Goal: Task Accomplishment & Management: Manage account settings

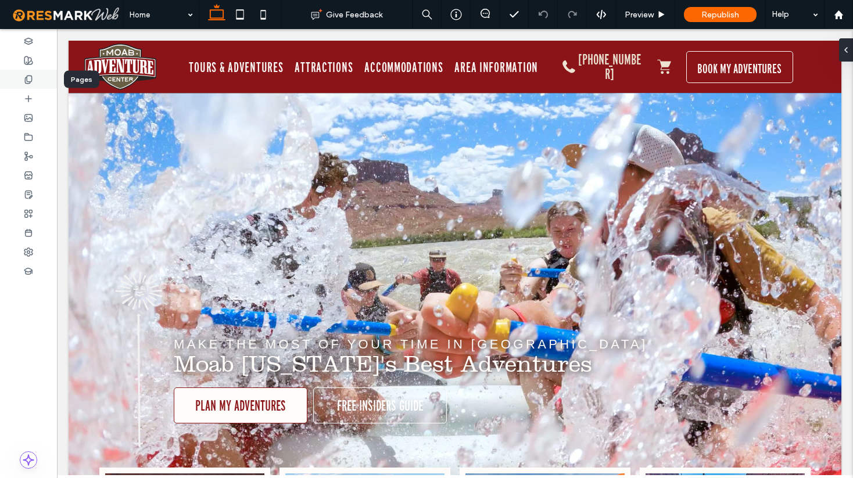
click at [31, 83] on icon at bounding box center [28, 79] width 9 height 9
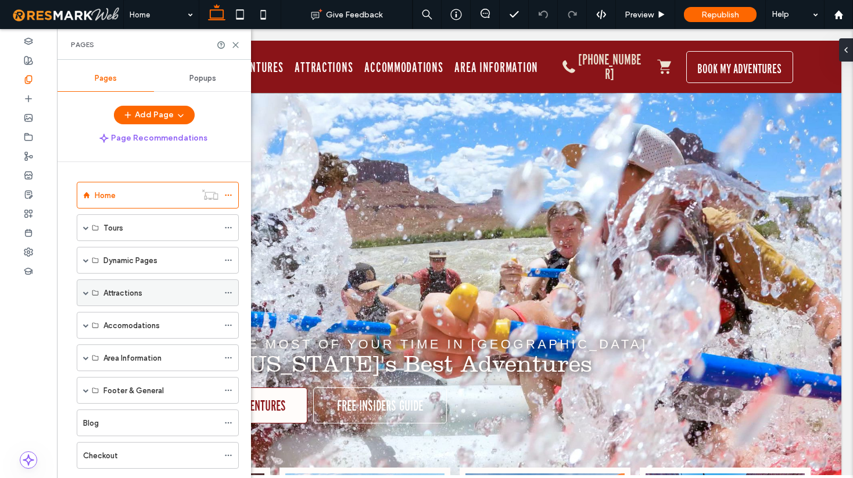
click at [83, 293] on span at bounding box center [86, 293] width 6 height 6
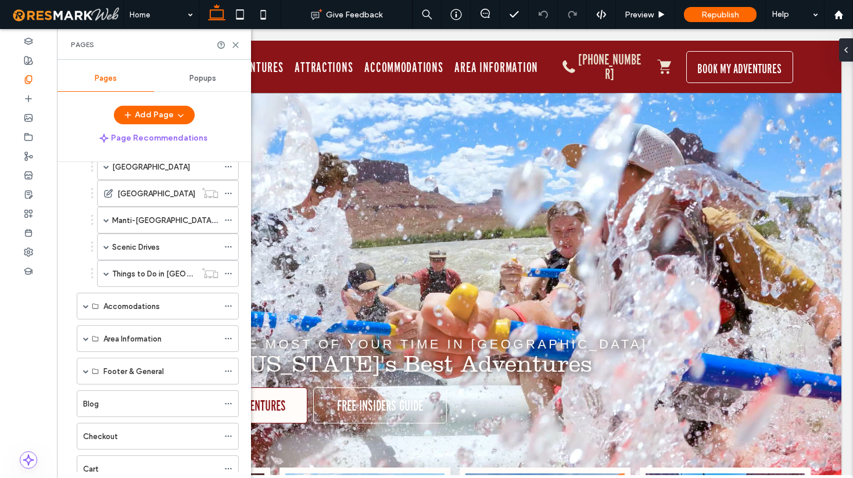
scroll to position [278, 0]
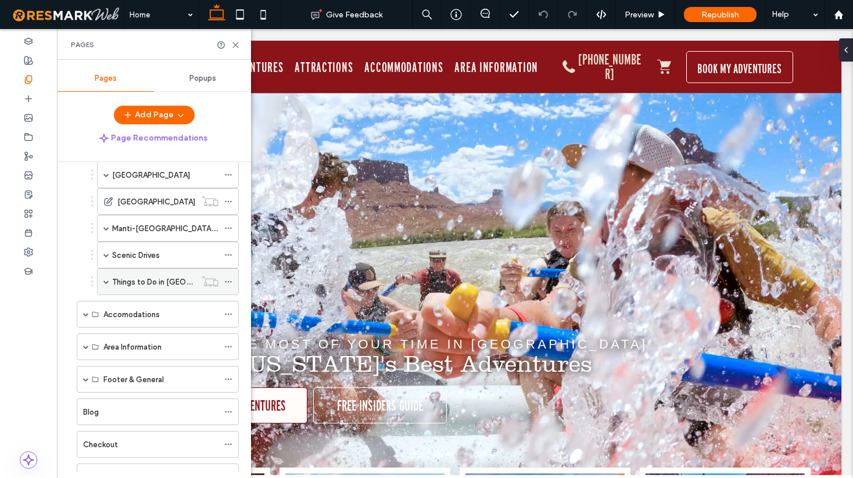
click at [109, 282] on span at bounding box center [106, 282] width 6 height 6
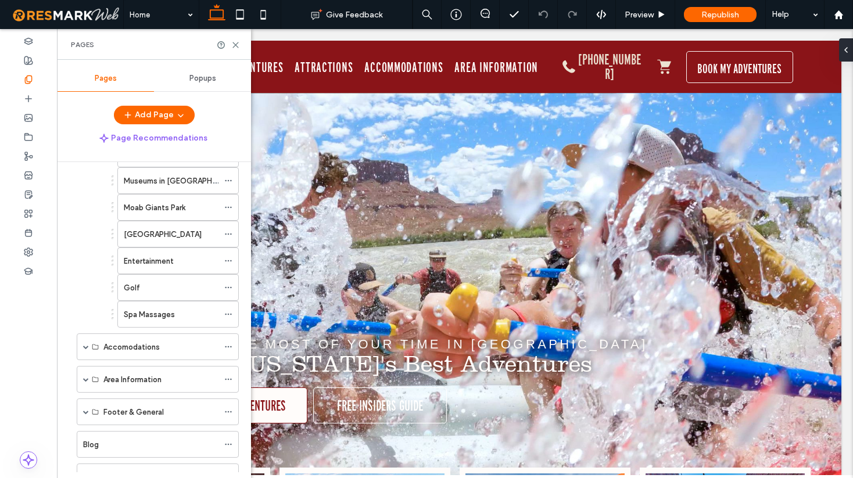
scroll to position [548, 0]
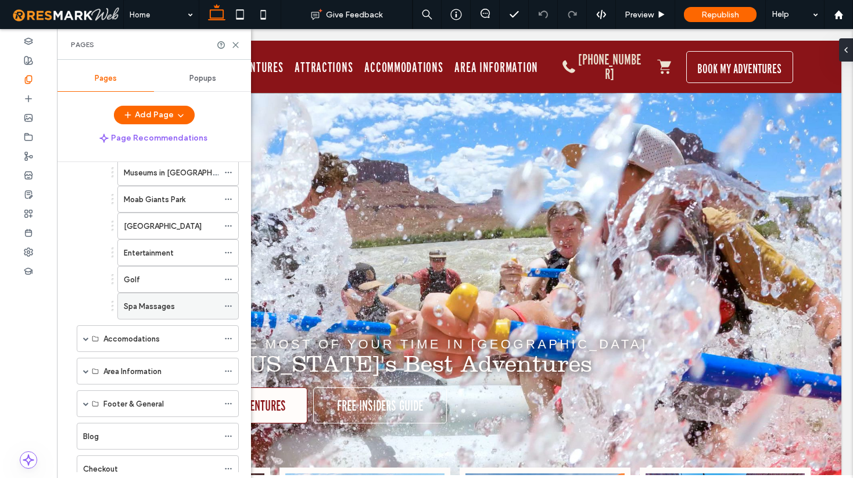
click at [152, 302] on label "Spa Massages" at bounding box center [149, 306] width 51 height 20
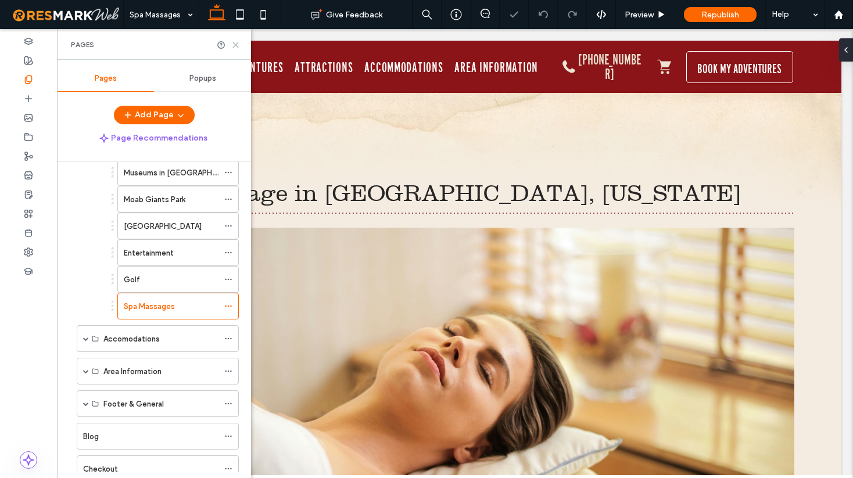
click at [237, 43] on use at bounding box center [235, 44] width 5 height 5
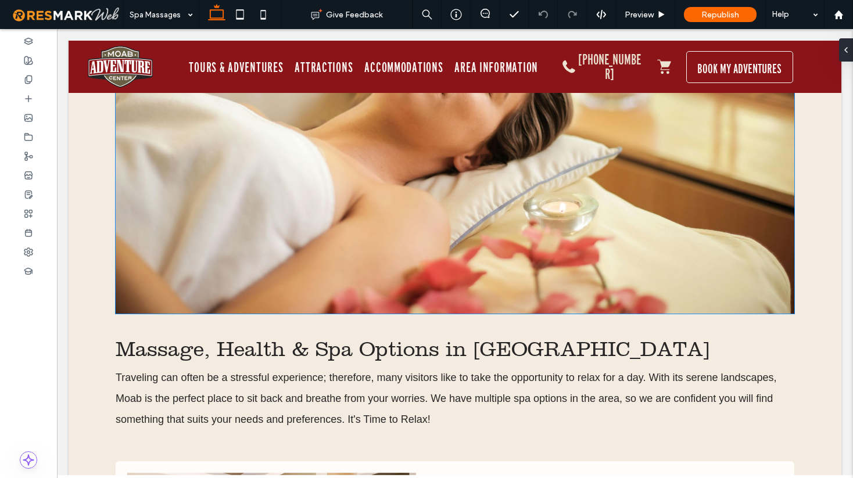
scroll to position [247, 0]
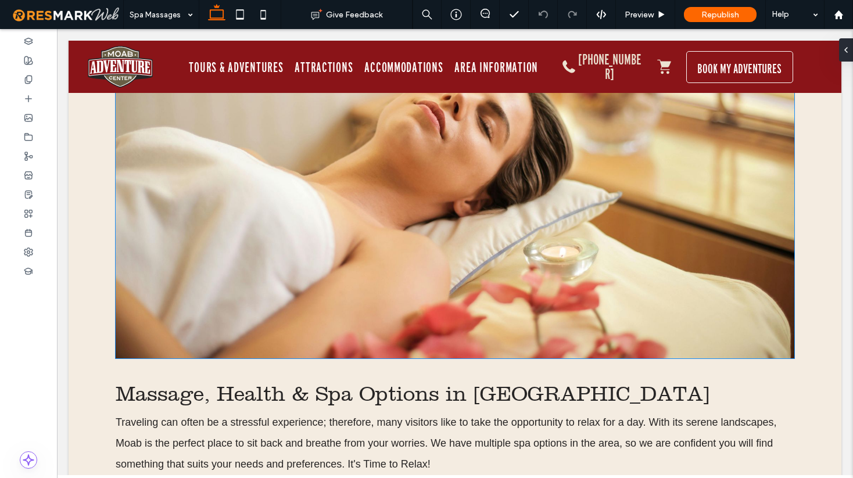
click at [441, 177] on img at bounding box center [455, 170] width 679 height 378
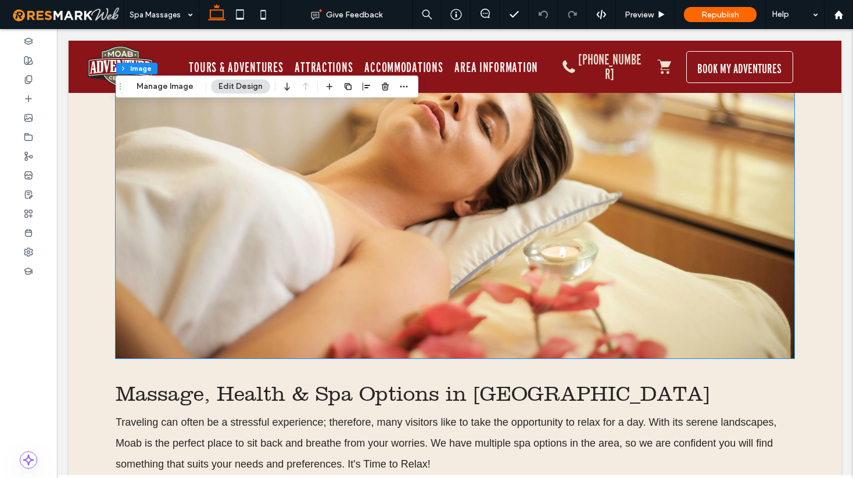
click at [441, 177] on div at bounding box center [455, 170] width 679 height 378
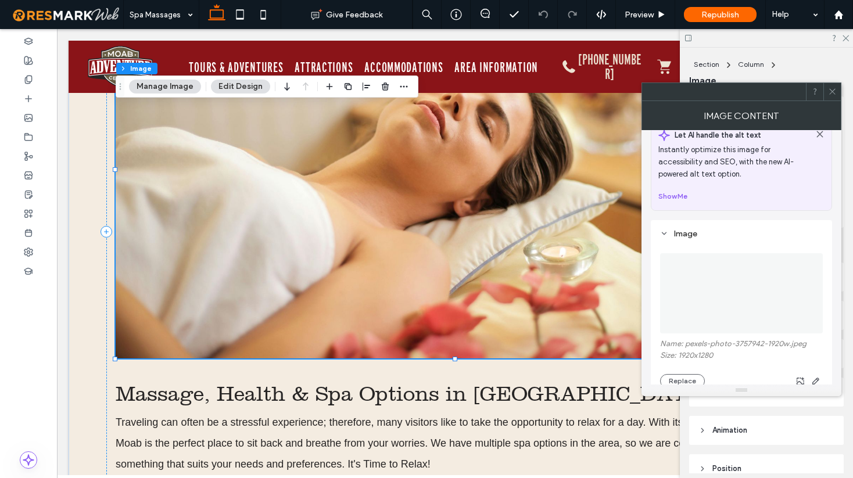
scroll to position [0, 0]
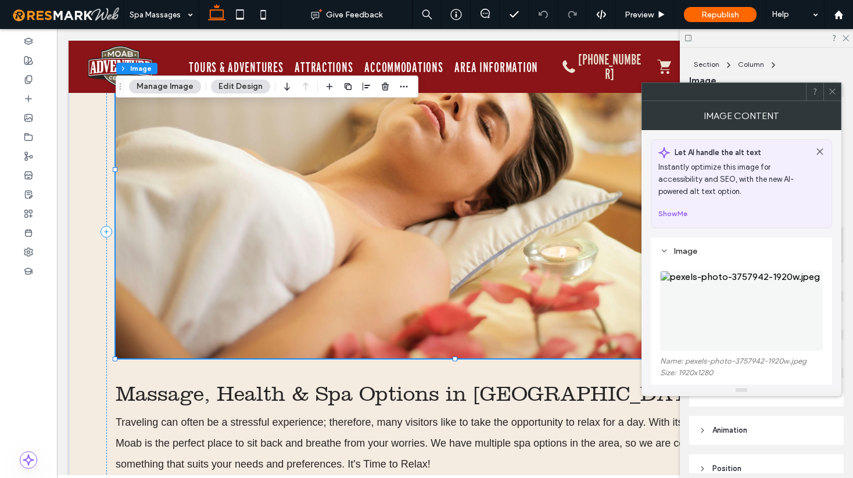
click at [832, 91] on use at bounding box center [832, 92] width 6 height 6
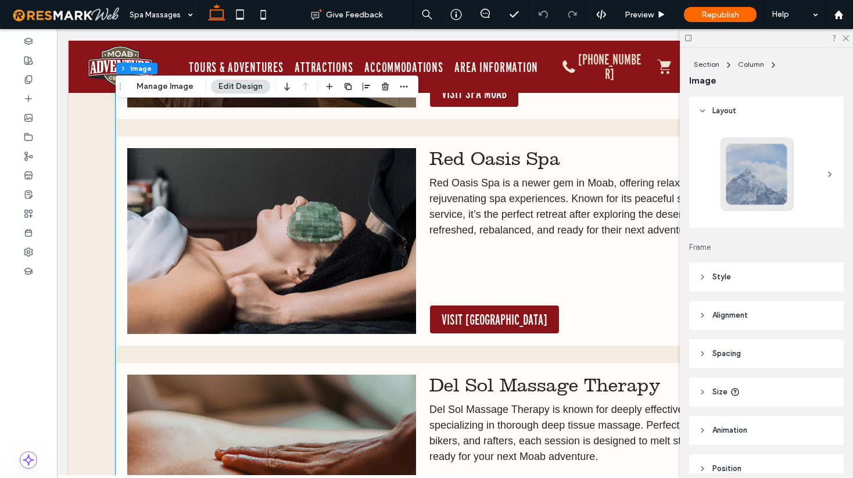
scroll to position [865, 0]
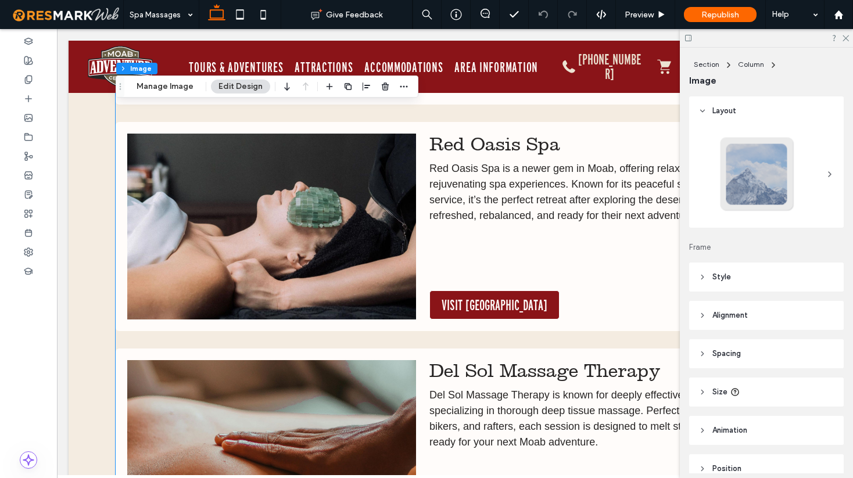
click at [343, 262] on img at bounding box center [271, 227] width 289 height 186
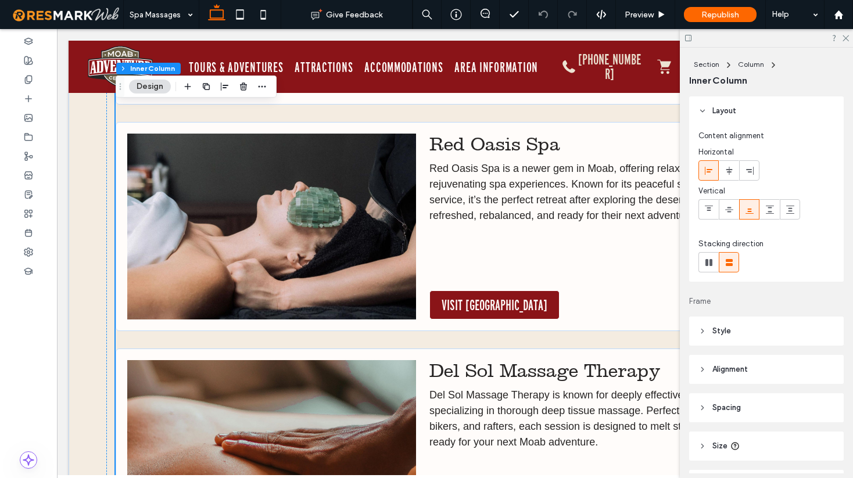
click at [343, 262] on img at bounding box center [271, 227] width 289 height 186
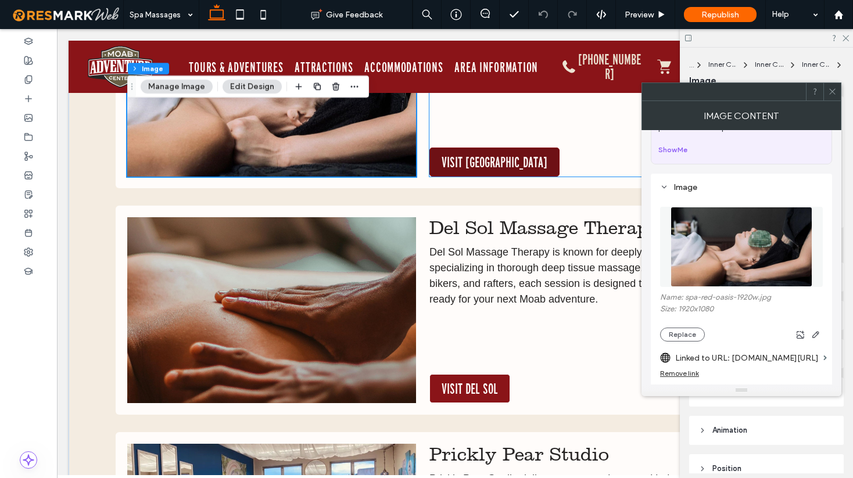
scroll to position [1015, 0]
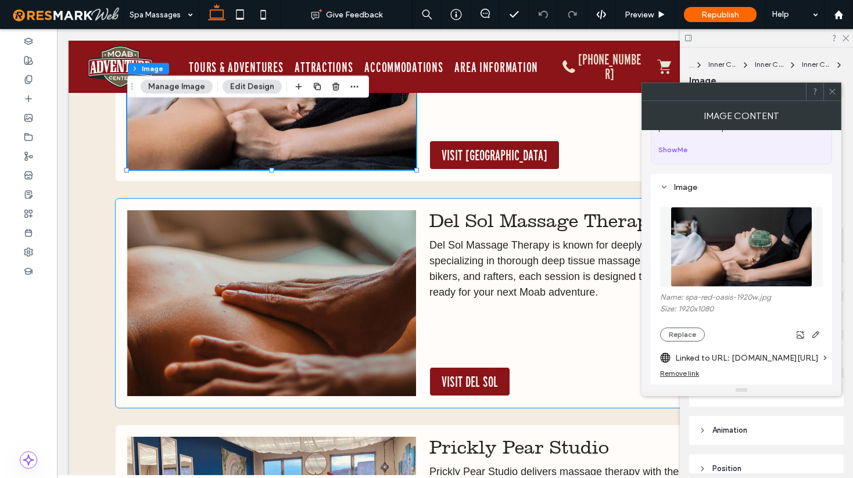
click at [306, 292] on img at bounding box center [271, 303] width 289 height 186
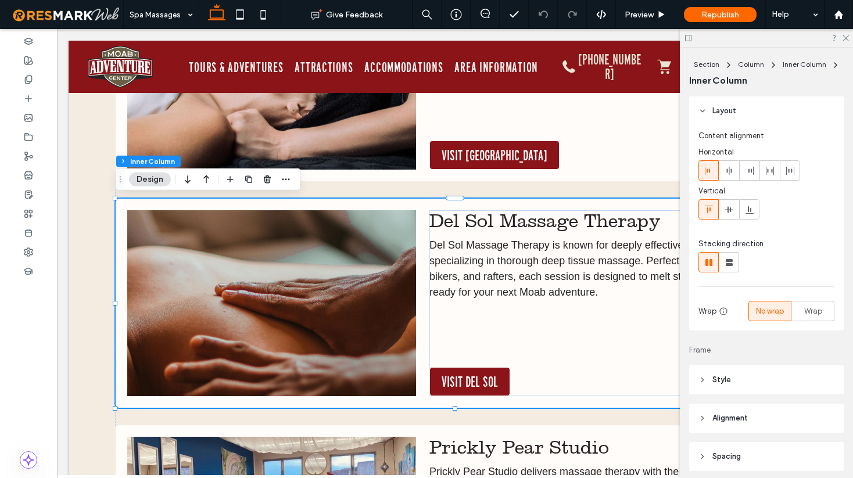
click at [306, 292] on img at bounding box center [271, 303] width 289 height 186
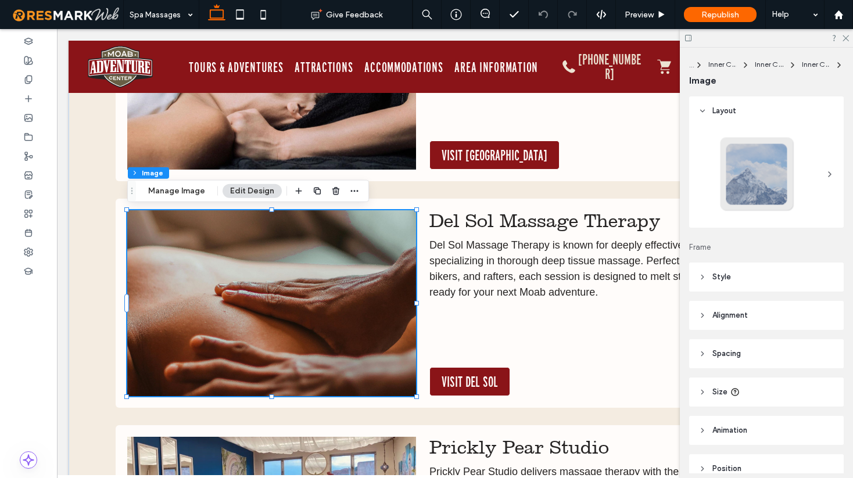
click at [278, 302] on img at bounding box center [271, 303] width 289 height 186
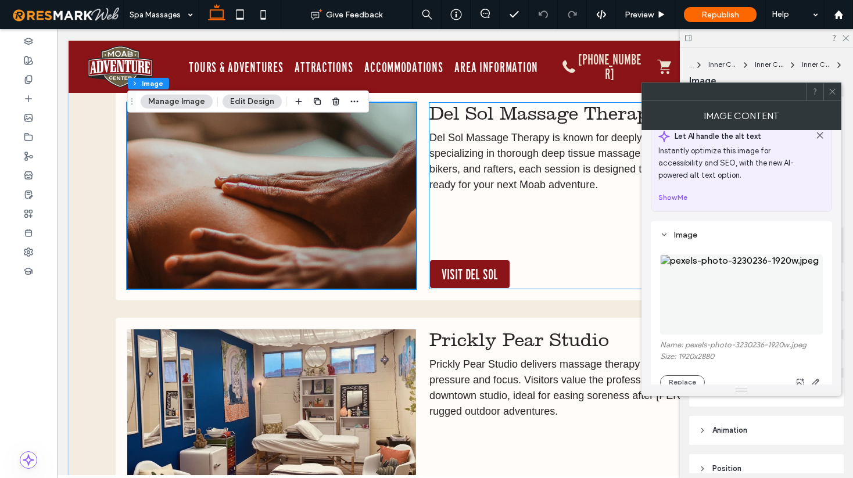
scroll to position [1136, 0]
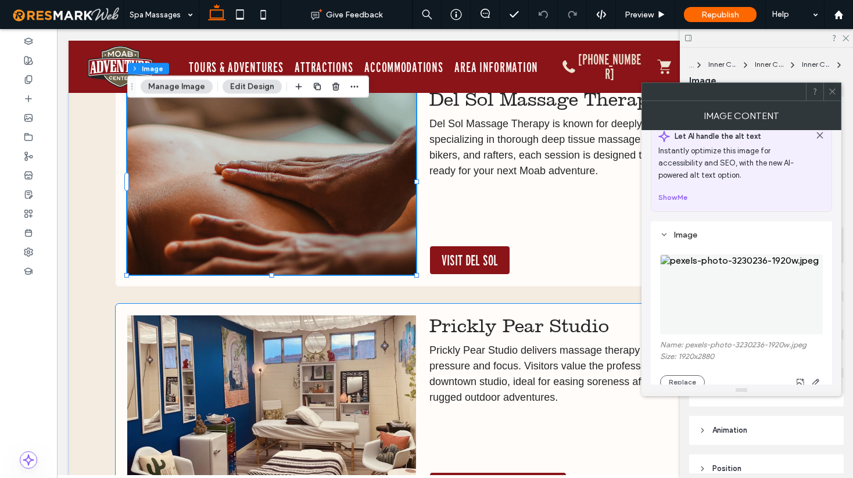
click at [302, 414] on img at bounding box center [271, 409] width 289 height 186
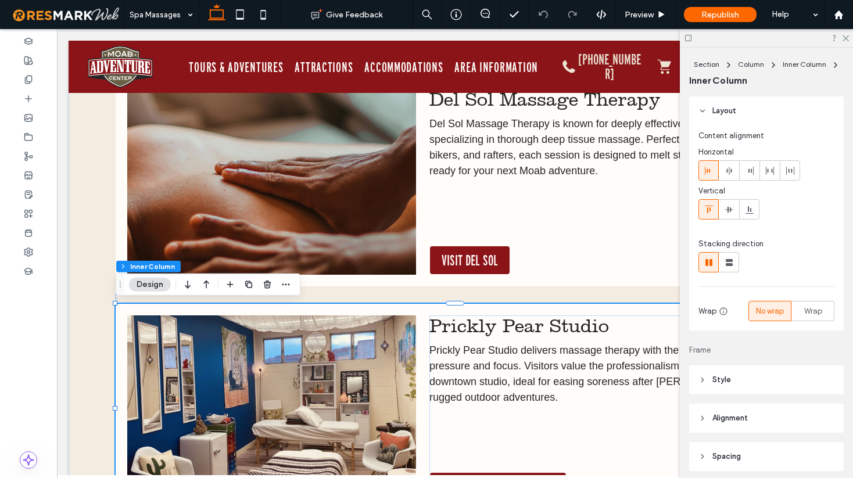
click at [302, 414] on img at bounding box center [271, 409] width 289 height 186
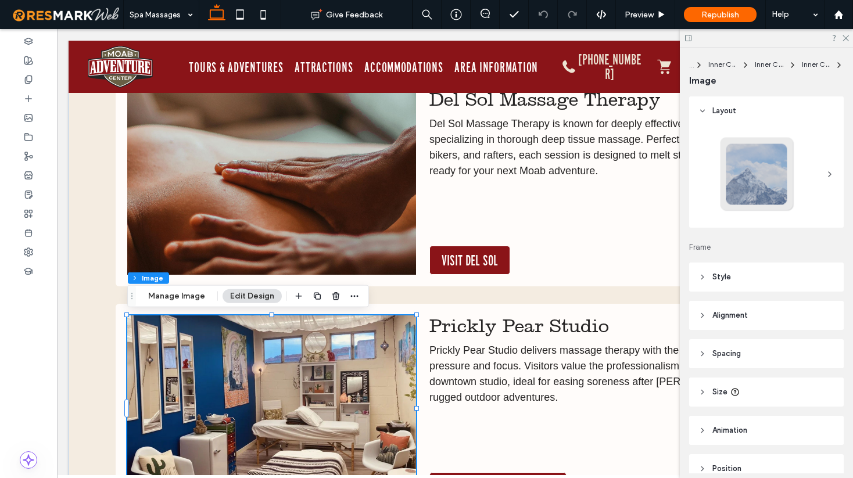
click at [318, 374] on img at bounding box center [271, 409] width 289 height 186
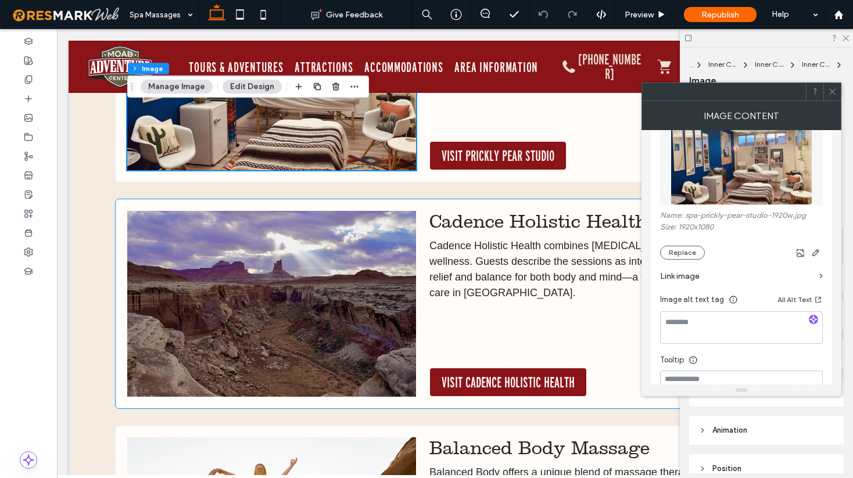
scroll to position [1493, 0]
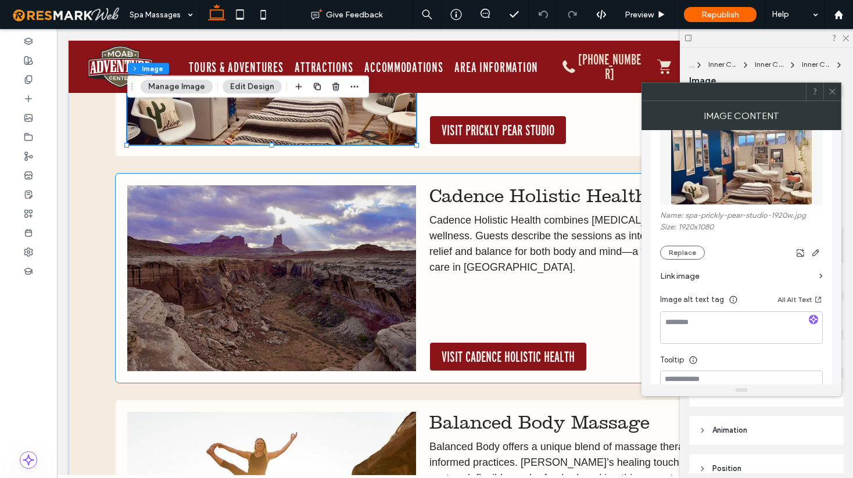
click at [311, 296] on img at bounding box center [271, 278] width 289 height 186
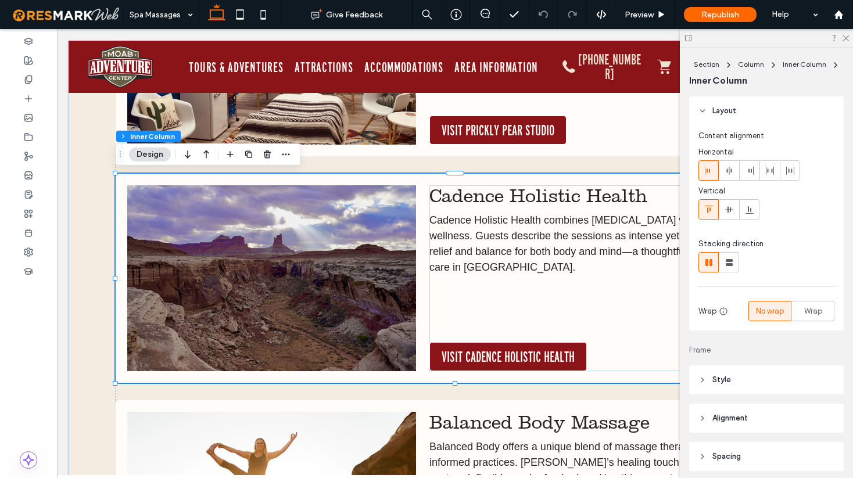
click at [311, 296] on img at bounding box center [271, 278] width 289 height 186
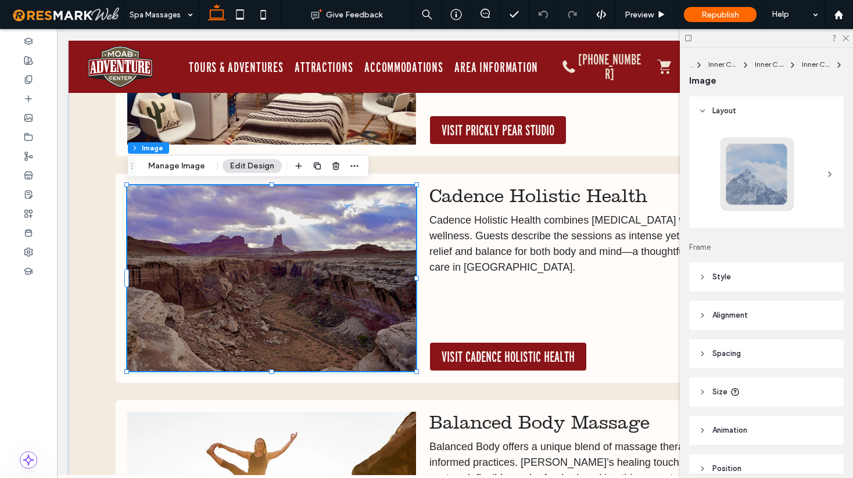
click at [310, 296] on img at bounding box center [271, 278] width 289 height 186
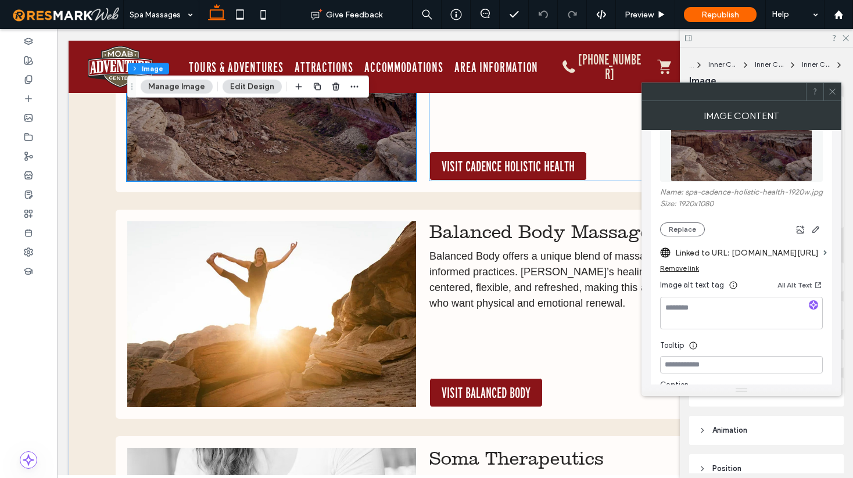
scroll to position [1685, 0]
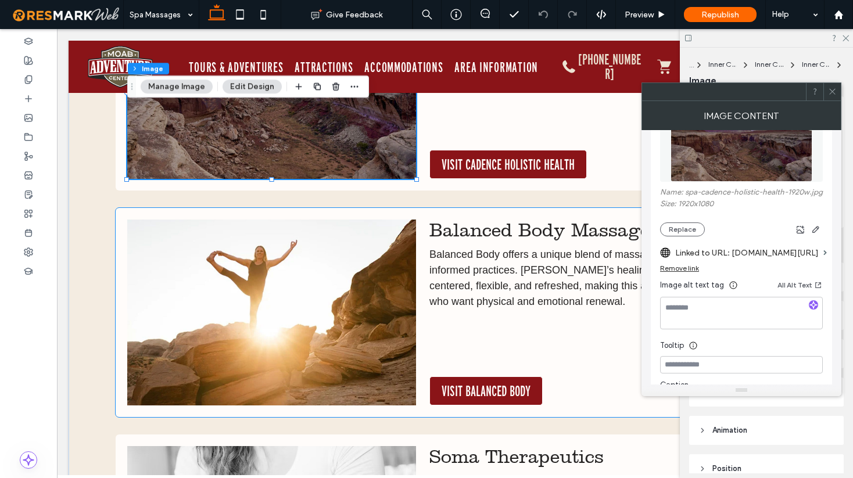
click at [335, 285] on img at bounding box center [271, 313] width 289 height 186
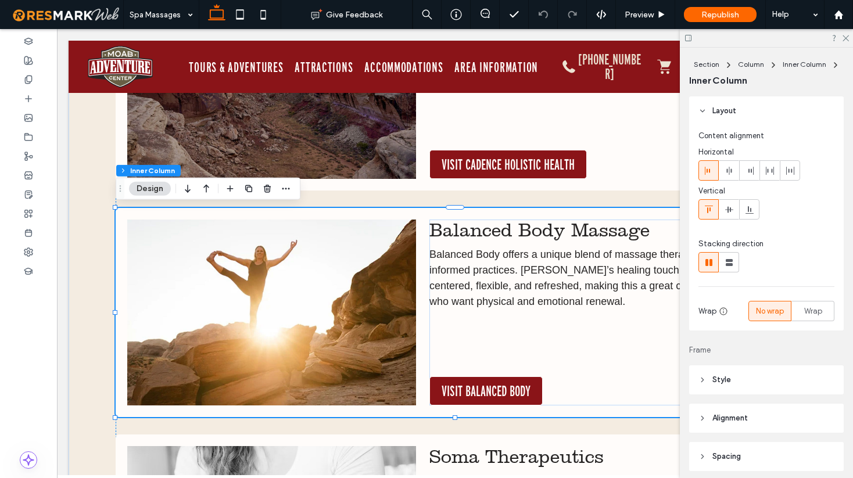
click at [335, 285] on img at bounding box center [271, 313] width 289 height 186
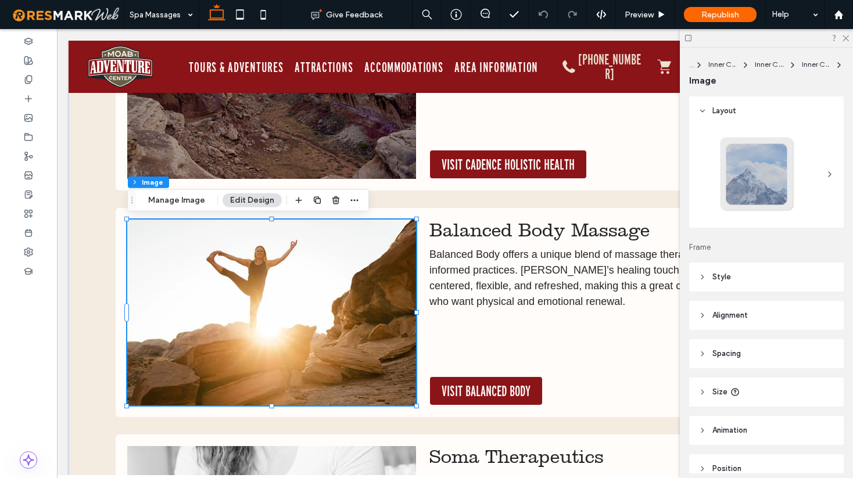
click at [335, 285] on img at bounding box center [271, 313] width 289 height 186
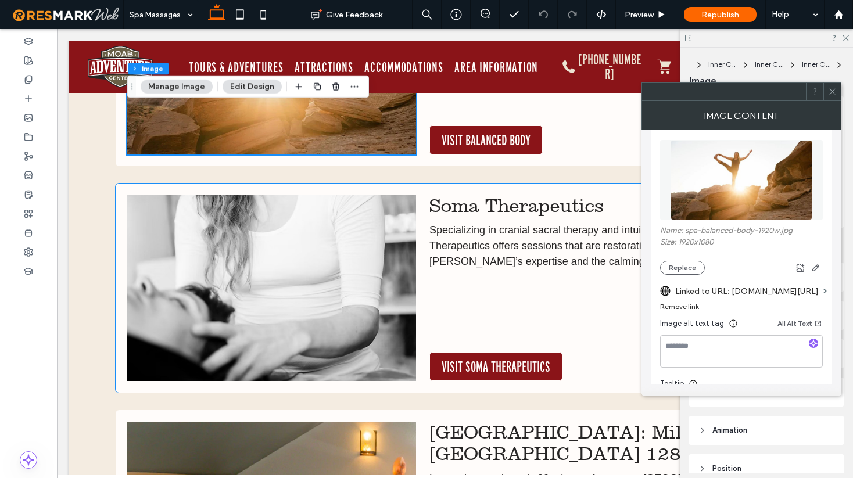
scroll to position [1941, 0]
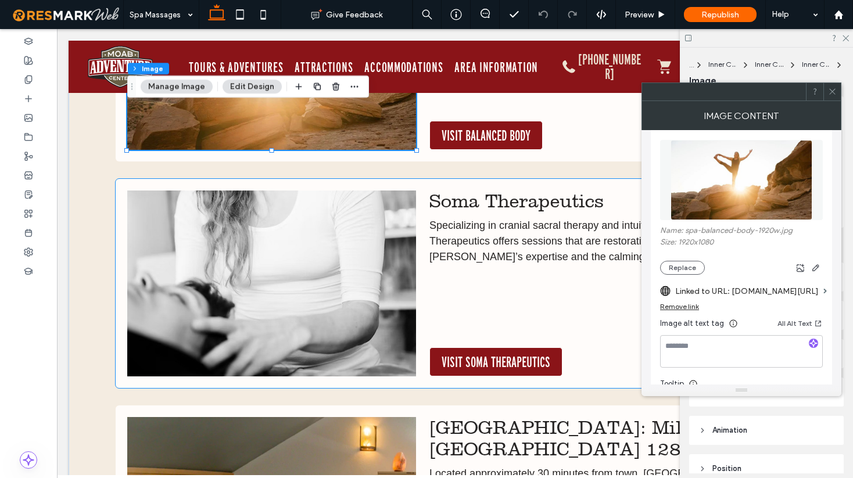
click at [324, 287] on img at bounding box center [271, 284] width 289 height 186
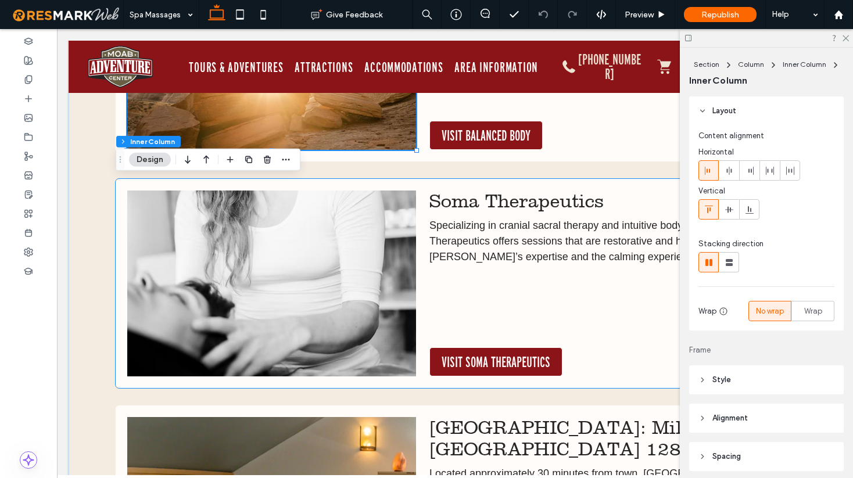
click at [324, 287] on img at bounding box center [271, 284] width 289 height 186
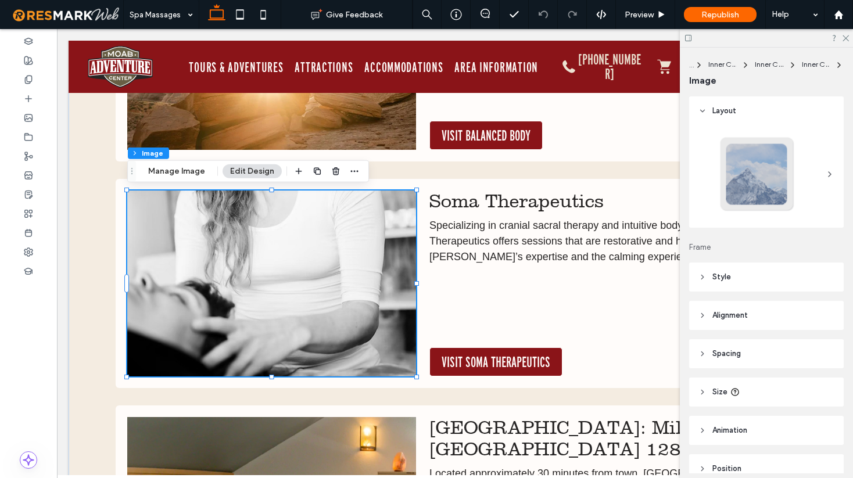
click at [324, 287] on img at bounding box center [271, 284] width 289 height 186
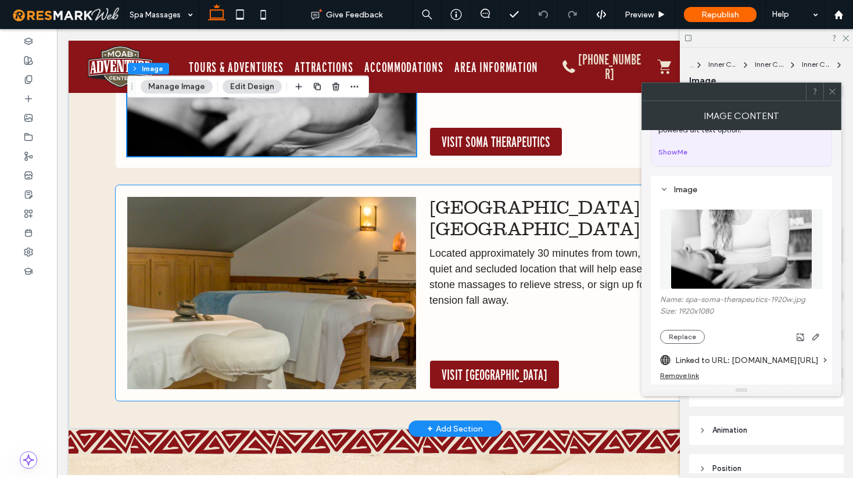
scroll to position [2178, 0]
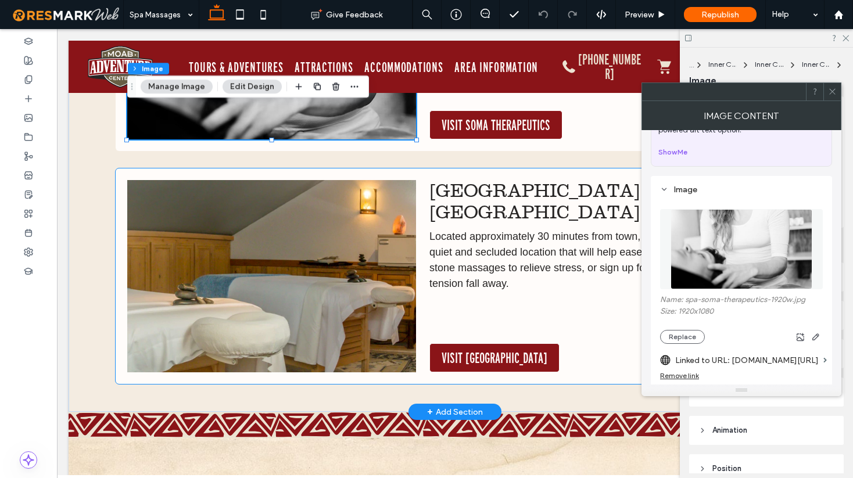
click at [332, 298] on img at bounding box center [271, 276] width 289 height 193
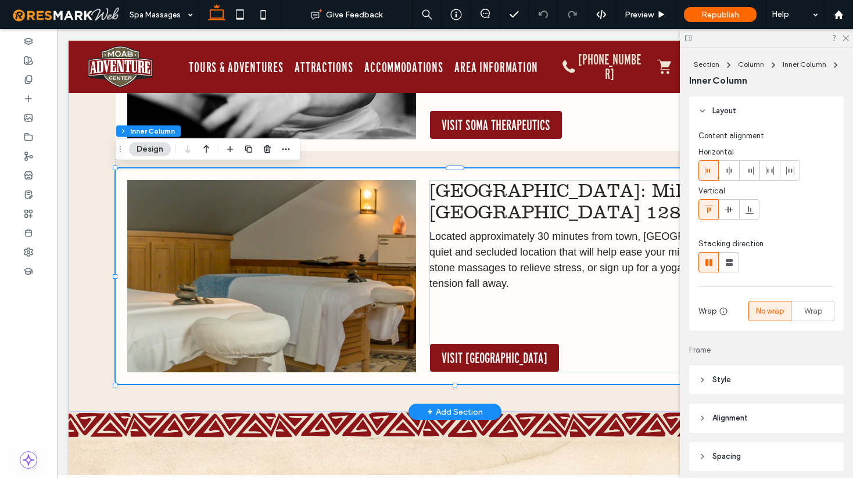
click at [332, 298] on img at bounding box center [271, 276] width 289 height 193
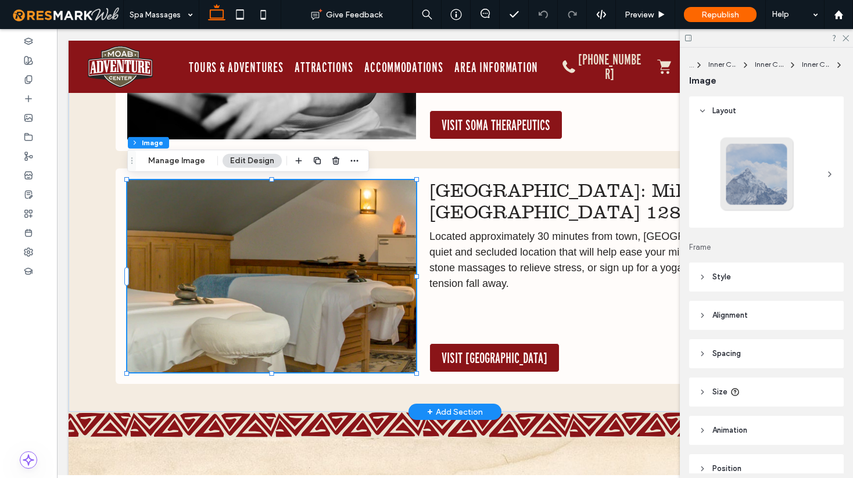
click at [332, 298] on img at bounding box center [271, 276] width 289 height 193
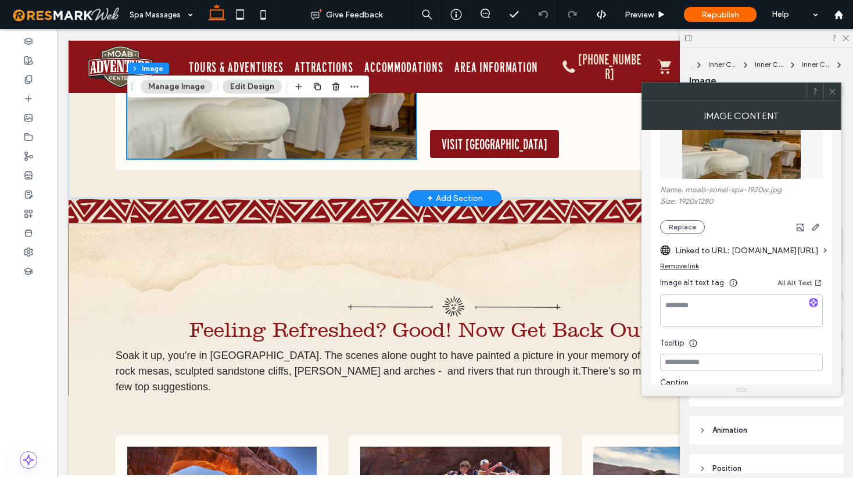
scroll to position [2390, 0]
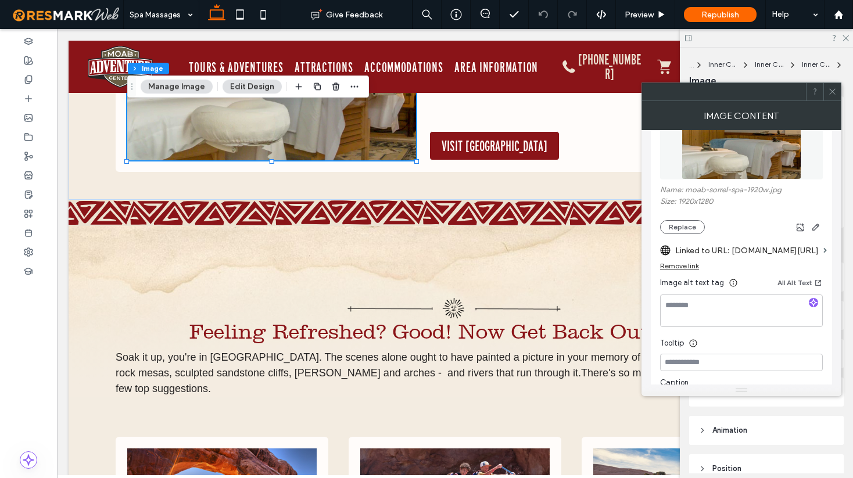
click at [835, 92] on icon at bounding box center [832, 91] width 9 height 9
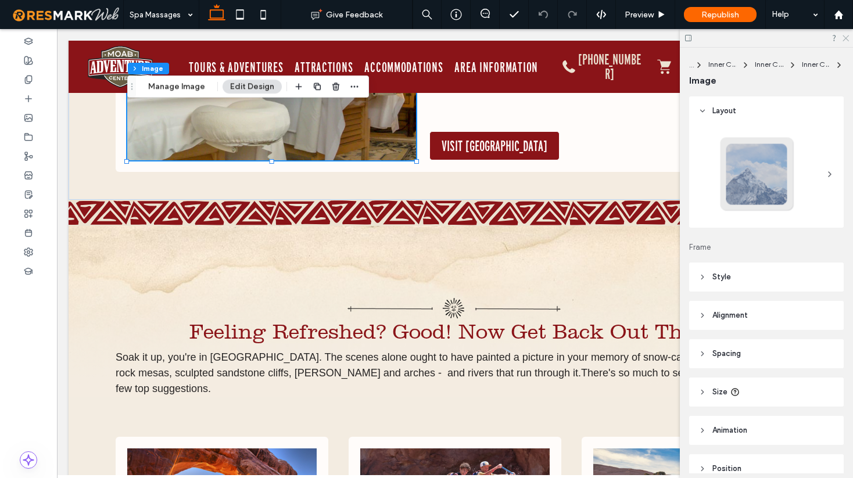
click at [844, 38] on icon at bounding box center [845, 38] width 8 height 8
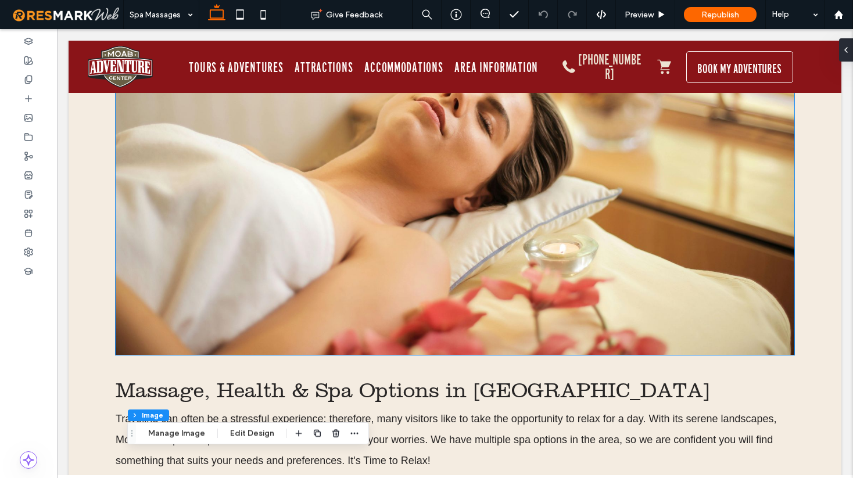
scroll to position [249, 0]
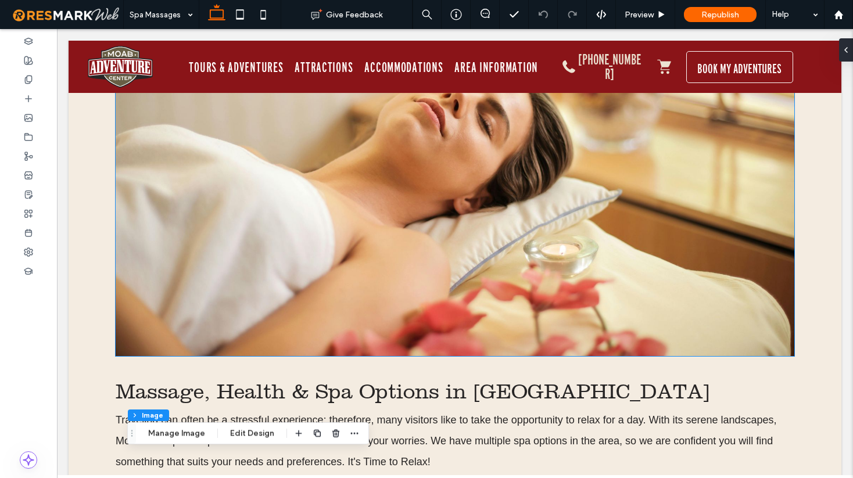
click at [381, 217] on img at bounding box center [455, 167] width 679 height 378
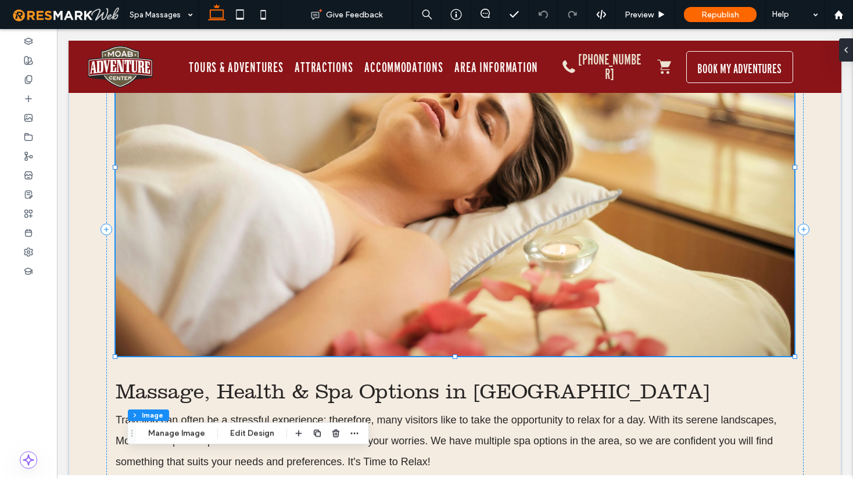
click at [381, 217] on div at bounding box center [455, 167] width 679 height 378
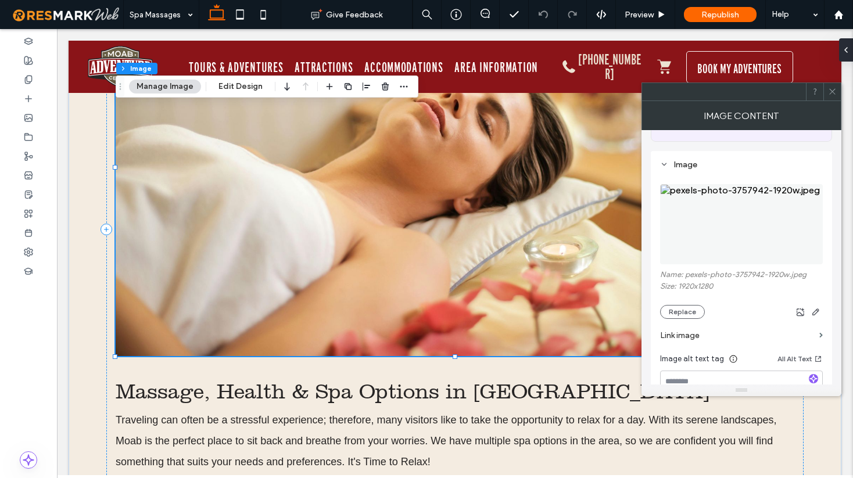
scroll to position [88, 0]
click at [830, 92] on icon at bounding box center [832, 91] width 9 height 9
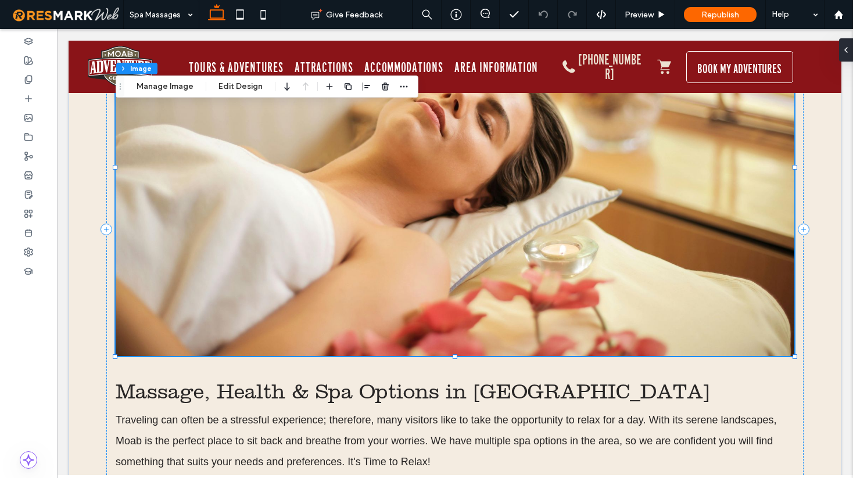
click at [336, 207] on img at bounding box center [455, 167] width 679 height 378
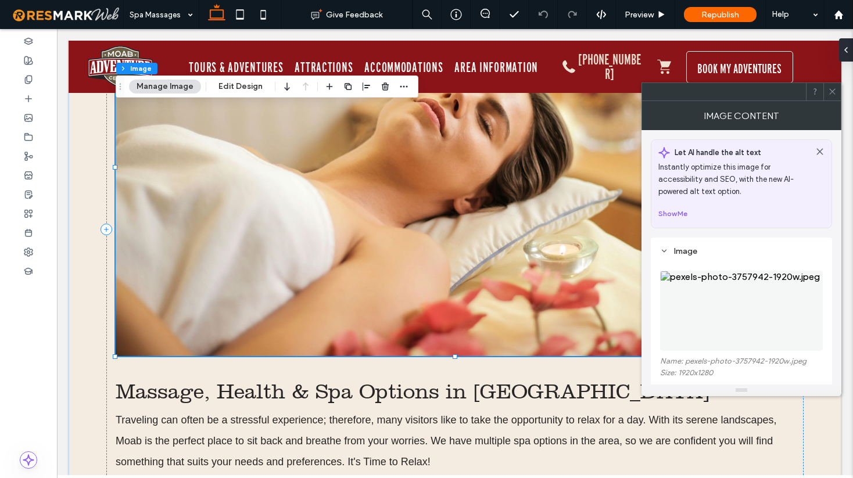
click at [764, 361] on label "Name: pexels-photo-3757942-1920w.jpeg" at bounding box center [741, 363] width 163 height 12
click at [767, 360] on label "Name: pexels-photo-3757942-1920w.jpeg" at bounding box center [741, 363] width 163 height 12
drag, startPoint x: 764, startPoint y: 360, endPoint x: 736, endPoint y: 361, distance: 27.9
click at [736, 361] on label "Name: pexels-photo-3757942-1920w.jpeg" at bounding box center [741, 363] width 163 height 12
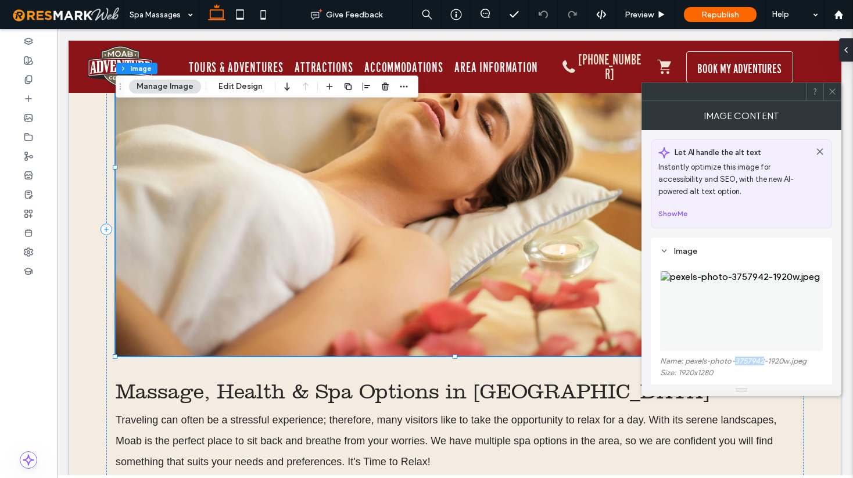
copy label "3757942"
click at [829, 91] on icon at bounding box center [832, 91] width 9 height 9
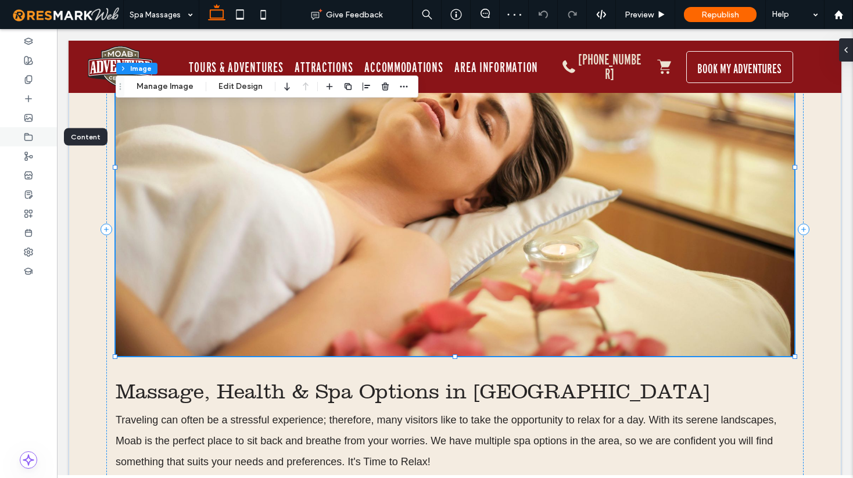
click at [21, 139] on div at bounding box center [28, 136] width 57 height 19
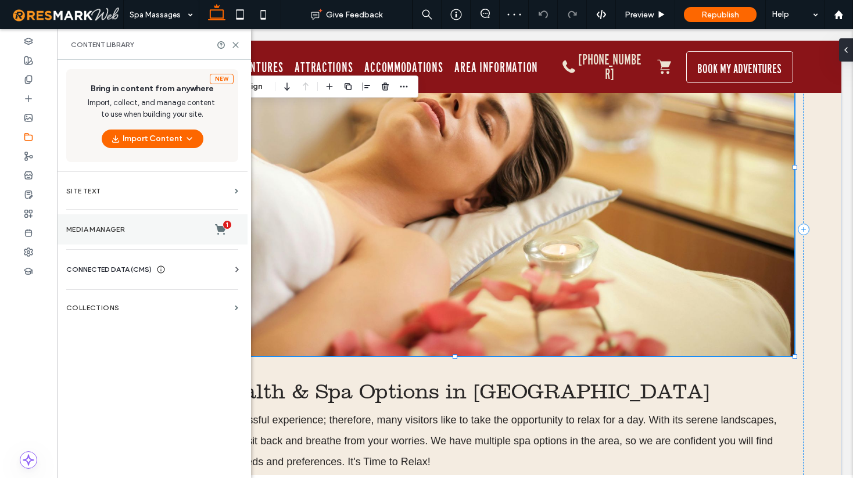
click at [114, 230] on label "Media Manager 1" at bounding box center [152, 230] width 172 height 12
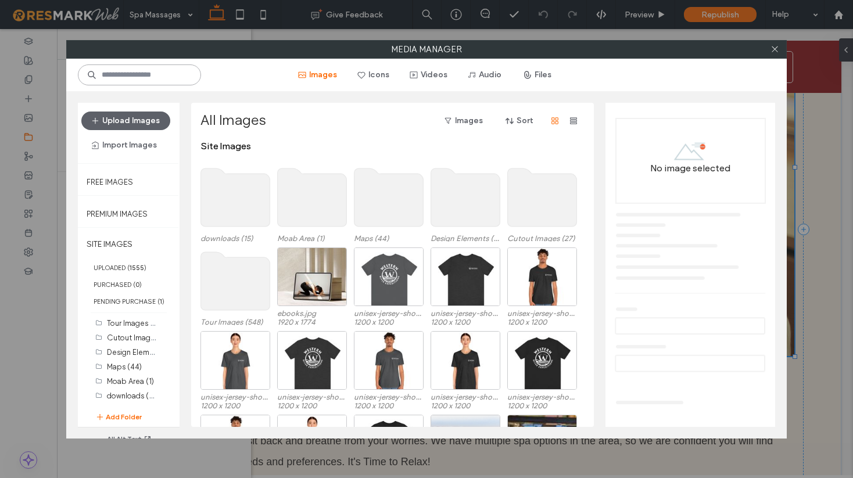
click at [126, 74] on input at bounding box center [139, 75] width 123 height 21
paste input "*******"
type input "*******"
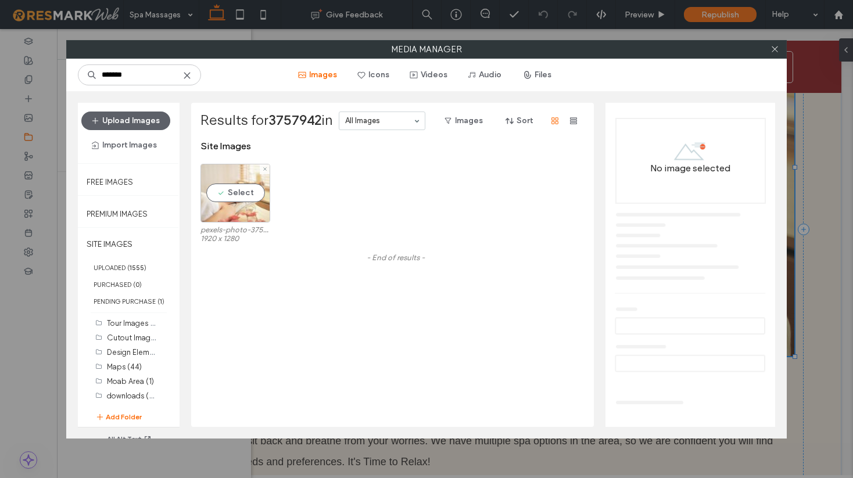
click at [256, 211] on div "Select" at bounding box center [235, 193] width 70 height 59
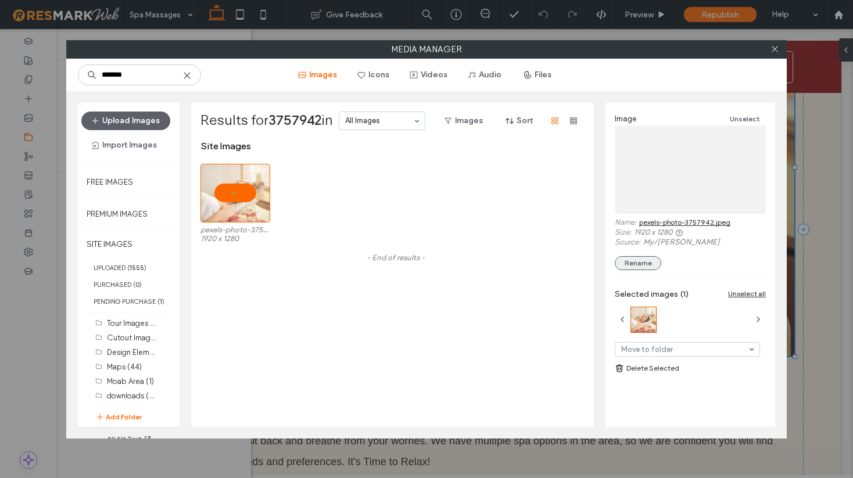
click at [636, 265] on button "Rename" at bounding box center [638, 263] width 46 height 14
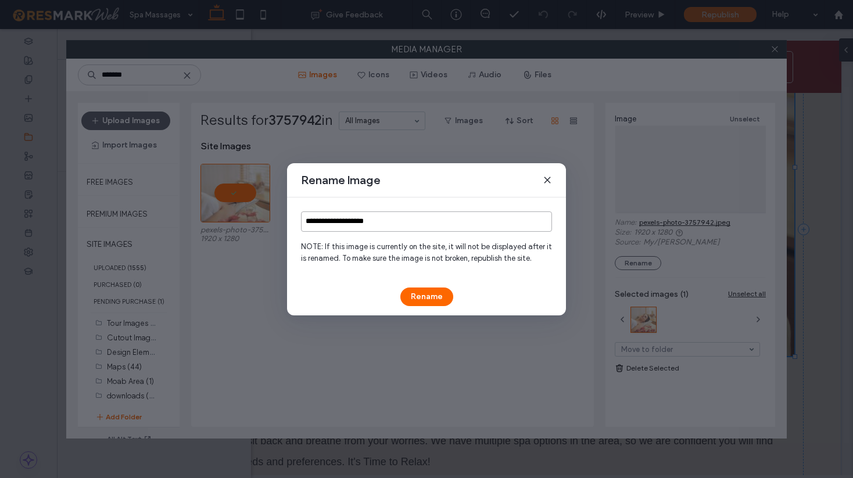
click at [357, 222] on input "**********" at bounding box center [426, 222] width 251 height 20
type input "*"
type input "**********"
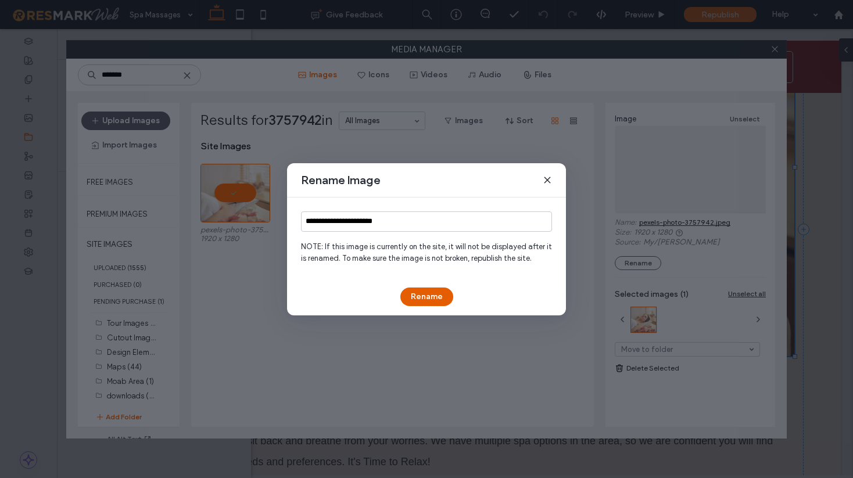
click at [427, 297] on button "Rename" at bounding box center [426, 297] width 53 height 19
click at [425, 292] on button "Rename" at bounding box center [426, 297] width 53 height 19
click at [447, 218] on input "**********" at bounding box center [426, 222] width 251 height 20
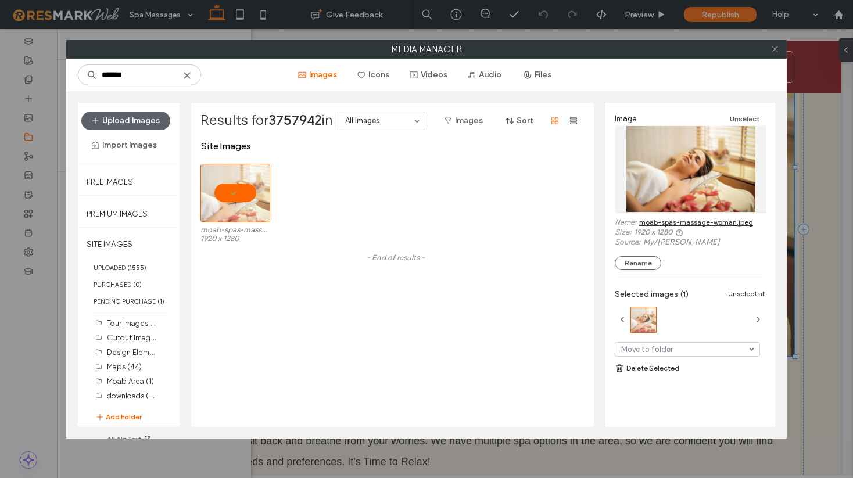
click at [774, 48] on use at bounding box center [775, 49] width 6 height 6
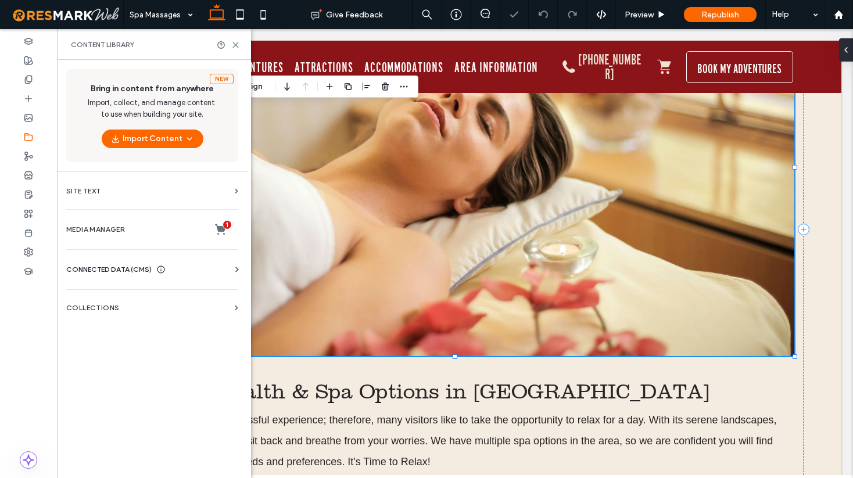
click at [437, 233] on img at bounding box center [455, 167] width 679 height 378
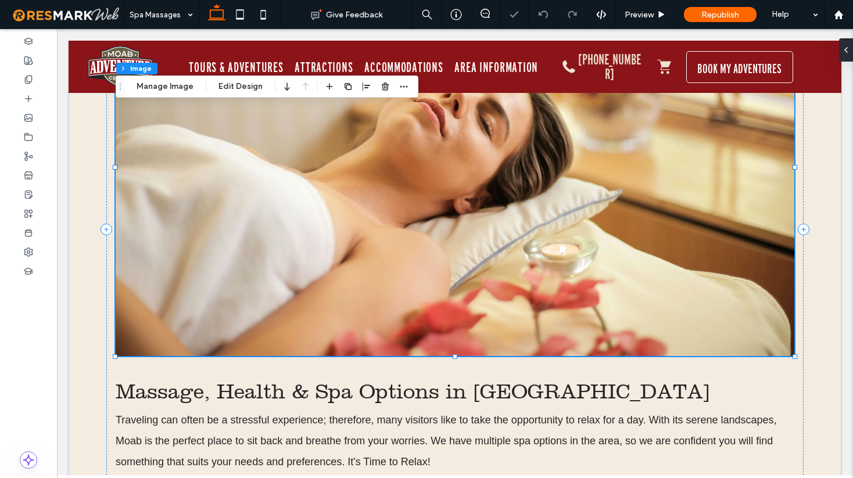
click at [437, 233] on img at bounding box center [455, 167] width 679 height 378
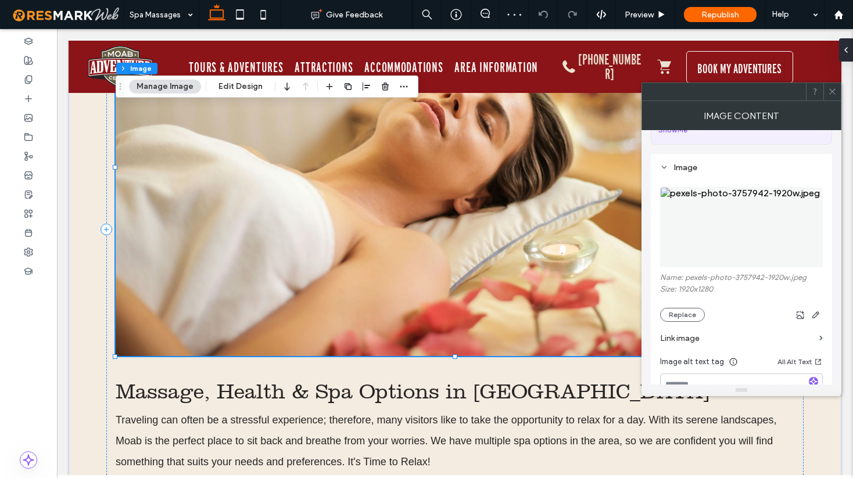
scroll to position [87, 0]
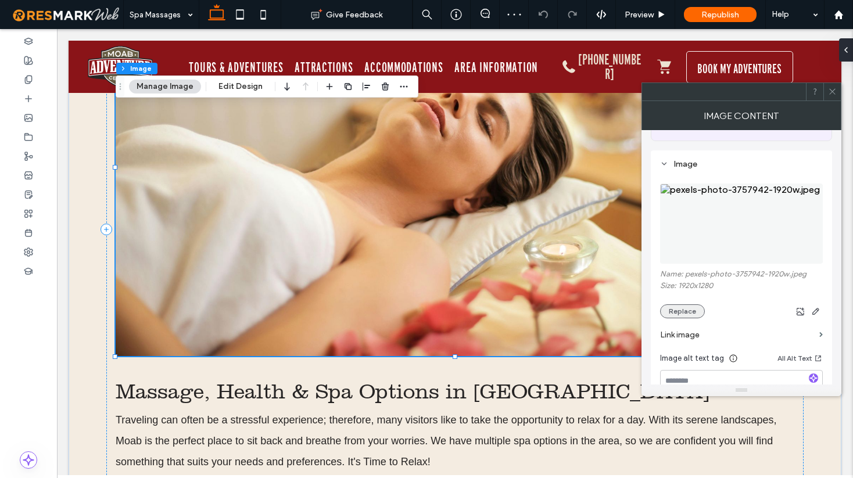
click at [694, 316] on button "Replace" at bounding box center [682, 312] width 45 height 14
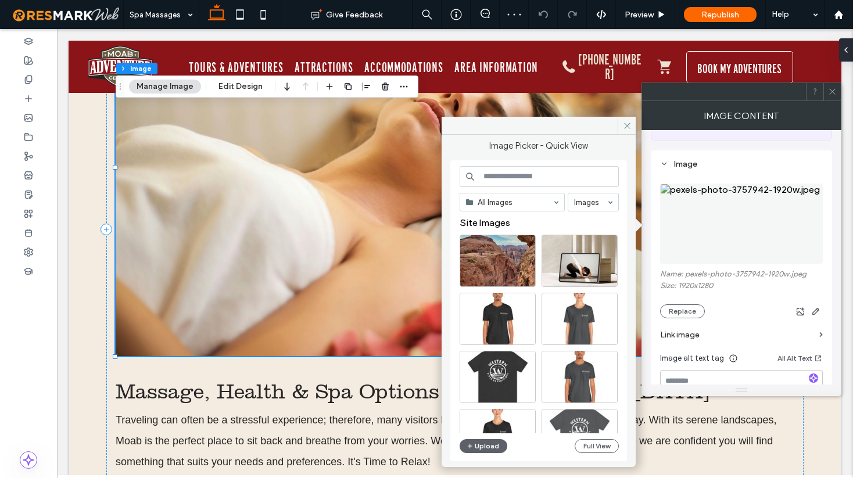
click at [489, 176] on input at bounding box center [539, 176] width 159 height 21
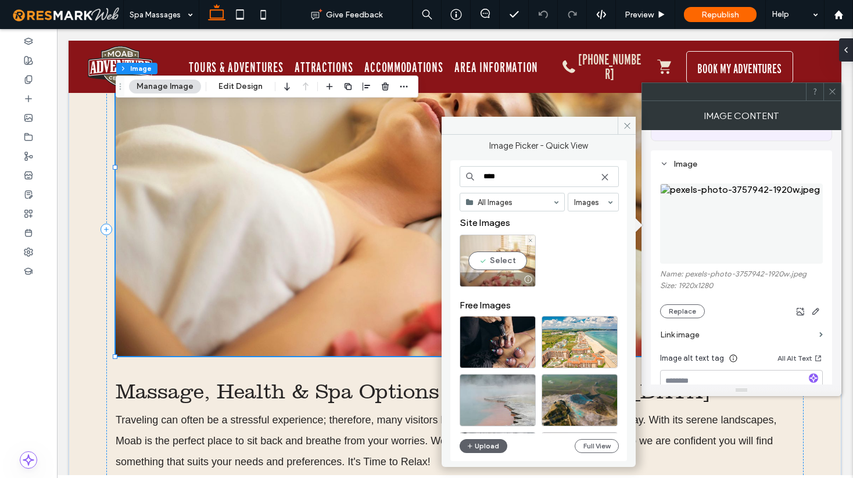
type input "****"
click at [503, 263] on div "Select" at bounding box center [498, 261] width 76 height 52
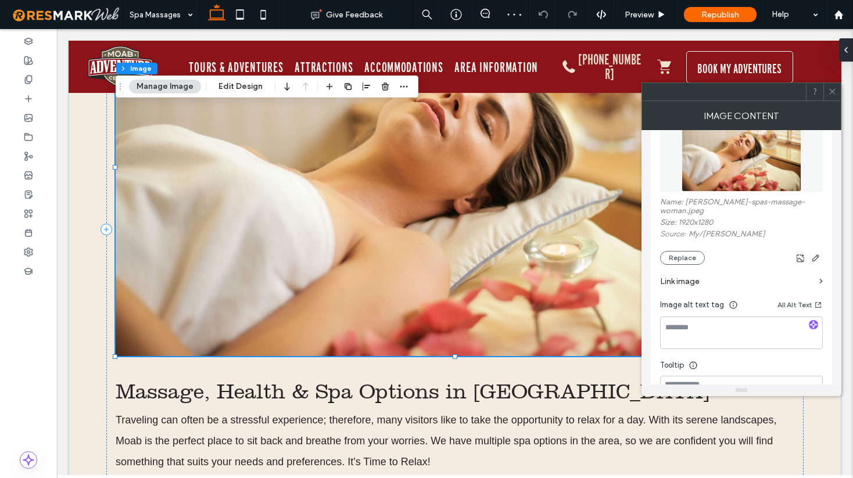
scroll to position [168, 0]
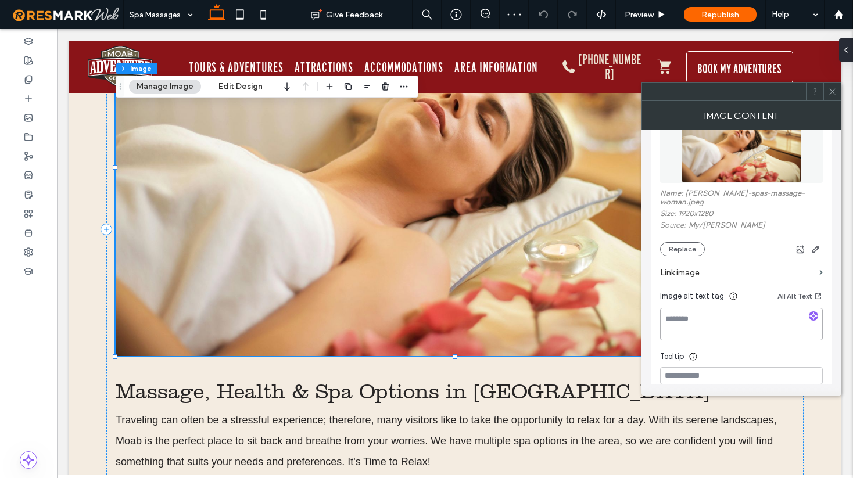
click at [683, 314] on textarea at bounding box center [741, 324] width 163 height 33
type textarea "*"
type textarea "**********"
click at [819, 209] on label "Size: 1920x1280" at bounding box center [741, 215] width 163 height 12
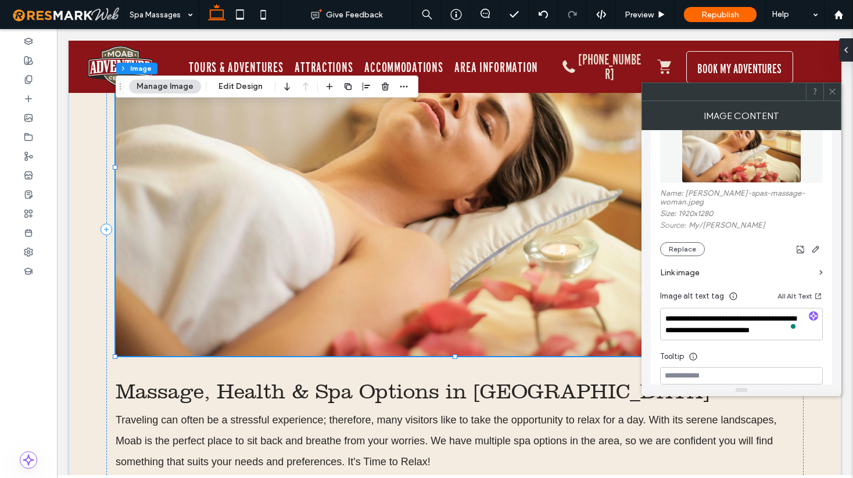
click at [833, 89] on icon at bounding box center [832, 91] width 9 height 9
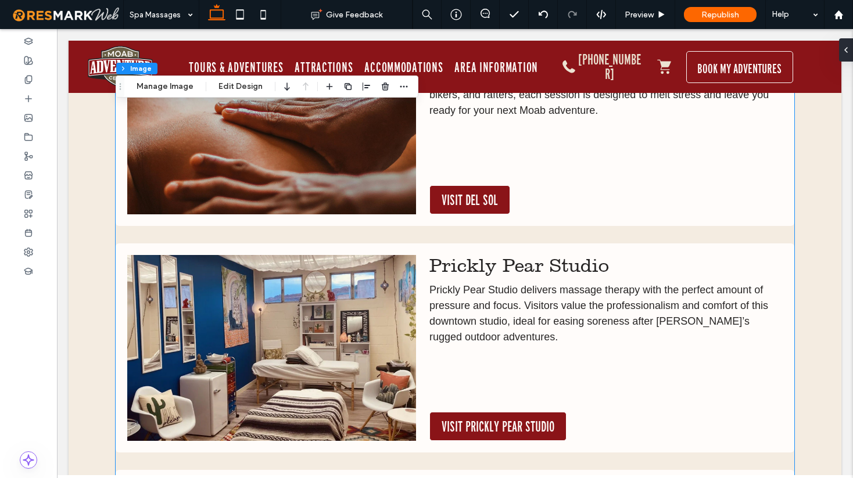
scroll to position [0, 0]
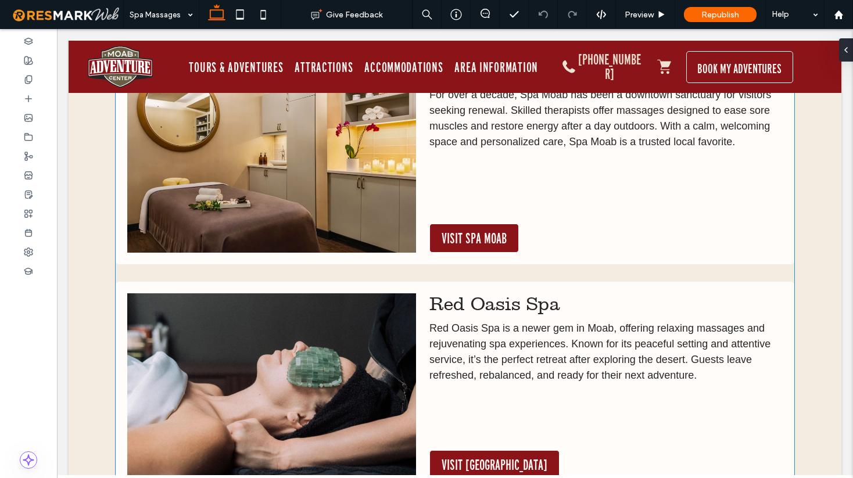
scroll to position [716, 0]
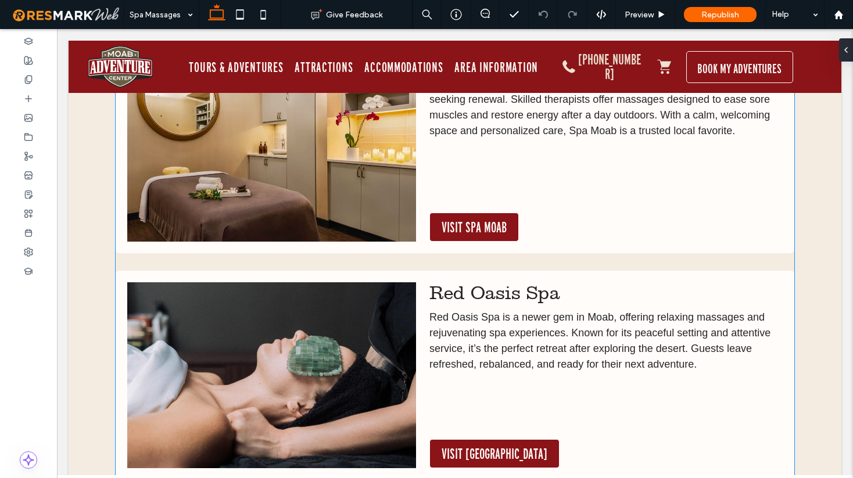
click at [353, 338] on img at bounding box center [271, 375] width 289 height 186
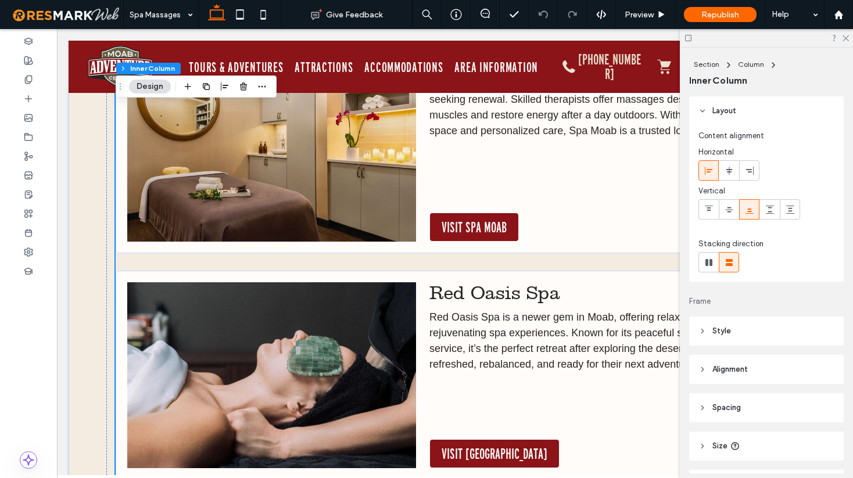
click at [353, 338] on img at bounding box center [271, 375] width 289 height 186
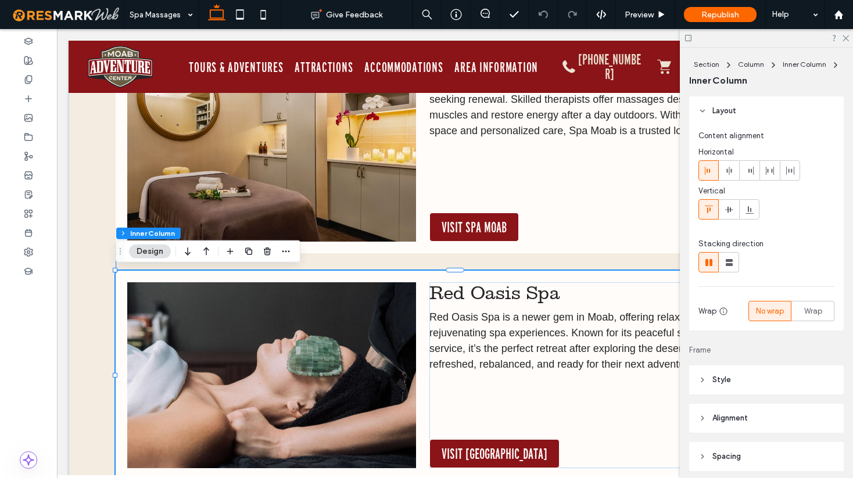
click at [353, 338] on img at bounding box center [271, 375] width 289 height 186
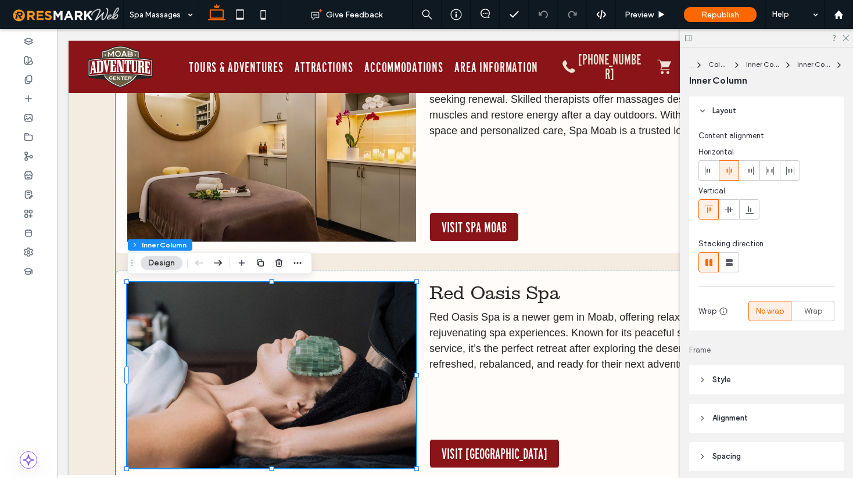
click at [353, 338] on img at bounding box center [271, 375] width 289 height 186
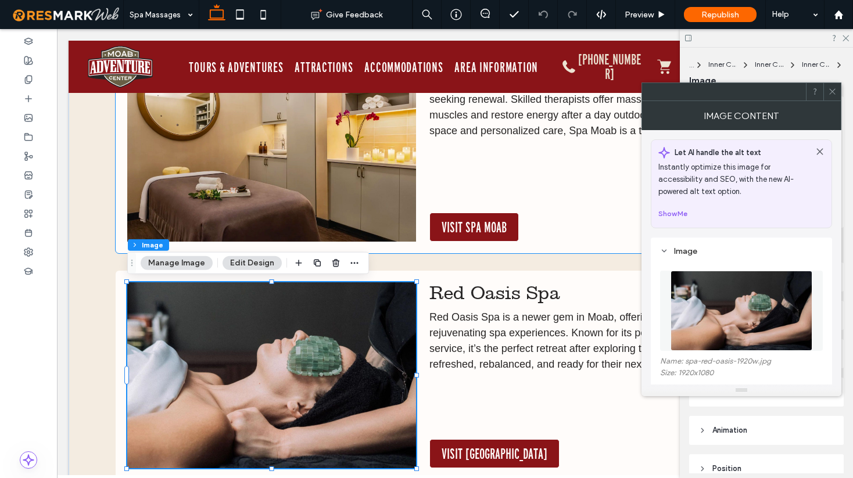
click at [338, 181] on img at bounding box center [271, 145] width 289 height 193
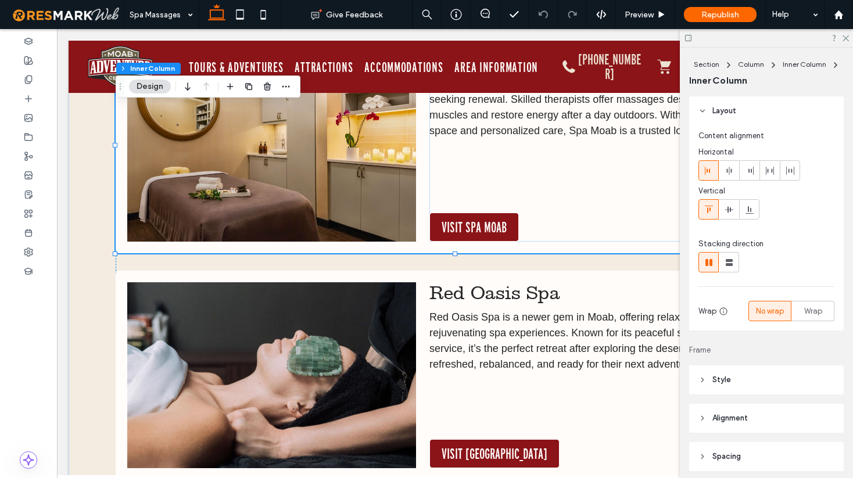
click at [338, 181] on img at bounding box center [271, 145] width 289 height 193
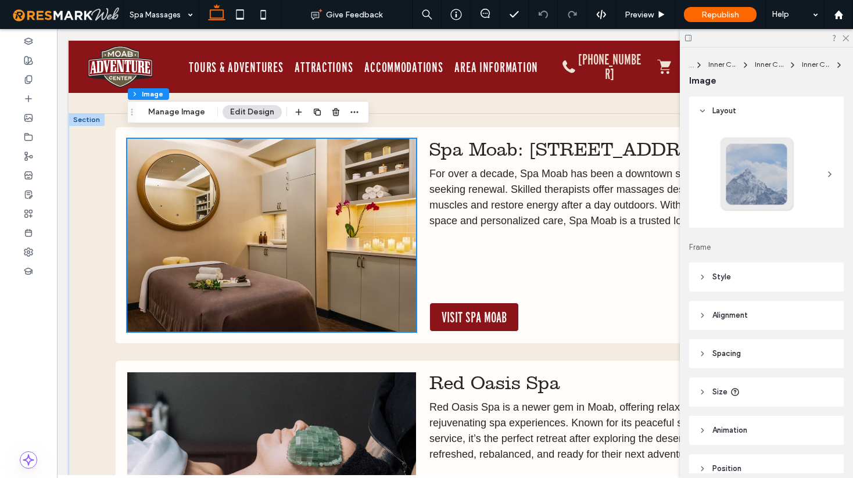
scroll to position [618, 0]
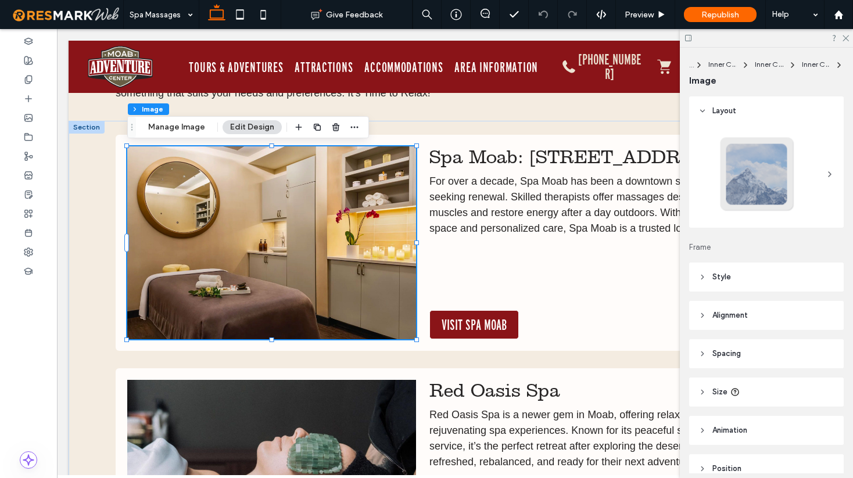
click at [351, 230] on img at bounding box center [271, 242] width 289 height 193
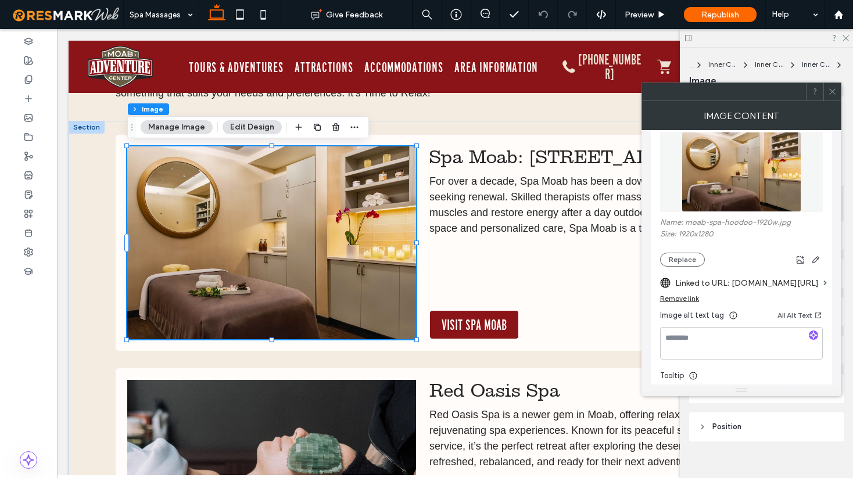
scroll to position [146, 0]
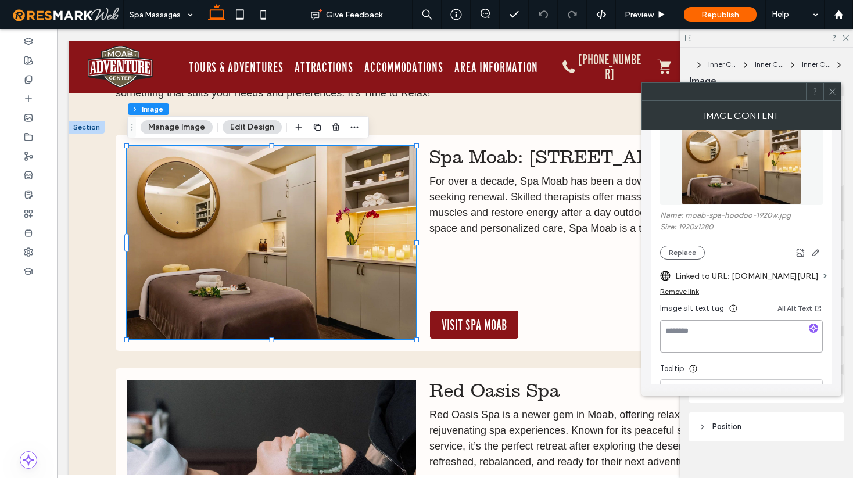
click at [695, 349] on textarea at bounding box center [741, 336] width 163 height 33
type textarea "**********"
click at [743, 276] on label "Linked to URL: na.spatime.com/hmcs4532/4812104/home" at bounding box center [747, 277] width 144 height 22
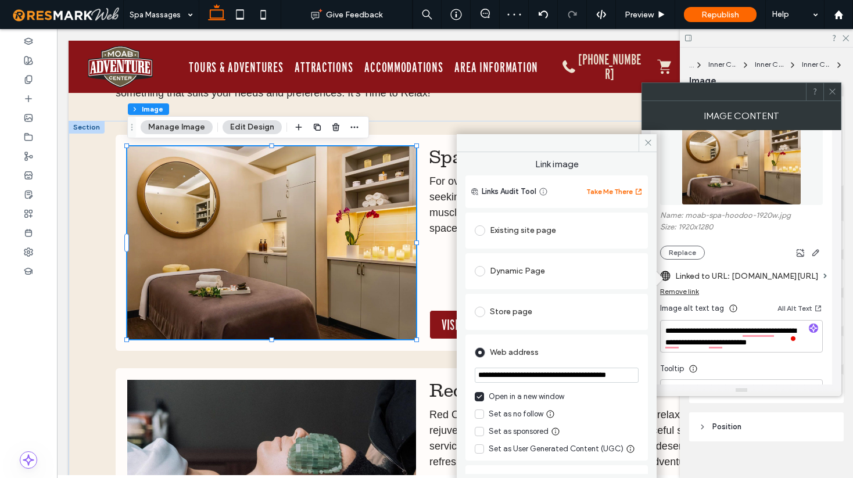
click at [604, 373] on input "**********" at bounding box center [557, 375] width 164 height 15
click at [645, 141] on icon at bounding box center [648, 142] width 9 height 9
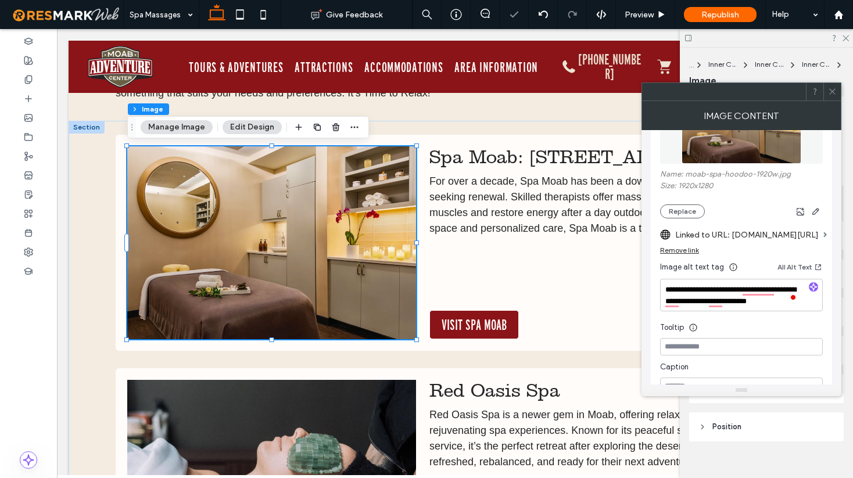
scroll to position [138, 0]
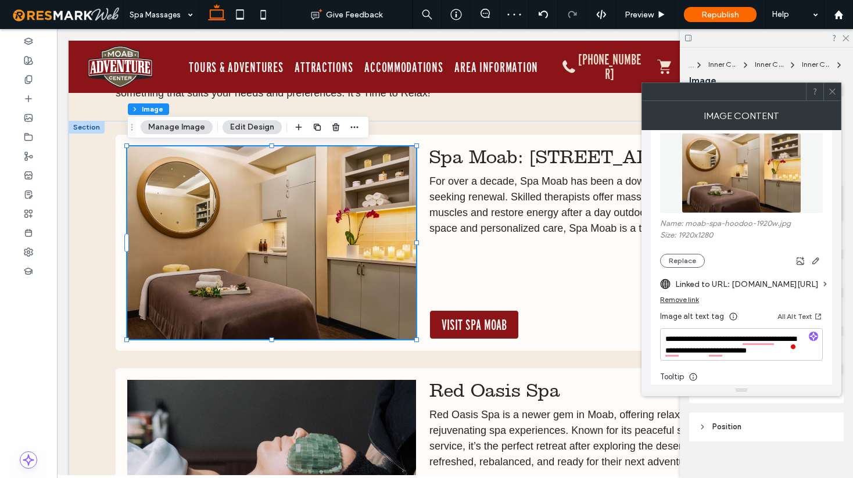
click at [814, 224] on label "Name: moab-spa-hoodoo-1920w.jpg" at bounding box center [741, 225] width 163 height 12
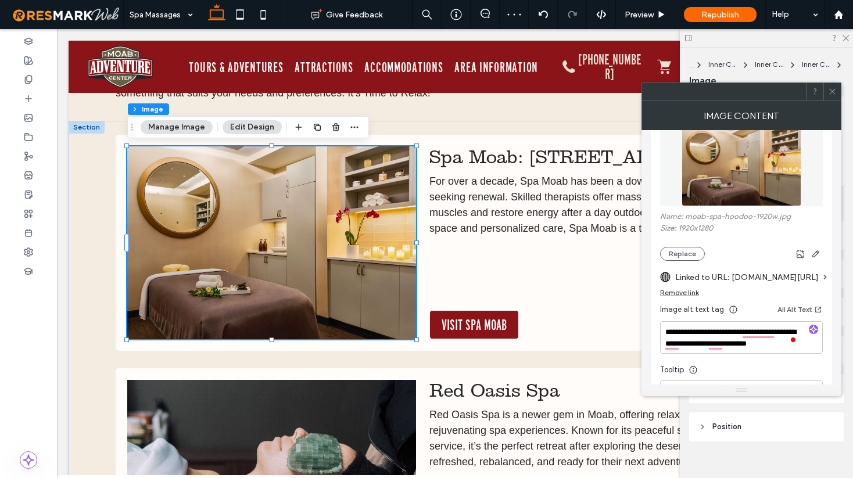
scroll to position [0, 0]
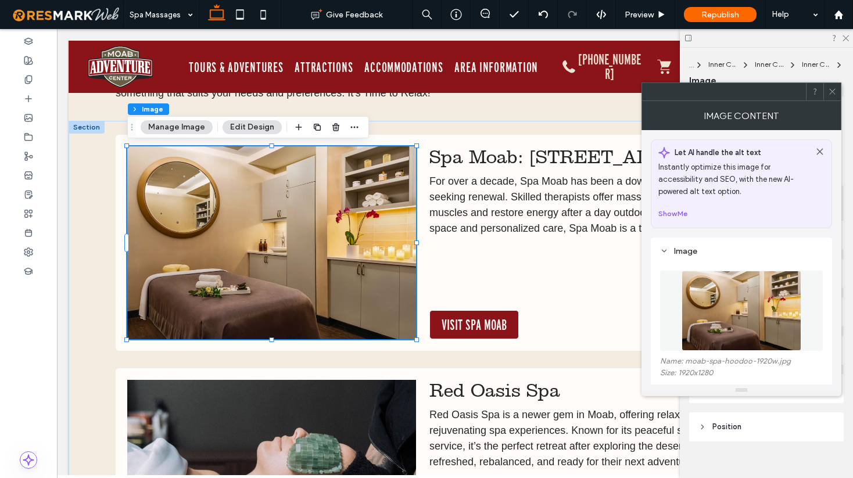
click at [835, 91] on icon at bounding box center [832, 91] width 9 height 9
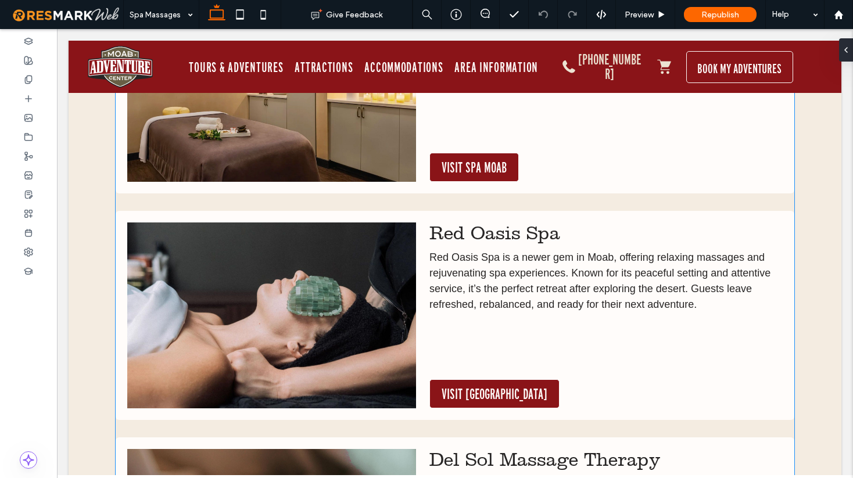
scroll to position [780, 0]
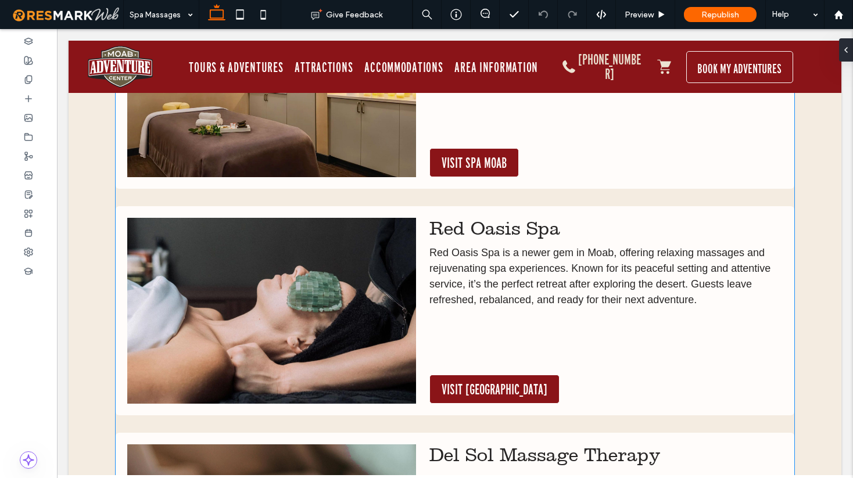
click at [303, 275] on img at bounding box center [271, 311] width 289 height 186
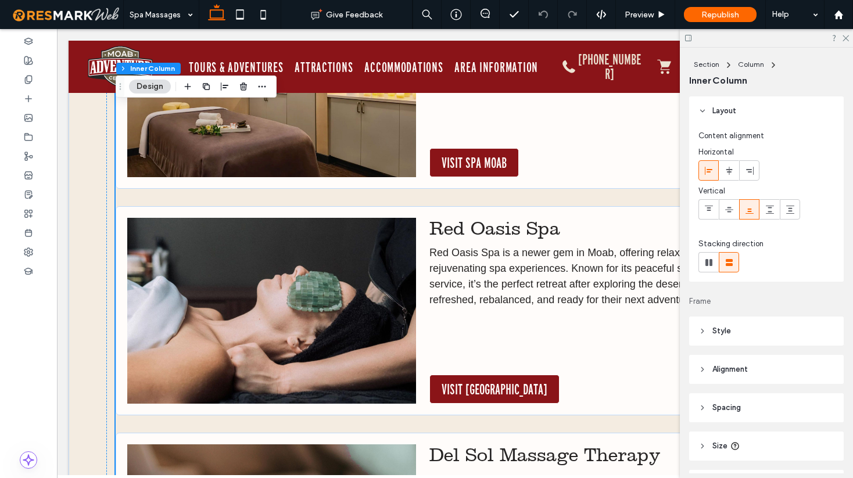
click at [336, 272] on img at bounding box center [271, 311] width 289 height 186
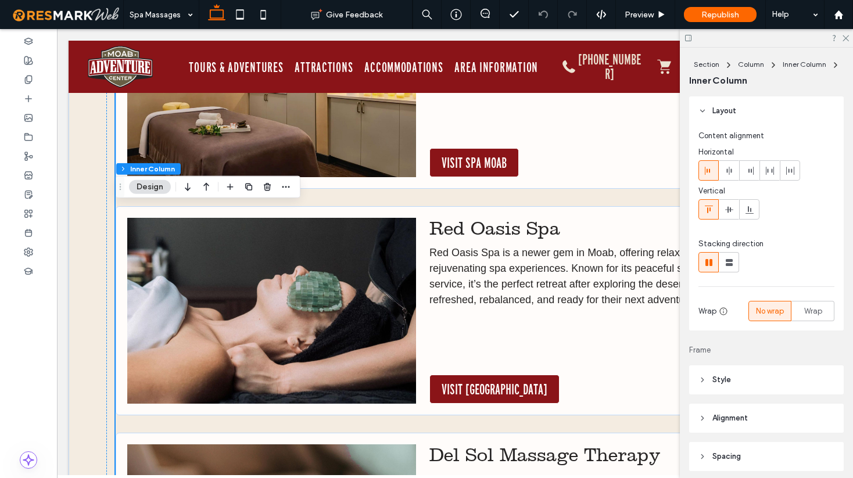
click at [336, 272] on img at bounding box center [271, 311] width 289 height 186
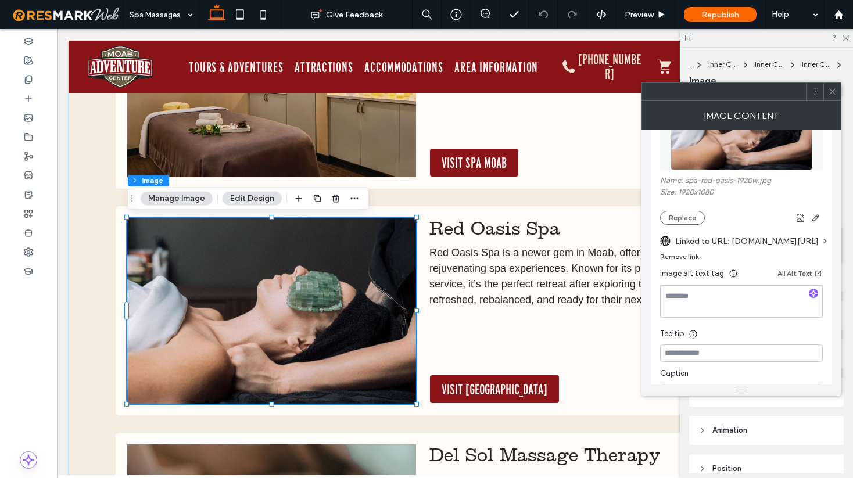
scroll to position [198, 0]
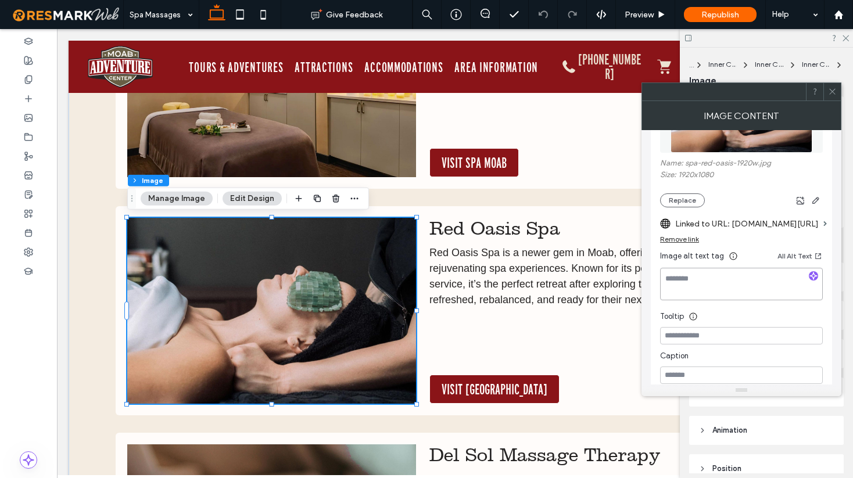
click at [684, 291] on textarea at bounding box center [741, 284] width 163 height 33
type textarea "**********"
click at [372, 302] on img at bounding box center [271, 311] width 289 height 186
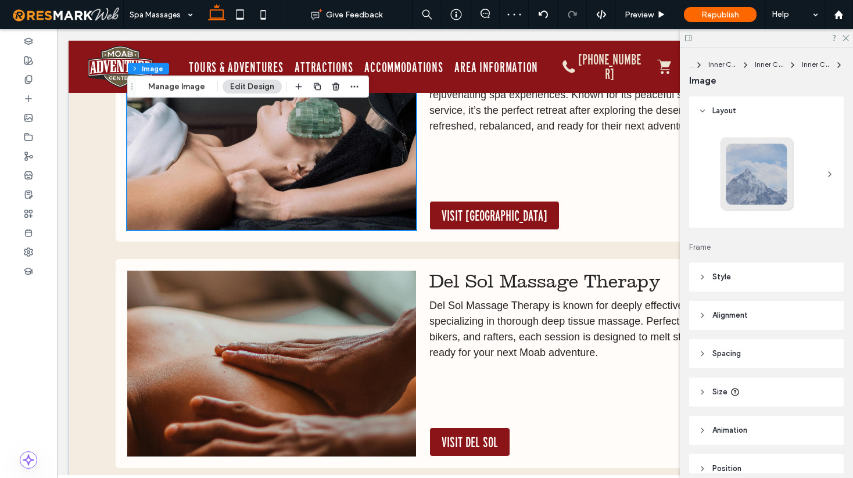
scroll to position [994, 0]
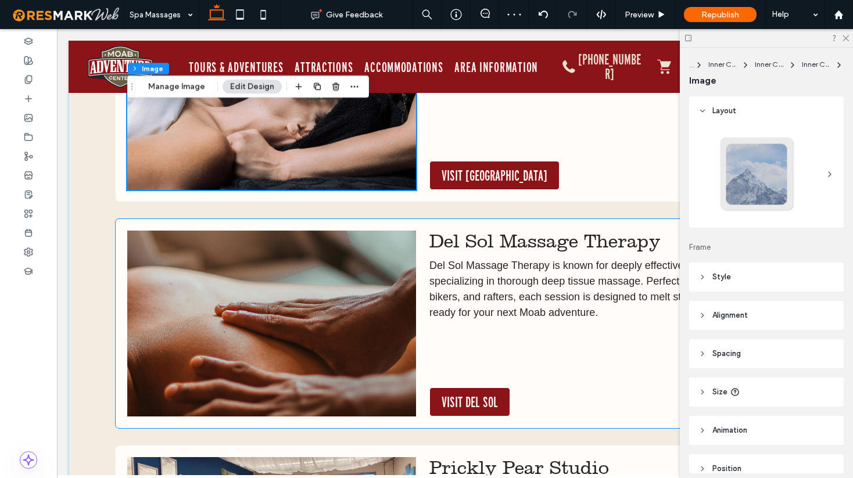
click at [333, 306] on img at bounding box center [271, 324] width 289 height 186
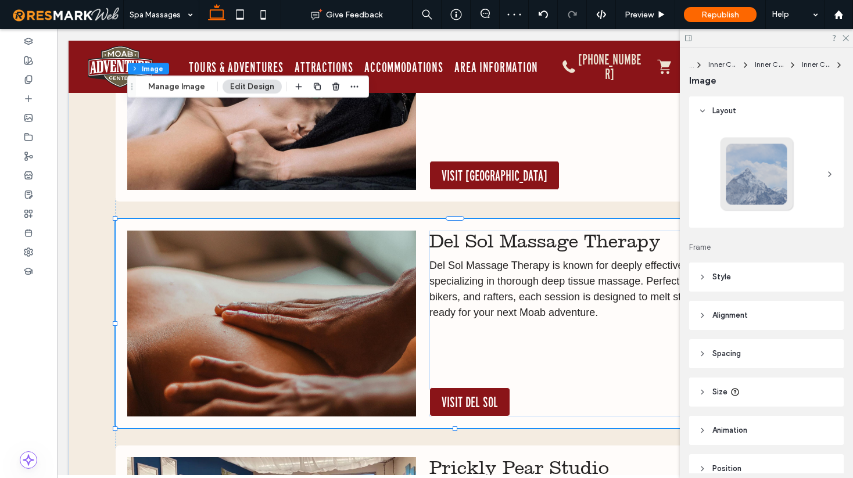
click at [333, 306] on img at bounding box center [271, 324] width 289 height 186
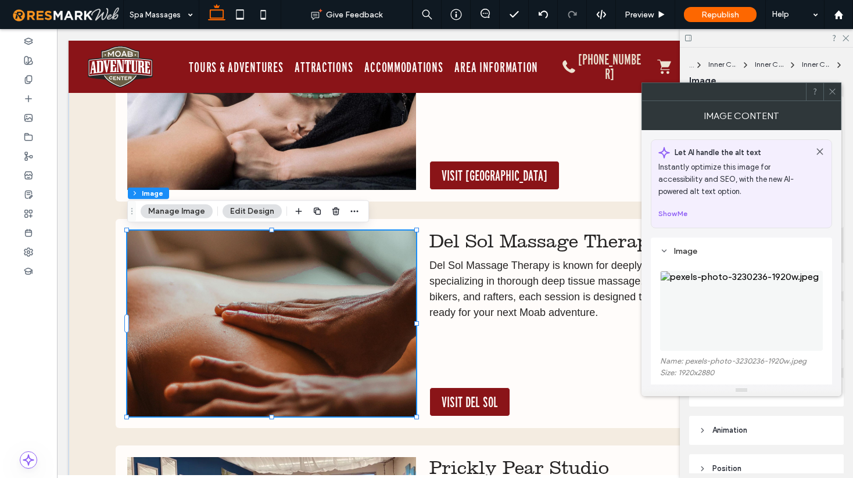
click at [334, 313] on img at bounding box center [271, 324] width 289 height 186
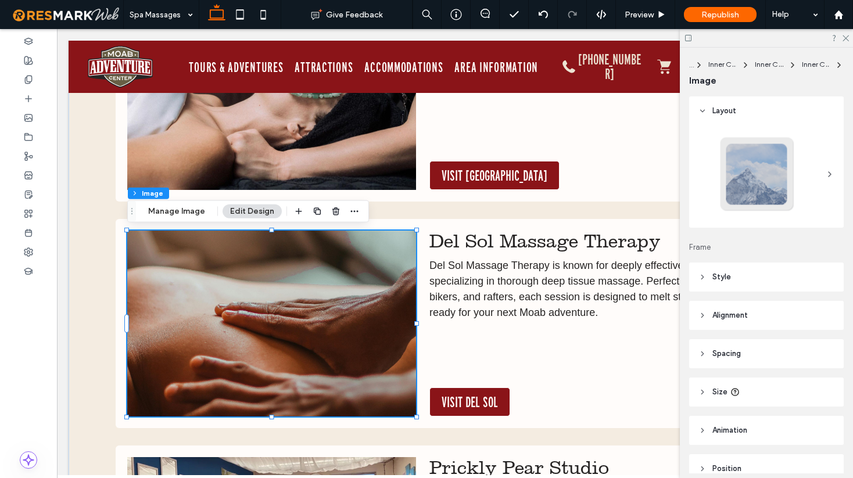
click at [334, 313] on img at bounding box center [271, 324] width 289 height 186
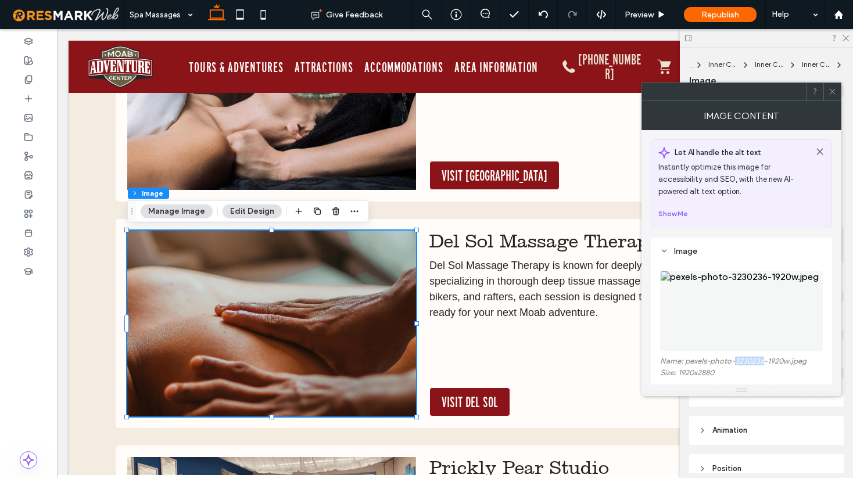
drag, startPoint x: 766, startPoint y: 359, endPoint x: 735, endPoint y: 359, distance: 30.8
click at [735, 359] on label "Name: pexels-photo-3230236-1920w.jpeg" at bounding box center [741, 363] width 163 height 12
copy label "3230236"
click at [832, 94] on icon at bounding box center [832, 91] width 9 height 9
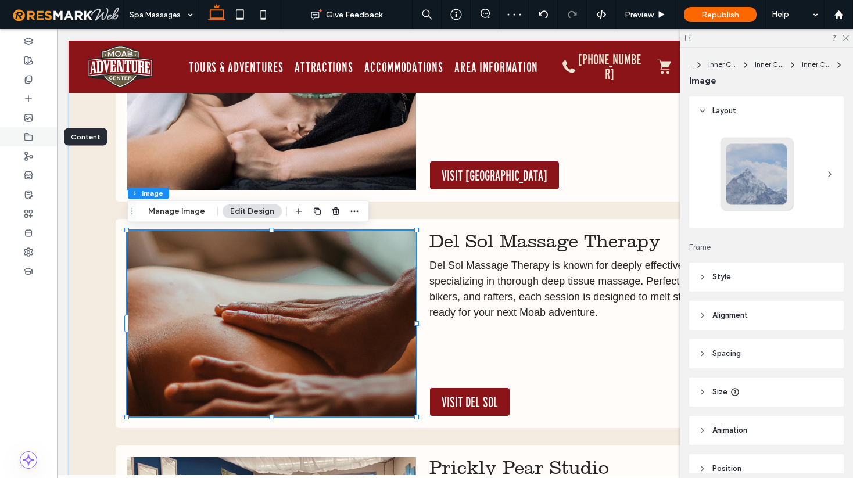
click at [32, 132] on icon at bounding box center [28, 136] width 9 height 9
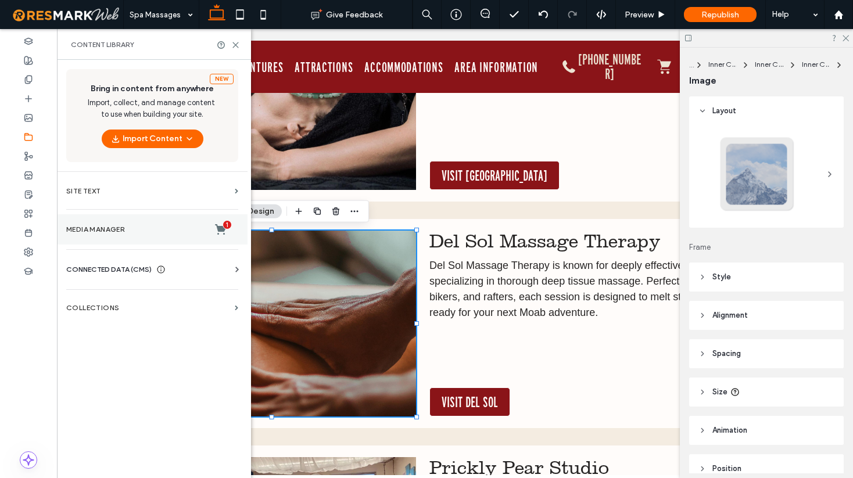
click at [117, 228] on label "Media Manager 1" at bounding box center [152, 230] width 172 height 12
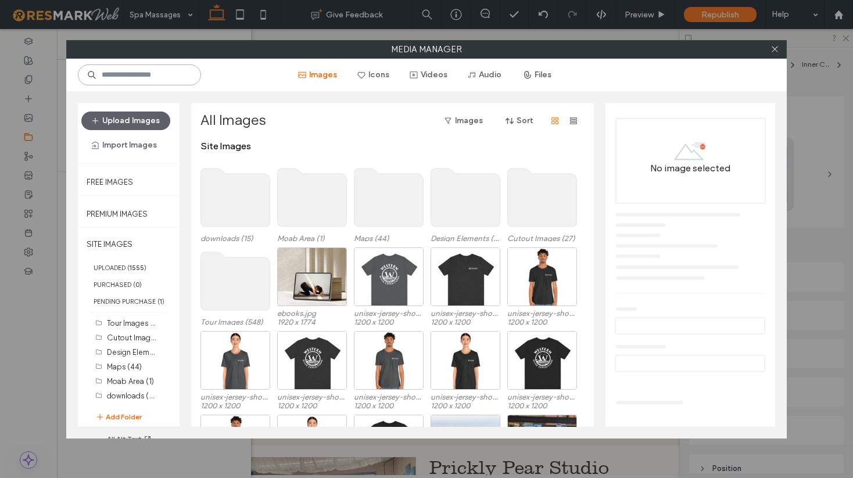
click at [133, 71] on input at bounding box center [139, 75] width 123 height 21
paste input "*******"
type input "*******"
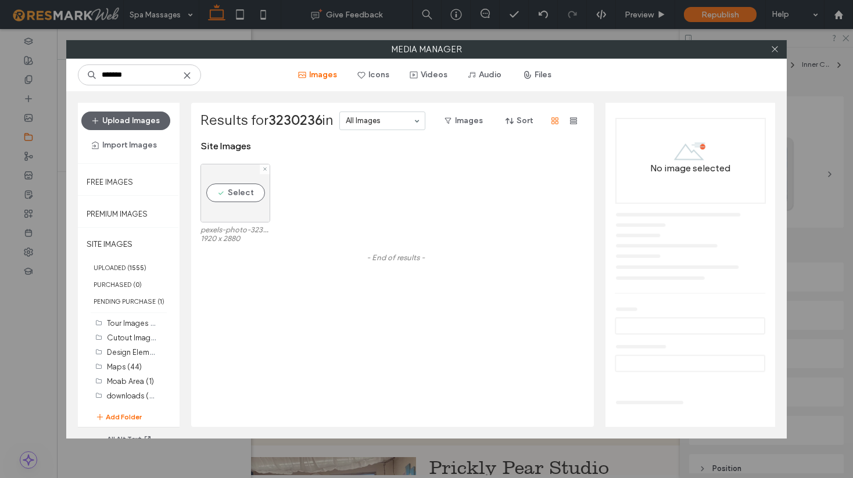
click at [255, 215] on div "Select" at bounding box center [235, 193] width 70 height 59
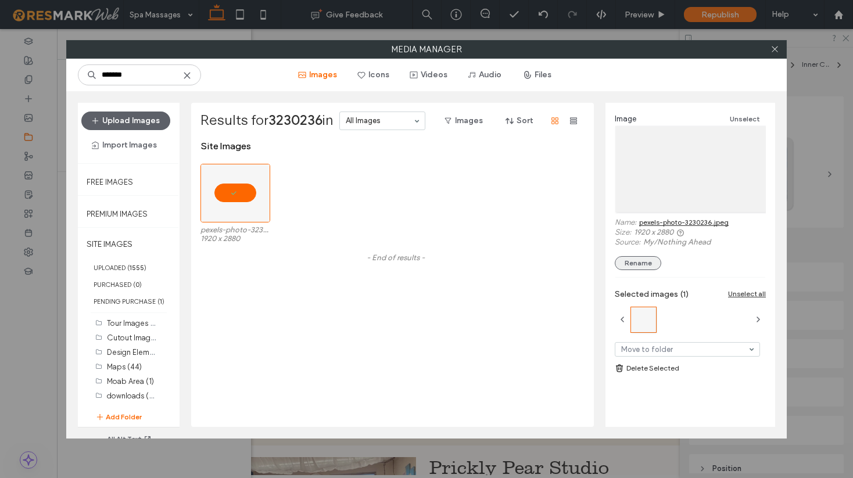
click at [640, 267] on button "Rename" at bounding box center [638, 263] width 46 height 14
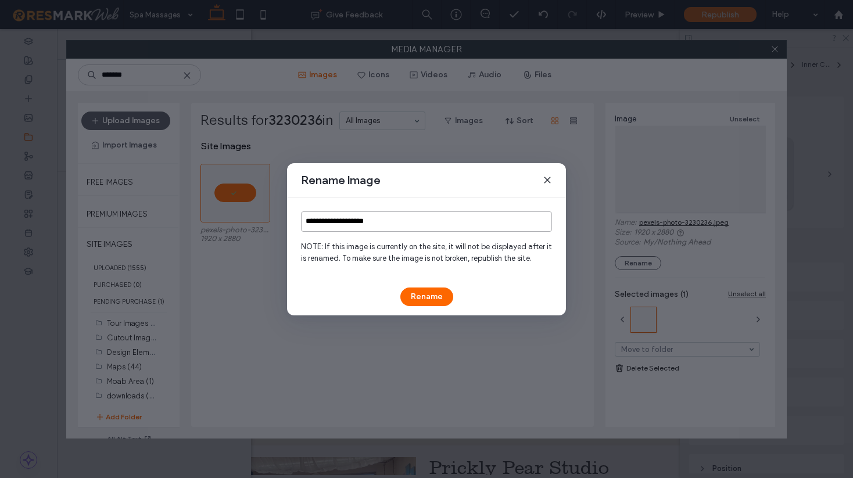
click at [409, 223] on input "**********" at bounding box center [426, 222] width 251 height 20
type input "**********"
click at [427, 297] on button "Rename" at bounding box center [426, 297] width 53 height 19
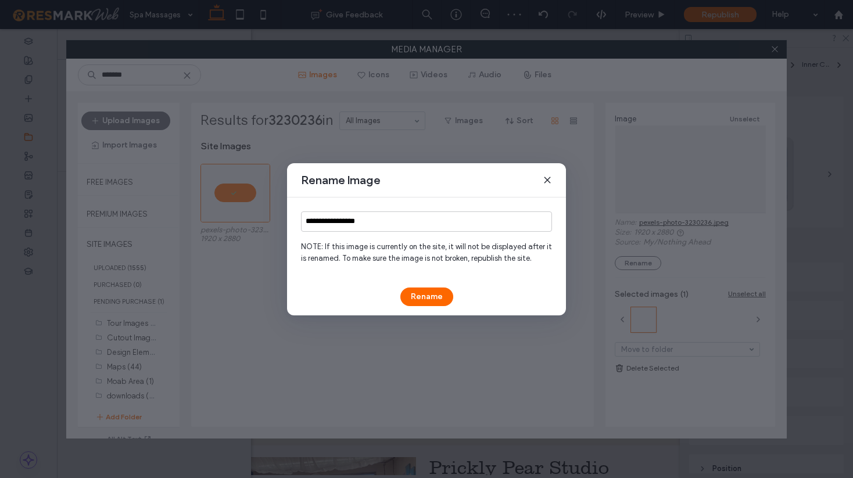
click at [547, 181] on icon at bounding box center [547, 180] width 9 height 9
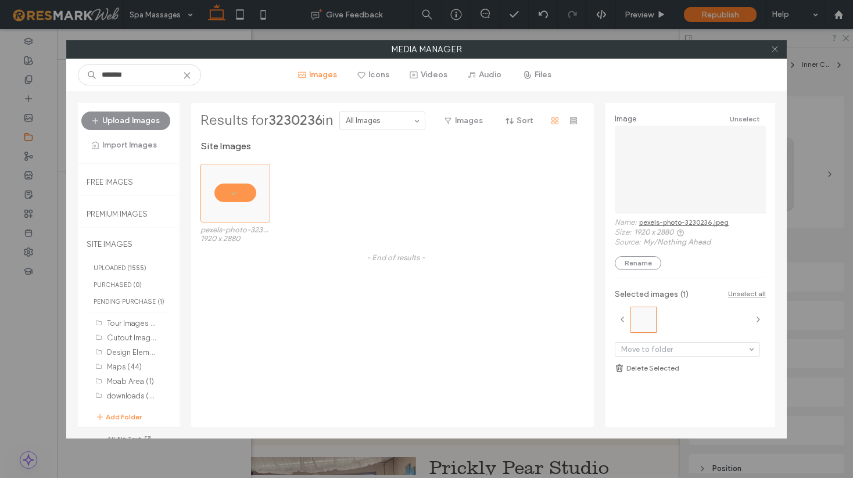
click at [777, 48] on icon at bounding box center [775, 49] width 9 height 9
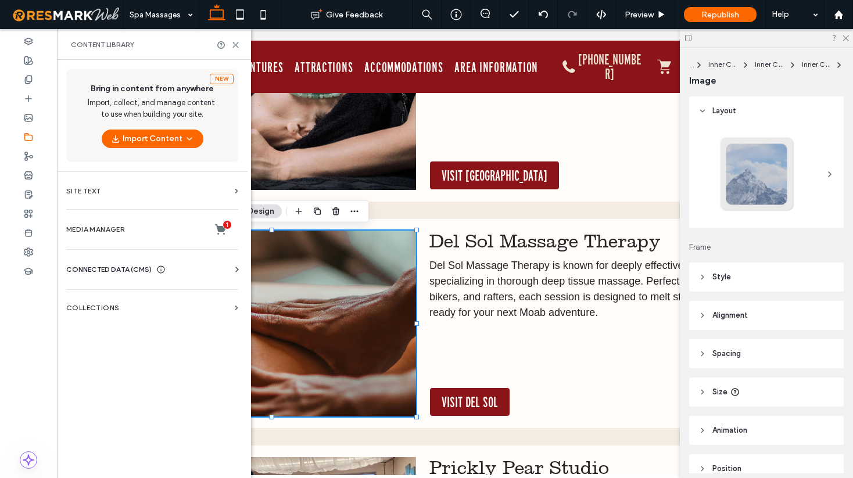
click at [375, 327] on img at bounding box center [271, 324] width 289 height 186
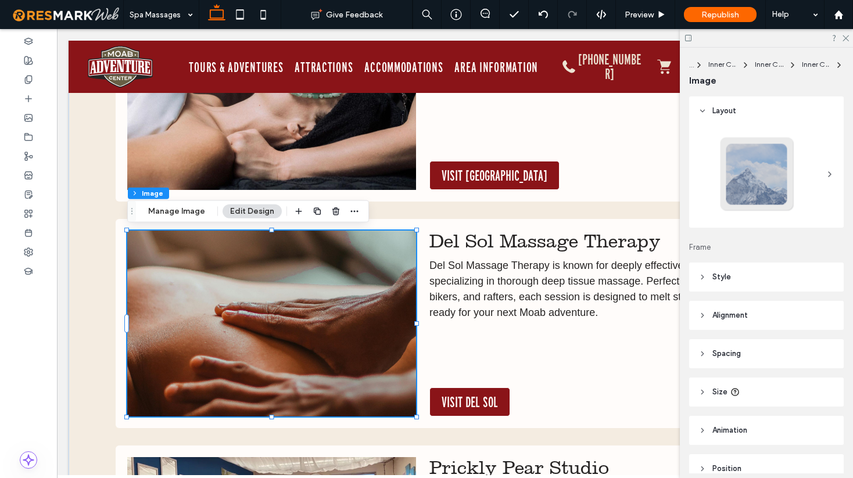
click at [375, 327] on img at bounding box center [271, 324] width 289 height 186
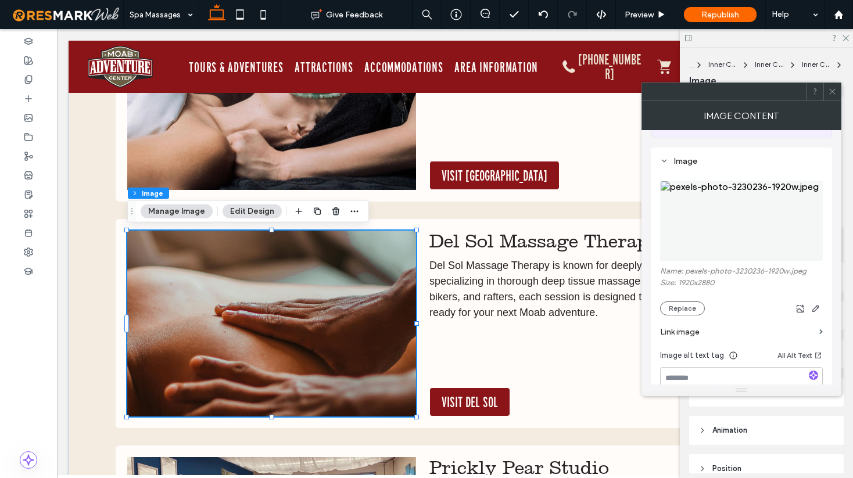
scroll to position [95, 0]
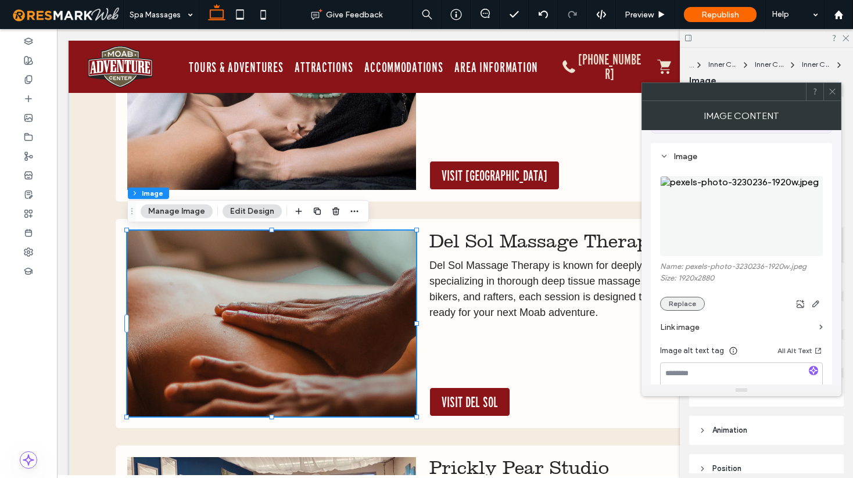
click at [683, 304] on button "Replace" at bounding box center [682, 304] width 45 height 14
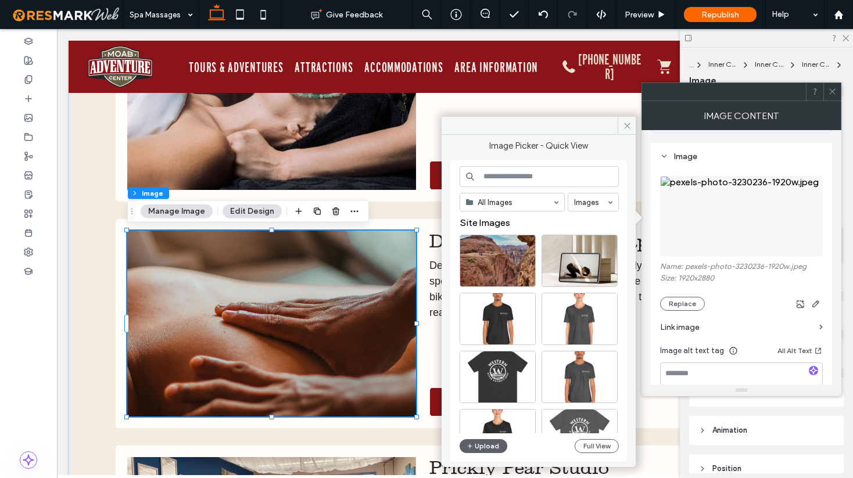
click at [497, 174] on input at bounding box center [539, 176] width 159 height 21
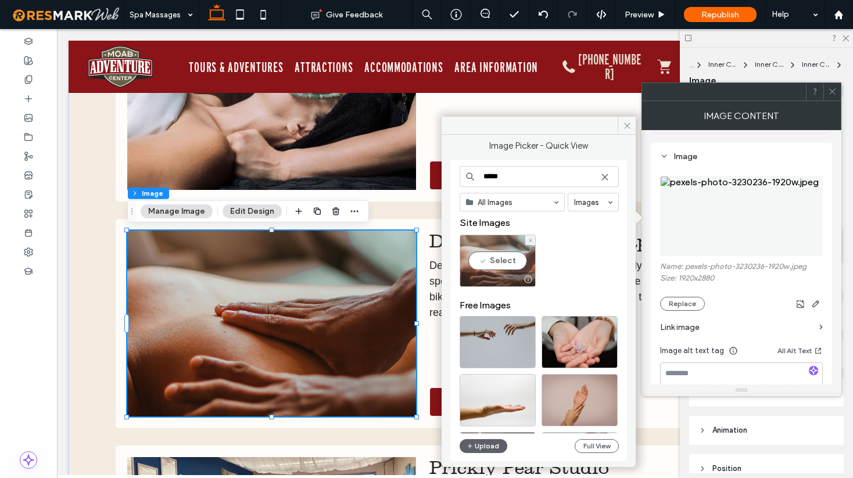
type input "*****"
click at [501, 263] on div "Select" at bounding box center [498, 261] width 76 height 52
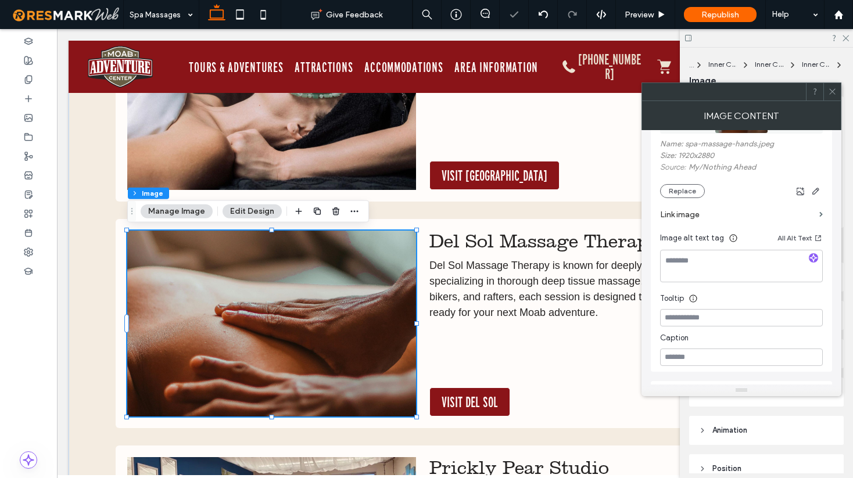
scroll to position [225, 0]
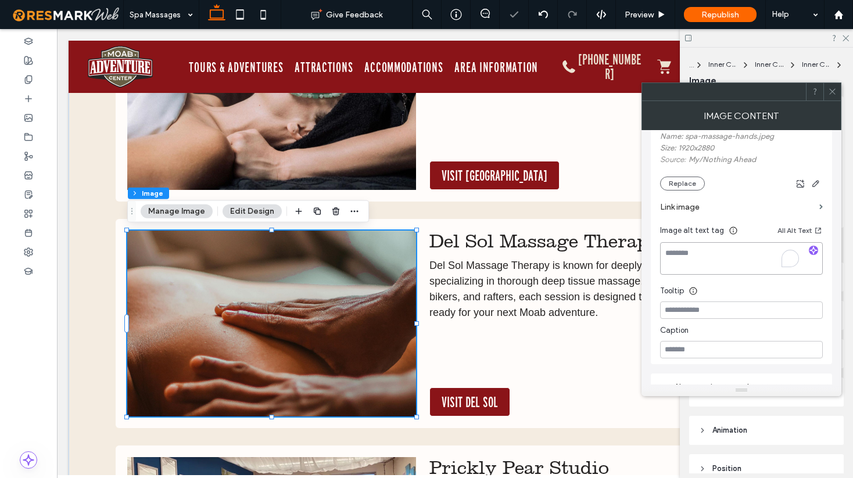
click at [694, 268] on textarea "To enrich screen reader interactions, please activate Accessibility in Grammarl…" at bounding box center [741, 258] width 163 height 33
type textarea "**********"
click at [341, 349] on img at bounding box center [271, 324] width 289 height 186
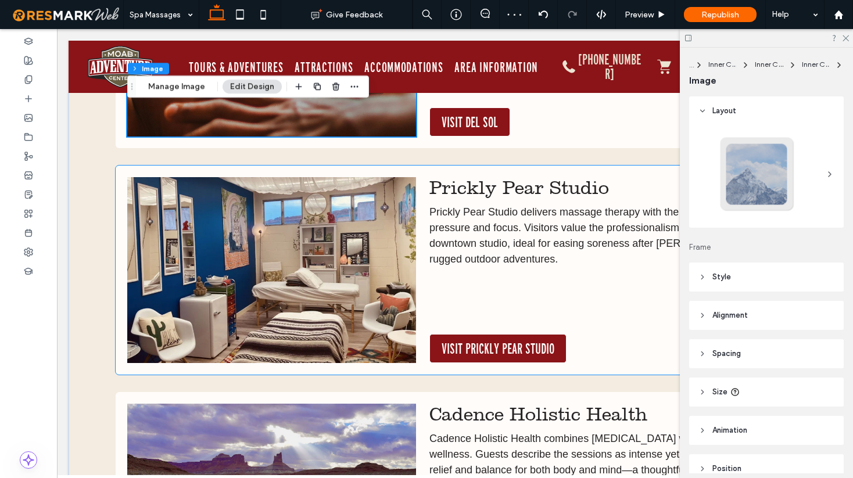
scroll to position [1275, 0]
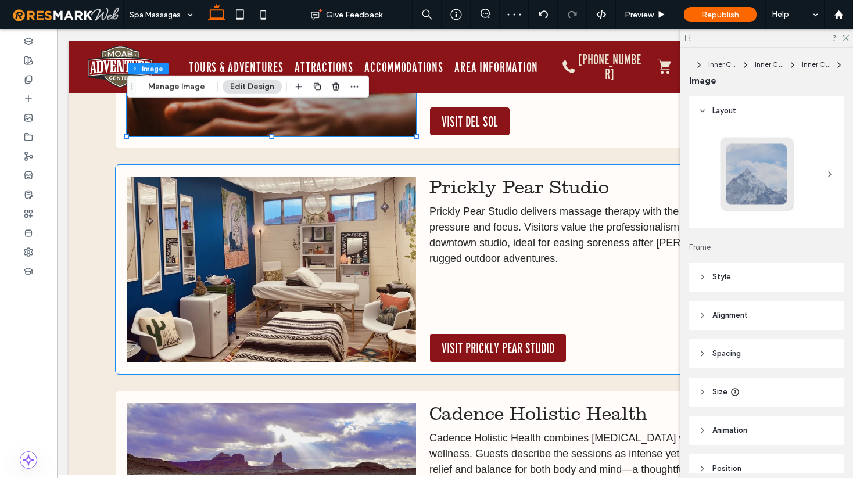
click at [335, 247] on img at bounding box center [271, 270] width 289 height 186
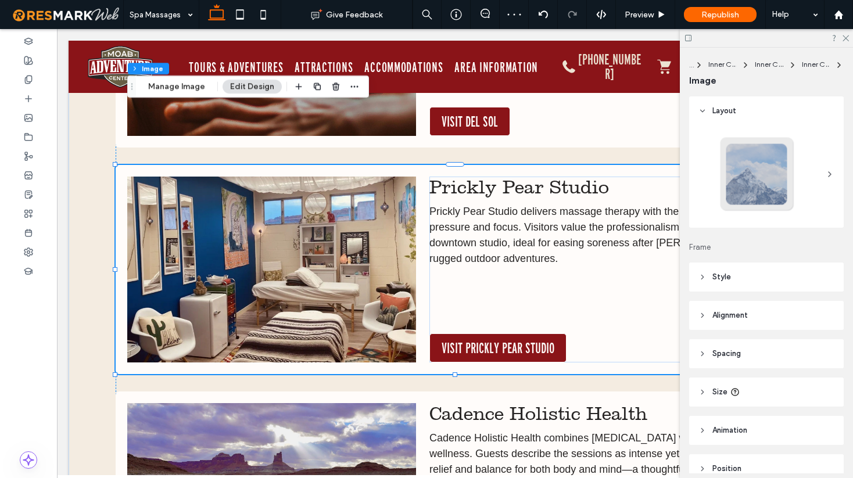
click at [335, 247] on img at bounding box center [271, 270] width 289 height 186
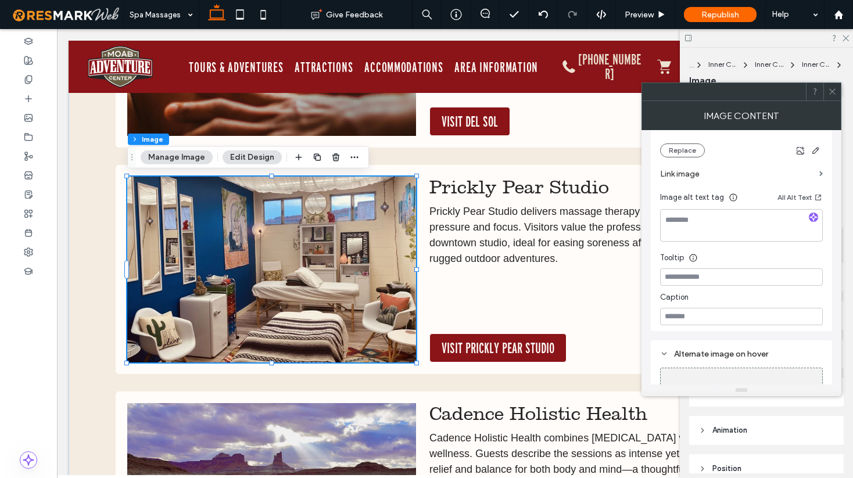
scroll to position [249, 0]
click at [699, 227] on textarea "To enrich screen reader interactions, please activate Accessibility in Grammarl…" at bounding box center [741, 224] width 163 height 33
type textarea "*"
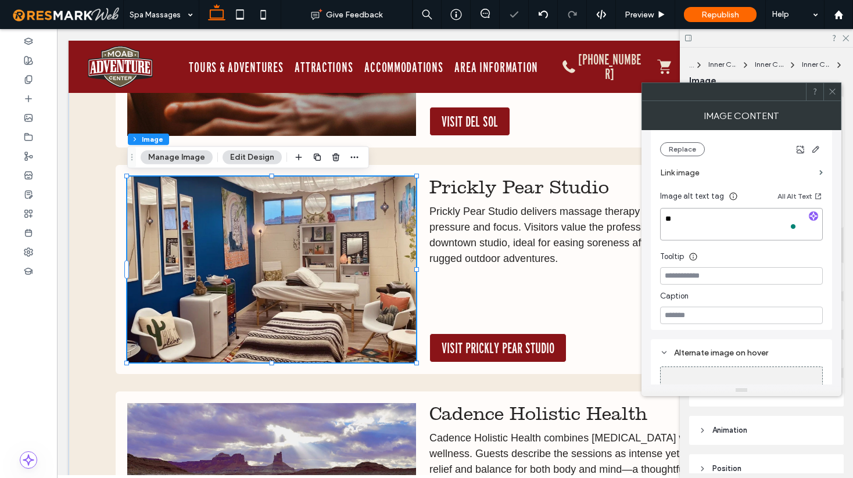
type textarea "*"
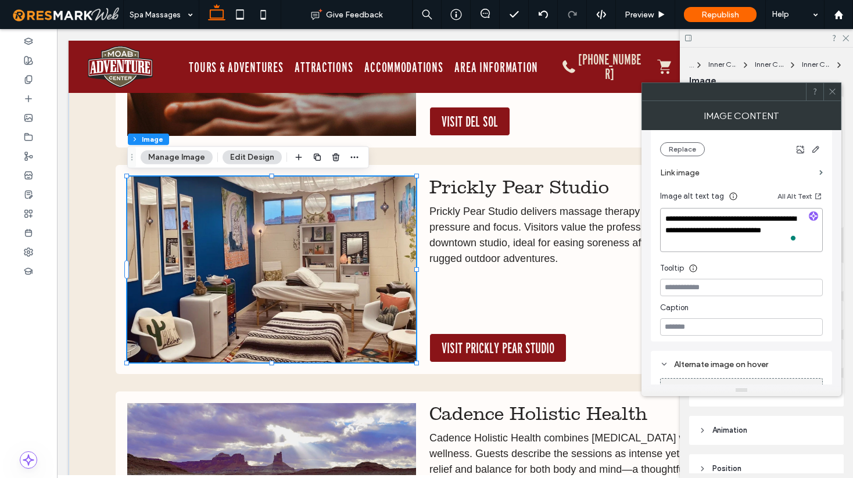
scroll to position [1, 0]
type textarea "**********"
click at [521, 255] on p "Prickly Pear Studio delivers massage therapy with the perfect amount of pressur…" at bounding box center [605, 243] width 353 height 78
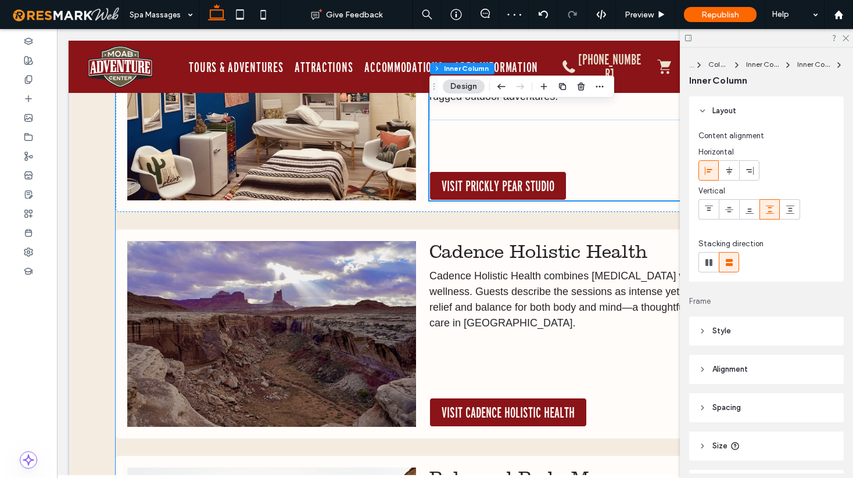
scroll to position [1484, 0]
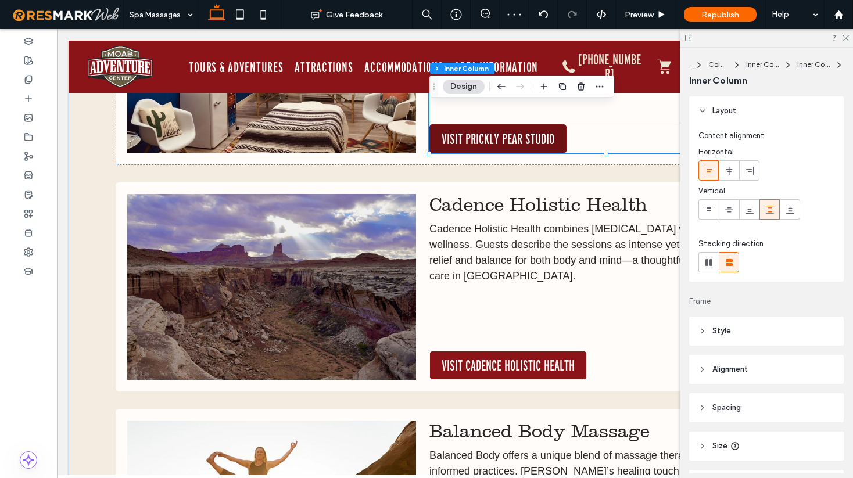
click at [506, 135] on span "VISIT PRICKLY PEAR STUDIO" at bounding box center [498, 139] width 113 height 16
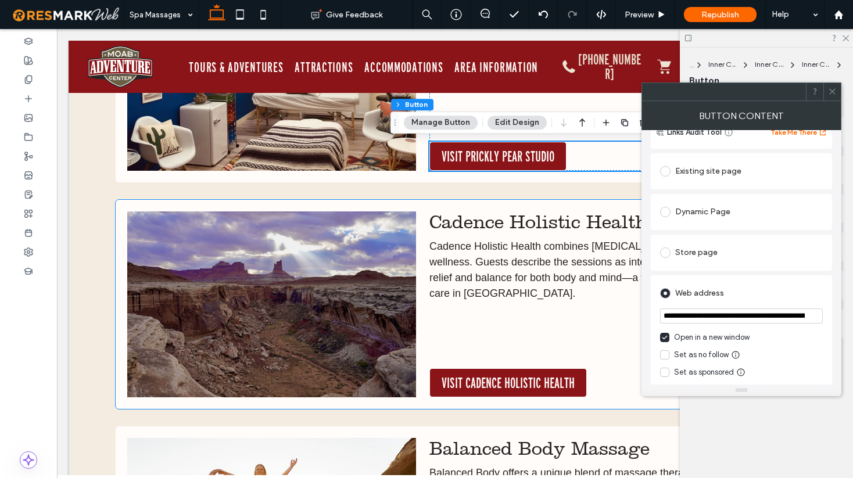
scroll to position [1476, 0]
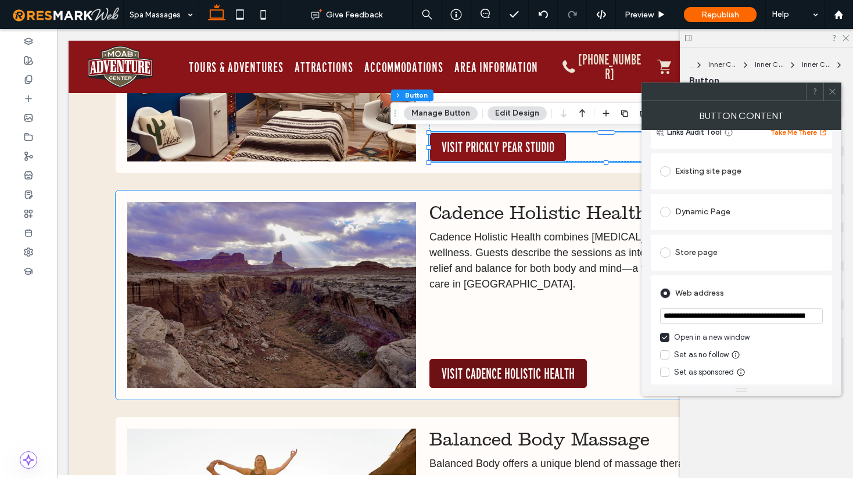
click at [518, 371] on span "VISIT CADENCE HOLISTIC HEALTH" at bounding box center [508, 374] width 133 height 16
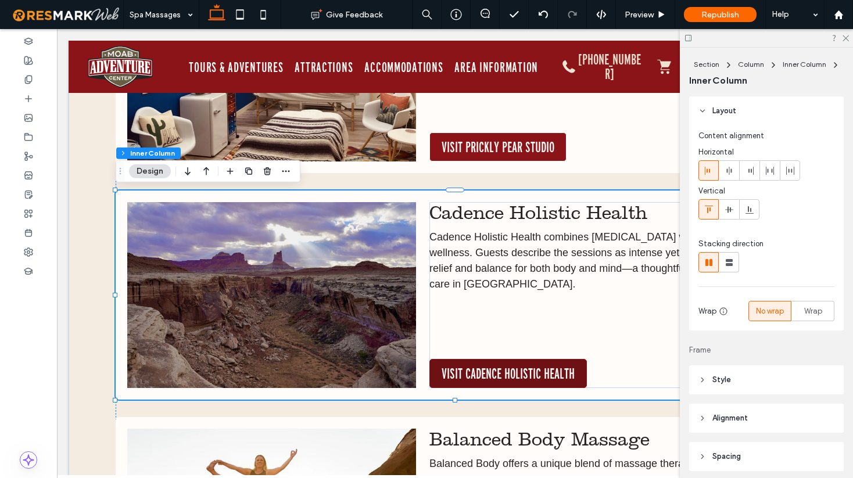
click at [518, 371] on span "VISIT CADENCE HOLISTIC HEALTH" at bounding box center [508, 374] width 133 height 16
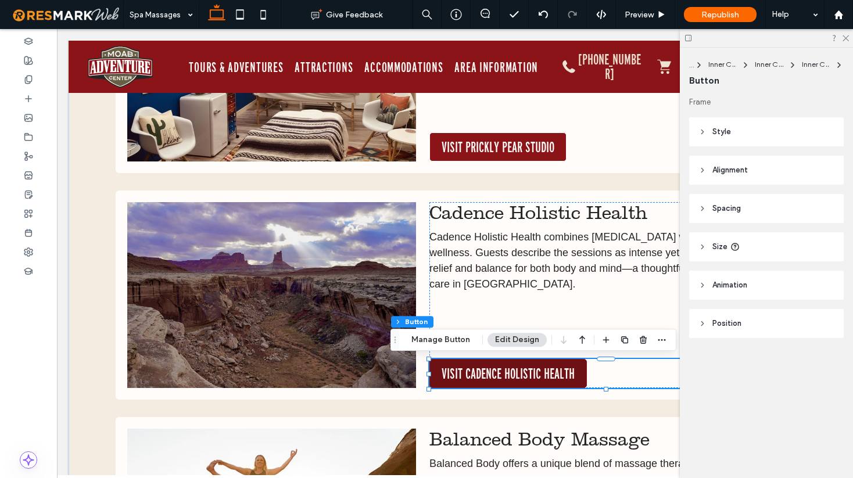
click at [535, 370] on span "VISIT CADENCE HOLISTIC HEALTH" at bounding box center [508, 374] width 133 height 16
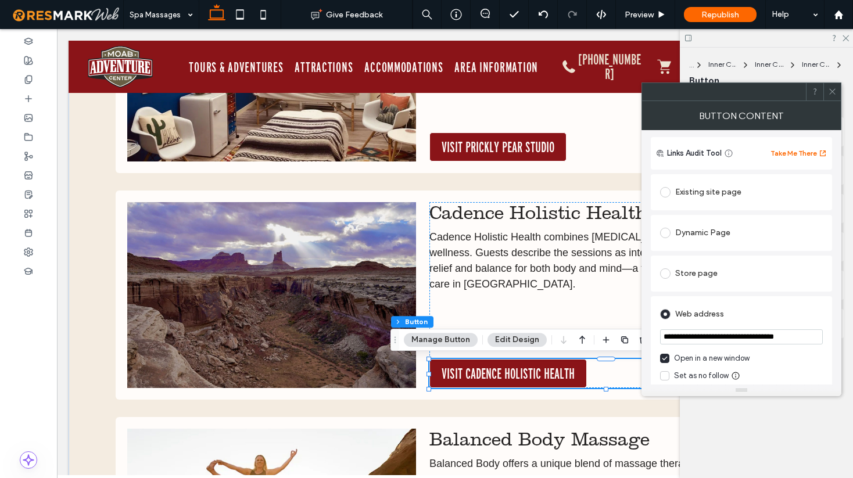
scroll to position [155, 0]
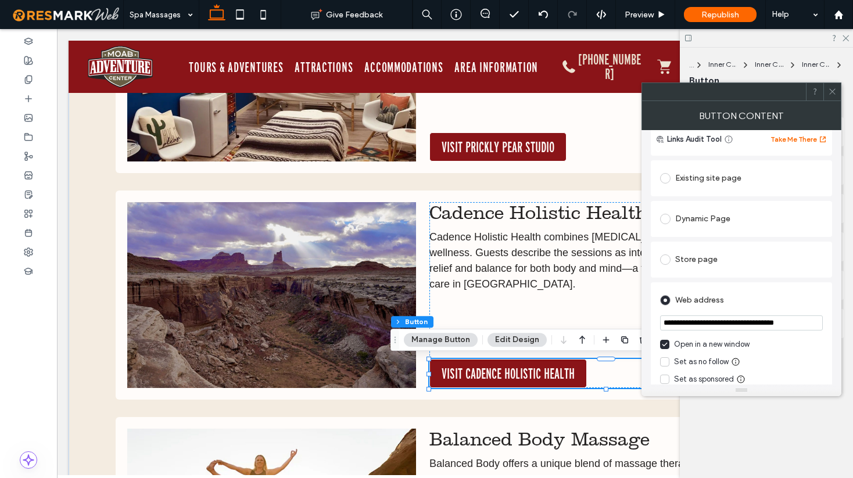
click at [733, 326] on input "**********" at bounding box center [741, 323] width 163 height 15
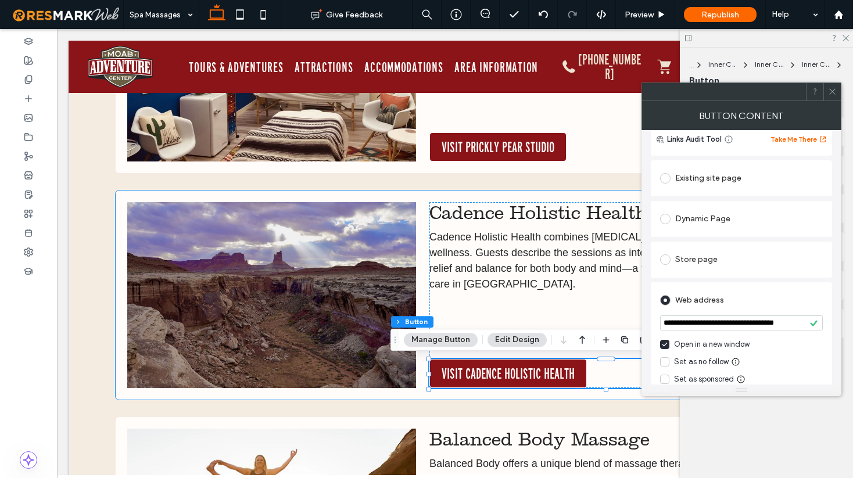
click at [397, 195] on div "Cadence Holistic Health Cadence Holistic Health combines therapeutic massage wi…" at bounding box center [455, 295] width 679 height 209
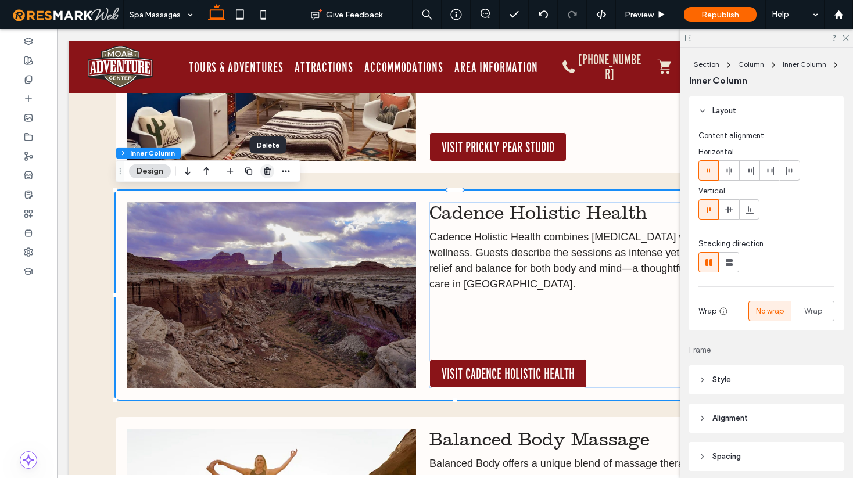
click at [267, 172] on use "button" at bounding box center [267, 171] width 7 height 8
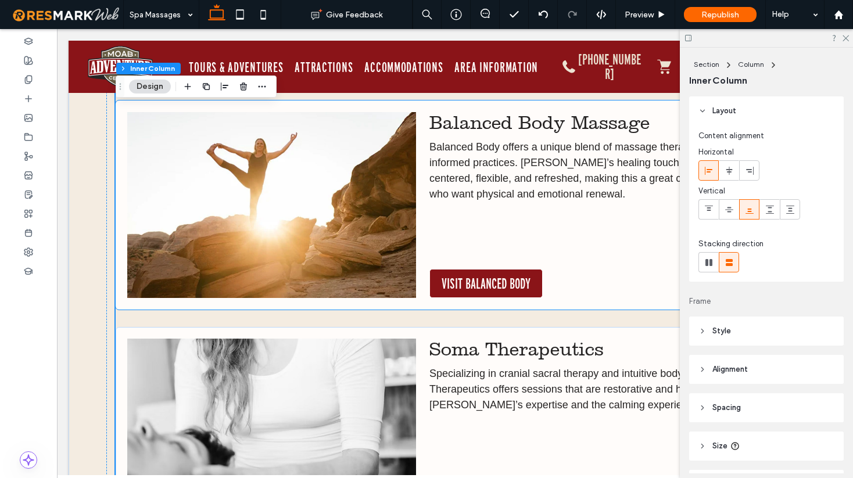
scroll to position [1574, 0]
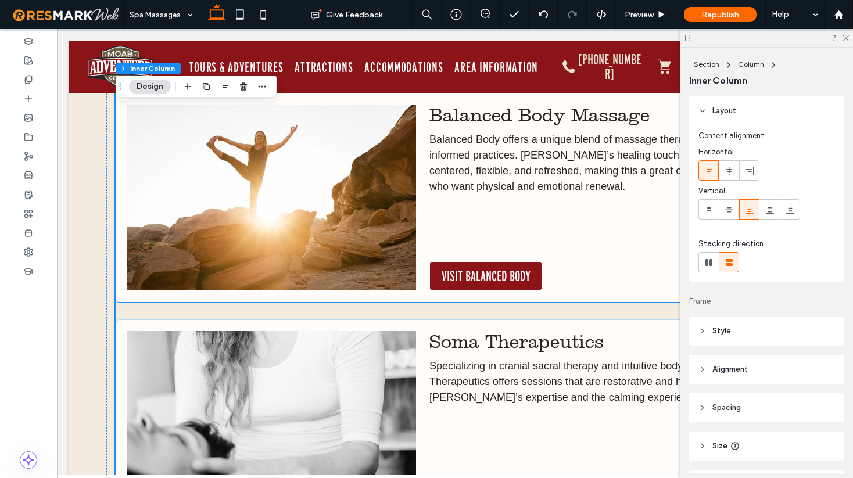
click at [314, 218] on img at bounding box center [271, 198] width 289 height 186
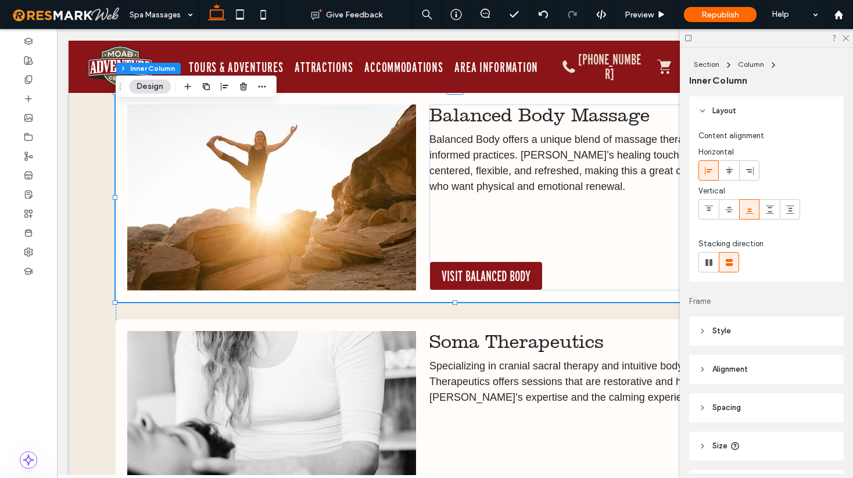
click at [314, 218] on img at bounding box center [271, 198] width 289 height 186
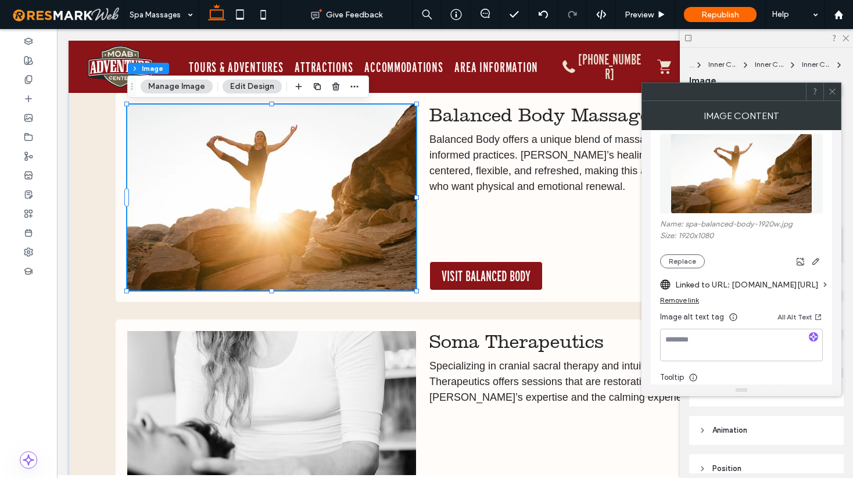
scroll to position [162, 0]
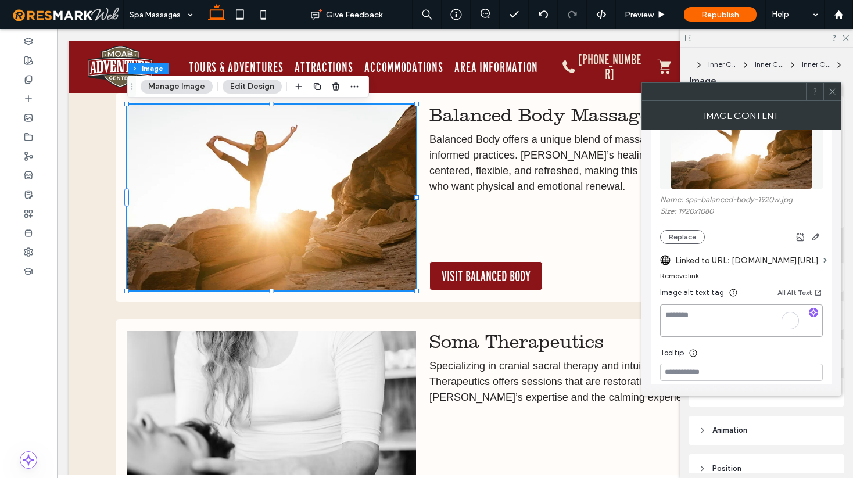
click at [699, 326] on textarea "To enrich screen reader interactions, please activate Accessibility in Grammarl…" at bounding box center [741, 321] width 163 height 33
type textarea "**********"
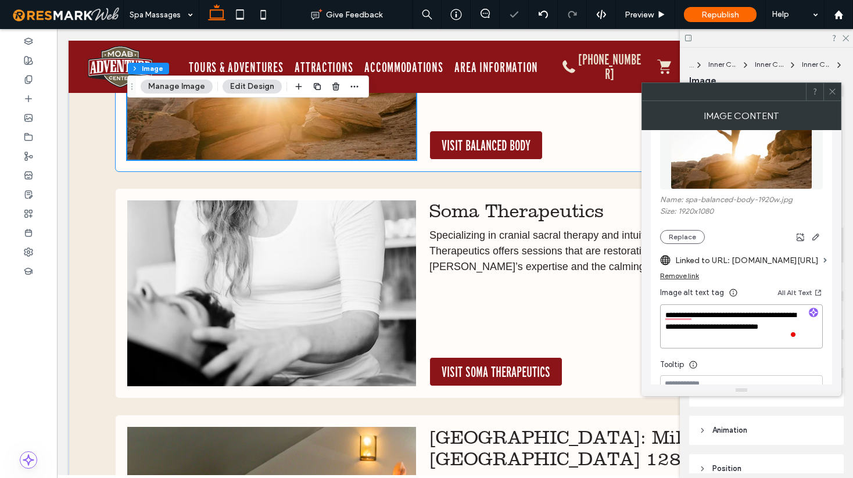
scroll to position [1732, 0]
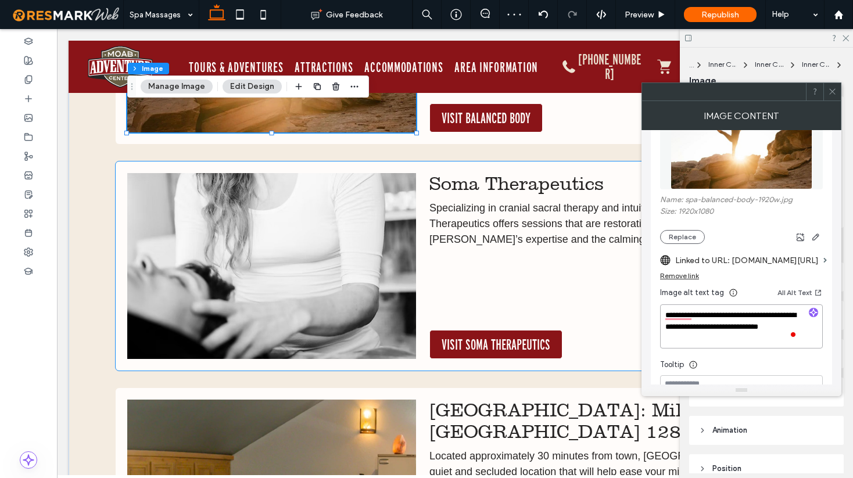
click at [338, 262] on img at bounding box center [271, 266] width 289 height 186
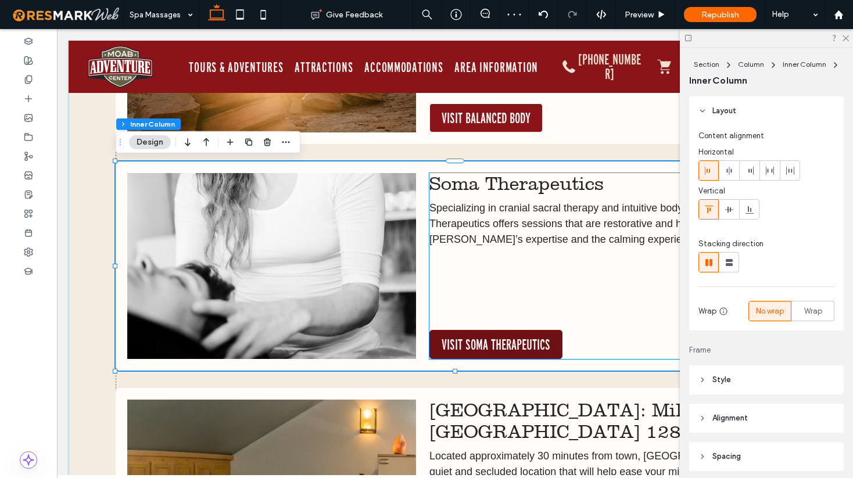
click at [492, 347] on span "VISIT SOMA THERAPEUTICS" at bounding box center [496, 344] width 109 height 16
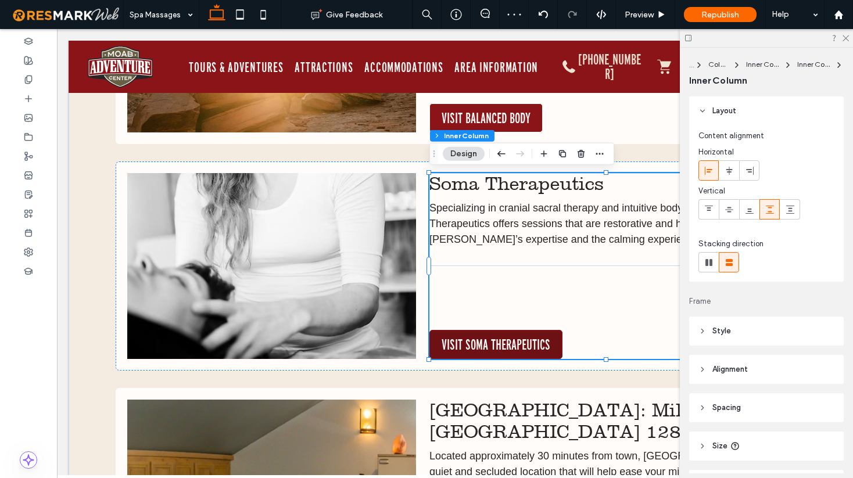
click at [492, 347] on span "VISIT SOMA THERAPEUTICS" at bounding box center [496, 344] width 109 height 16
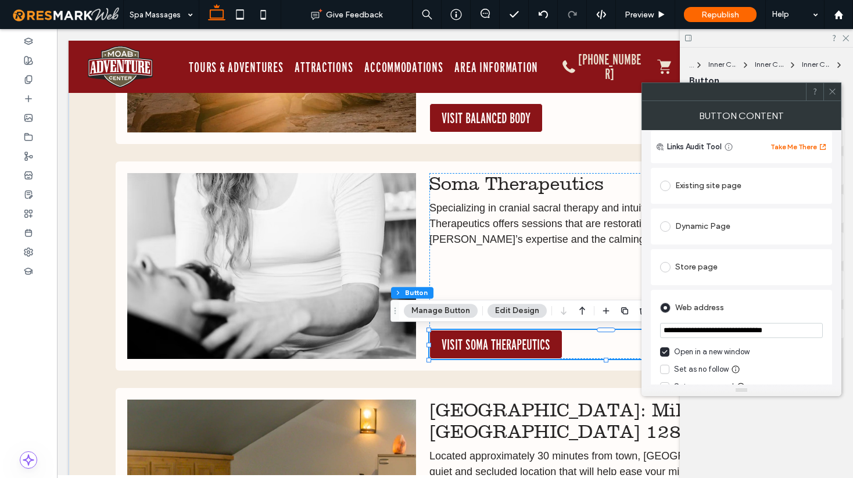
scroll to position [160, 0]
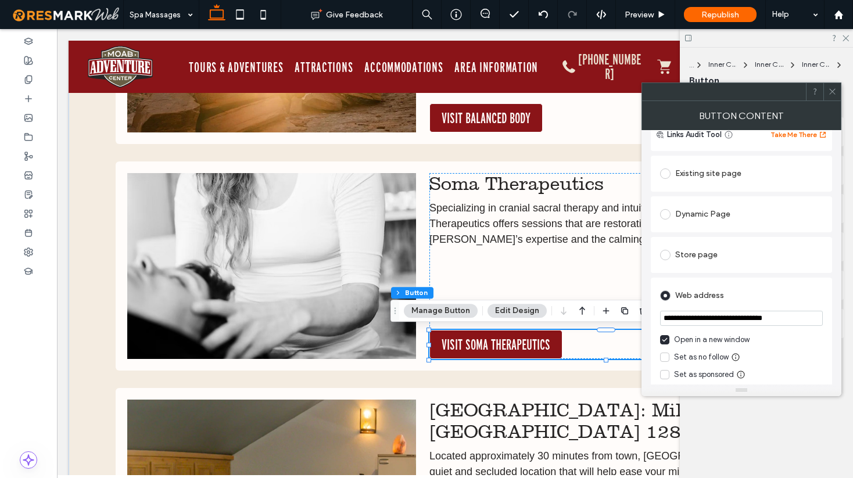
click at [737, 322] on input "**********" at bounding box center [741, 318] width 163 height 15
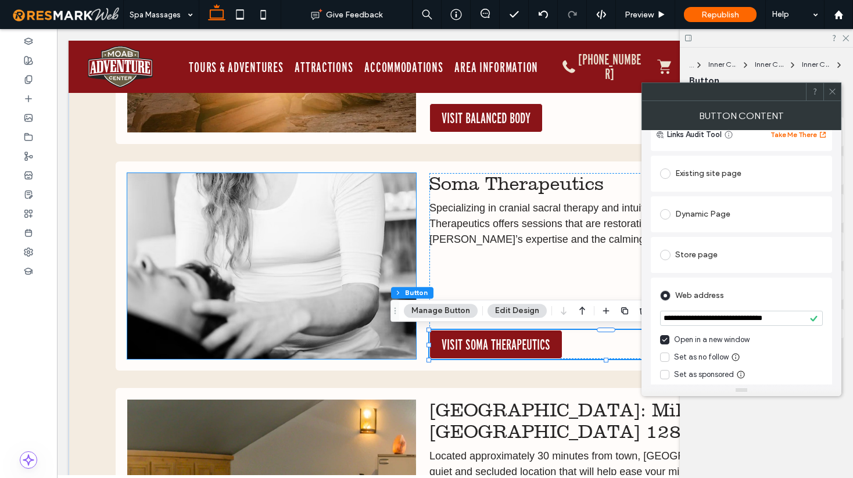
click at [302, 249] on img at bounding box center [271, 266] width 289 height 186
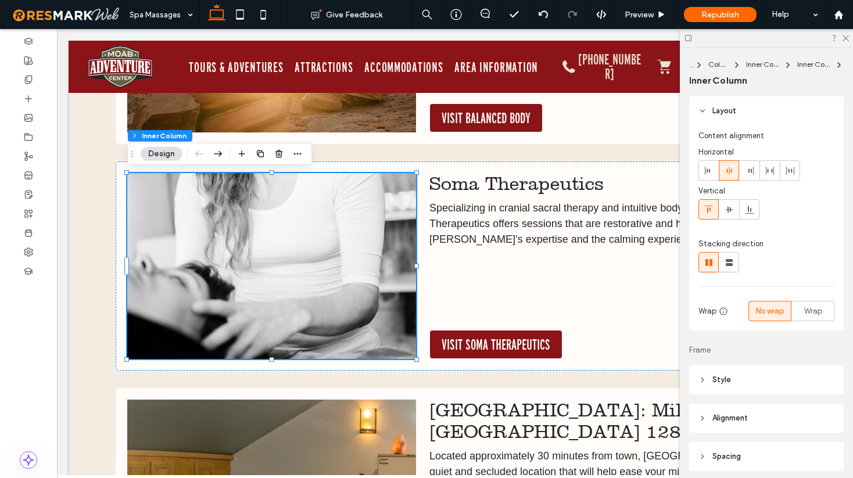
click at [302, 249] on img at bounding box center [271, 266] width 289 height 186
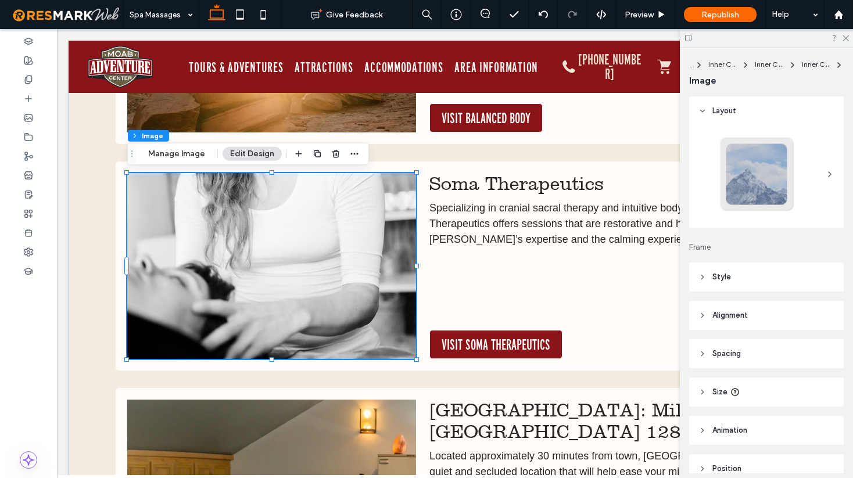
click at [345, 251] on img at bounding box center [271, 266] width 289 height 186
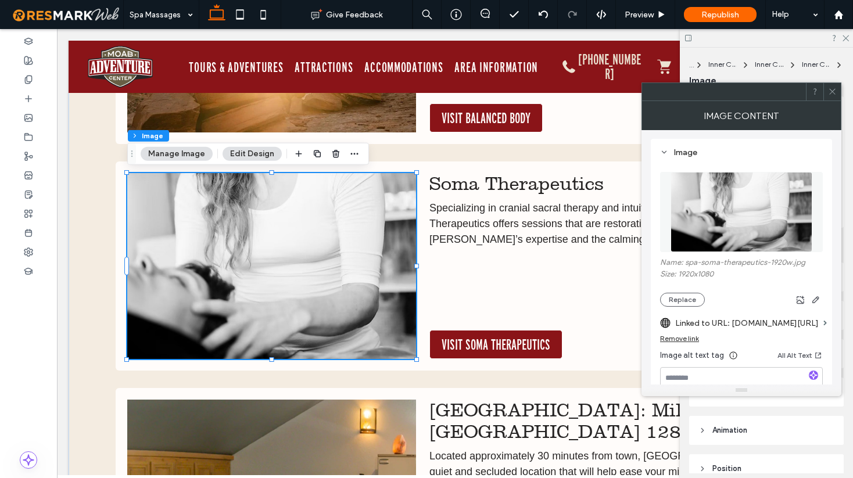
scroll to position [105, 0]
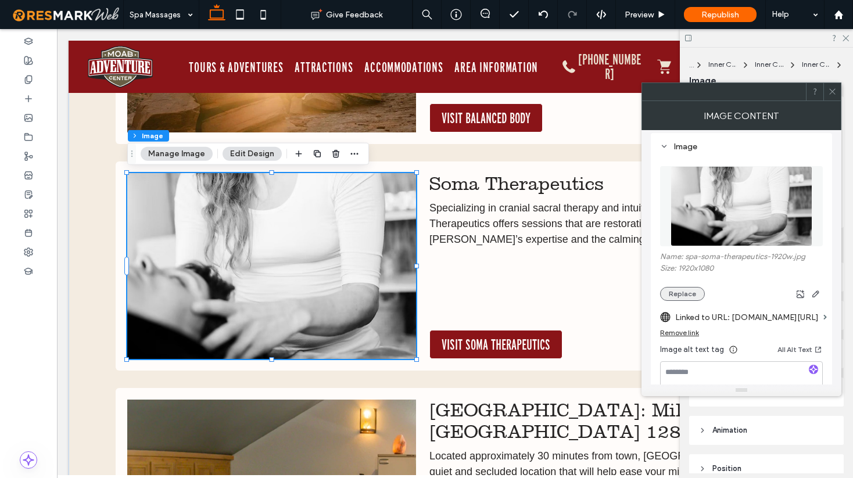
click at [685, 294] on button "Replace" at bounding box center [682, 294] width 45 height 14
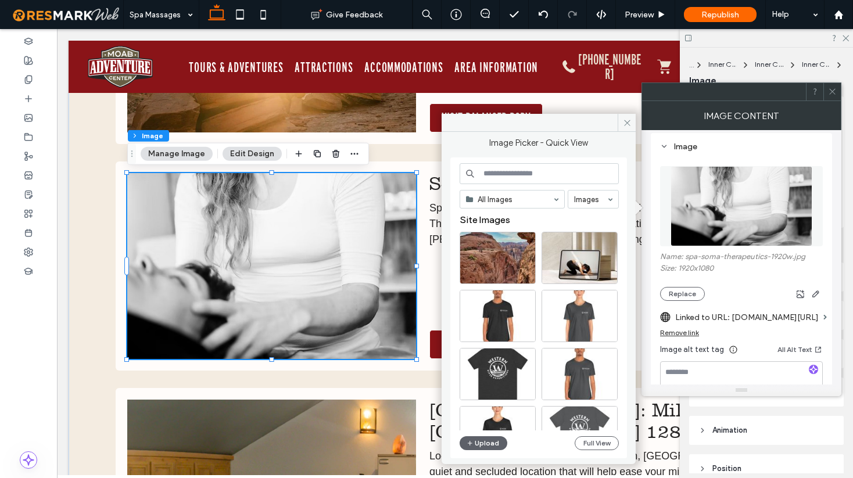
click at [519, 178] on input at bounding box center [539, 173] width 159 height 21
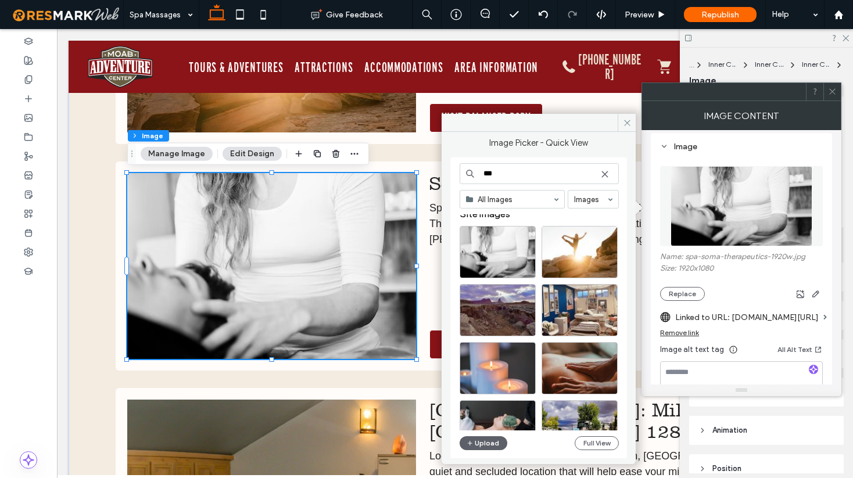
scroll to position [0, 0]
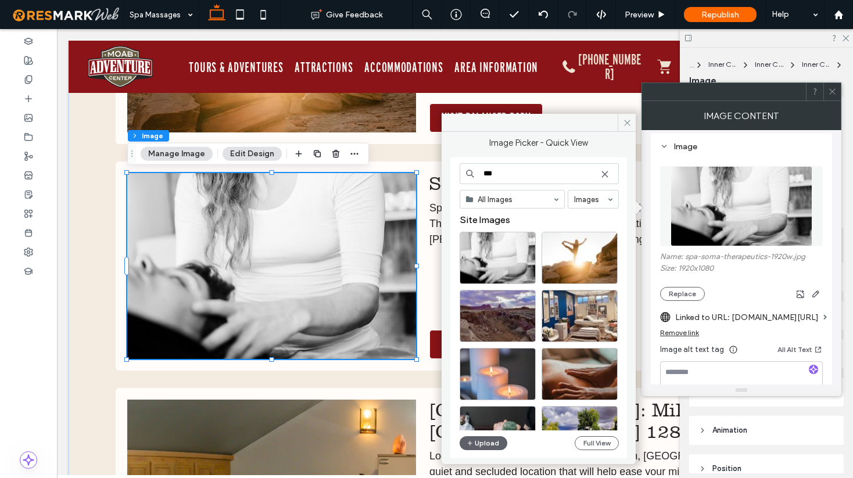
click at [500, 176] on input "***" at bounding box center [539, 173] width 159 height 21
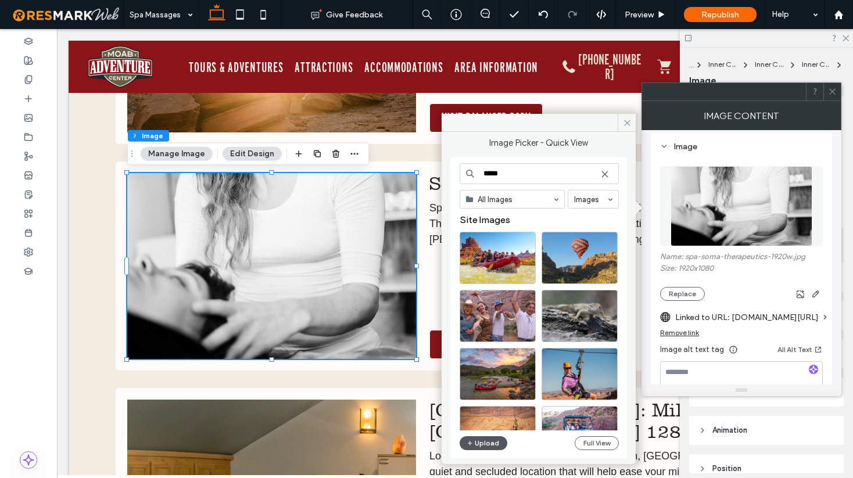
type input "*****"
click at [485, 439] on button "Upload" at bounding box center [484, 443] width 48 height 14
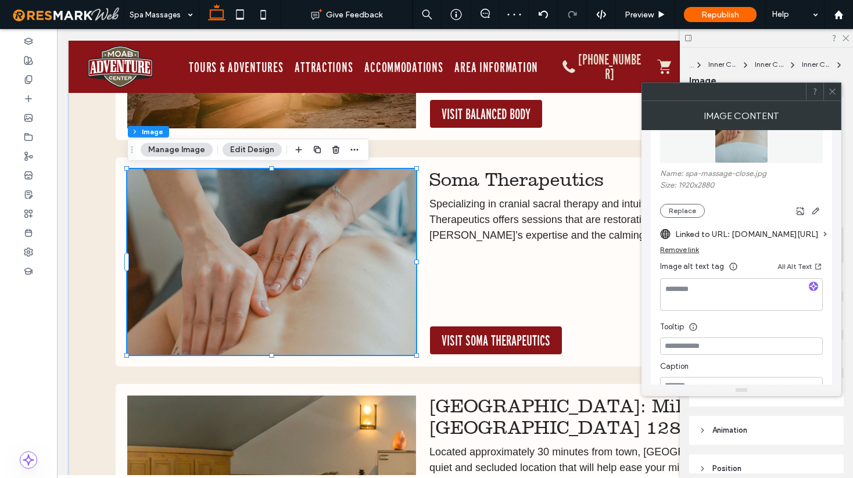
scroll to position [197, 0]
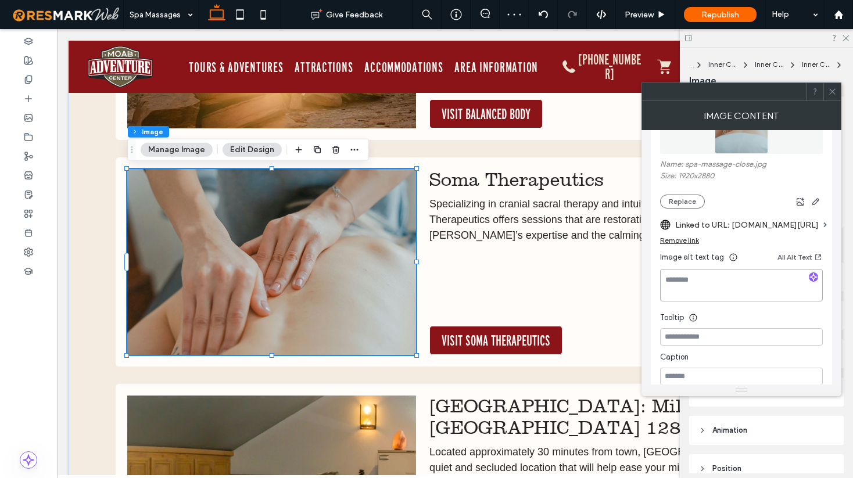
click at [727, 285] on textarea at bounding box center [741, 285] width 163 height 33
type textarea "*"
type textarea "**********"
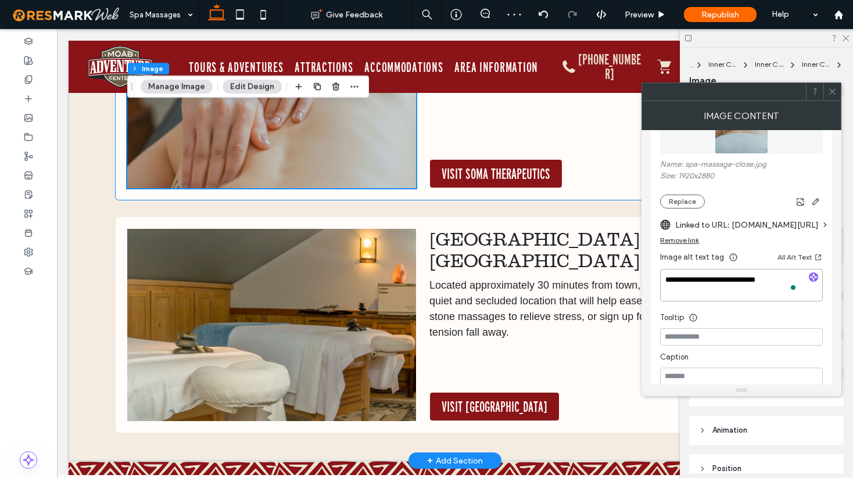
scroll to position [1905, 0]
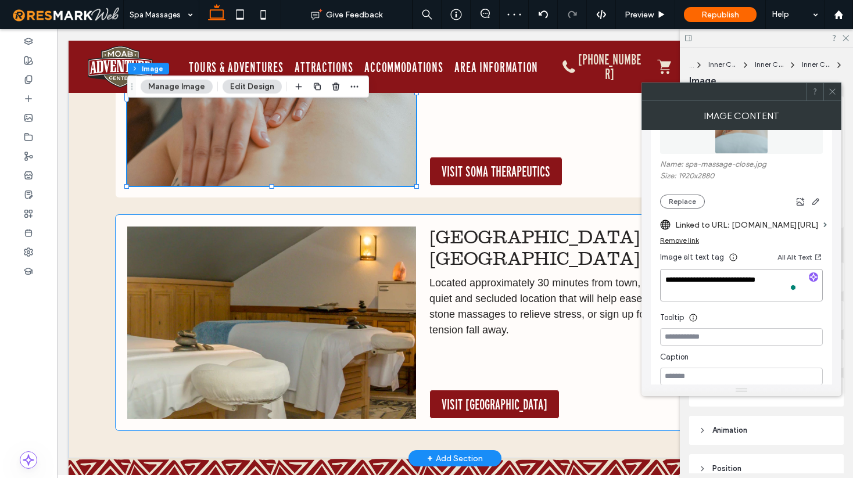
click at [499, 287] on span "Located approximately 30 minutes from town, Sorrel River Ranch is a quiet and s…" at bounding box center [600, 306] width 342 height 59
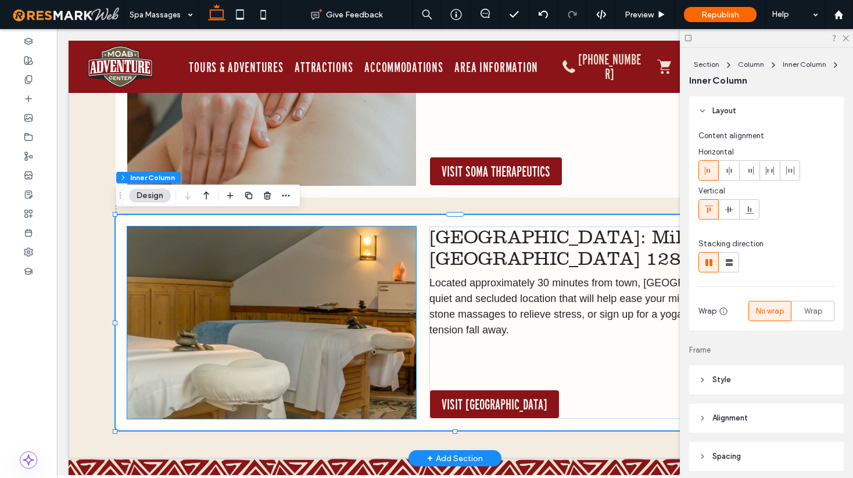
click at [371, 283] on img at bounding box center [271, 323] width 289 height 193
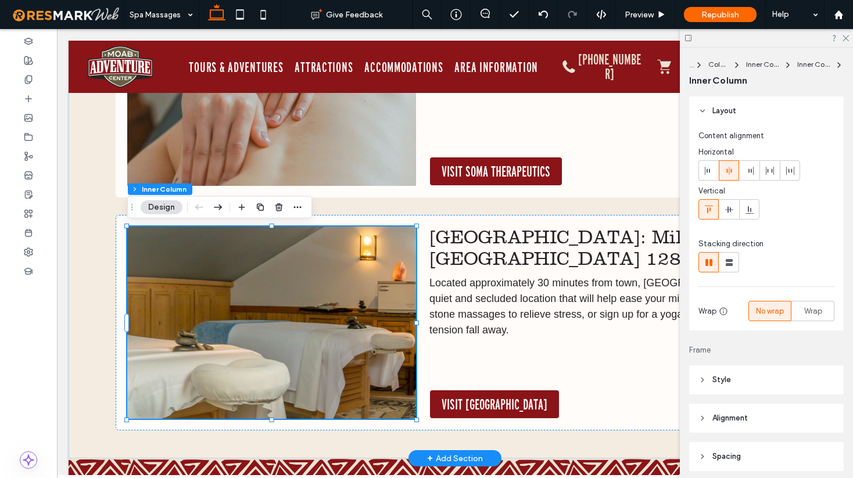
click at [371, 283] on img at bounding box center [271, 323] width 289 height 193
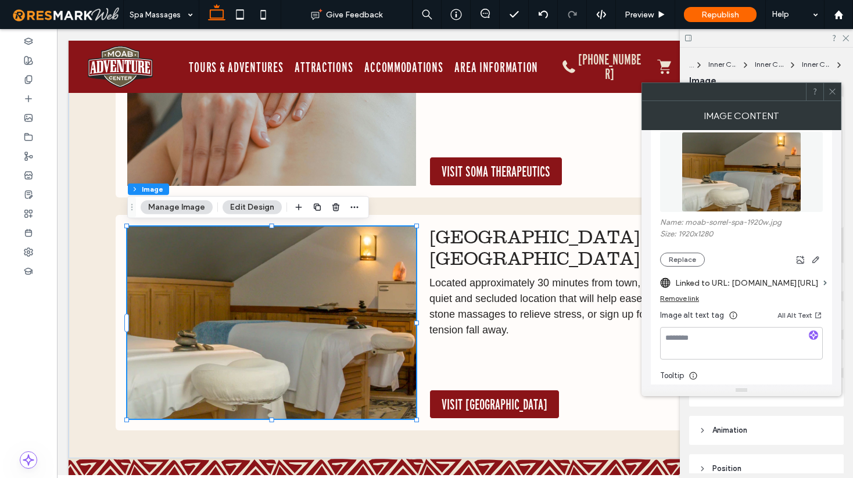
scroll to position [149, 0]
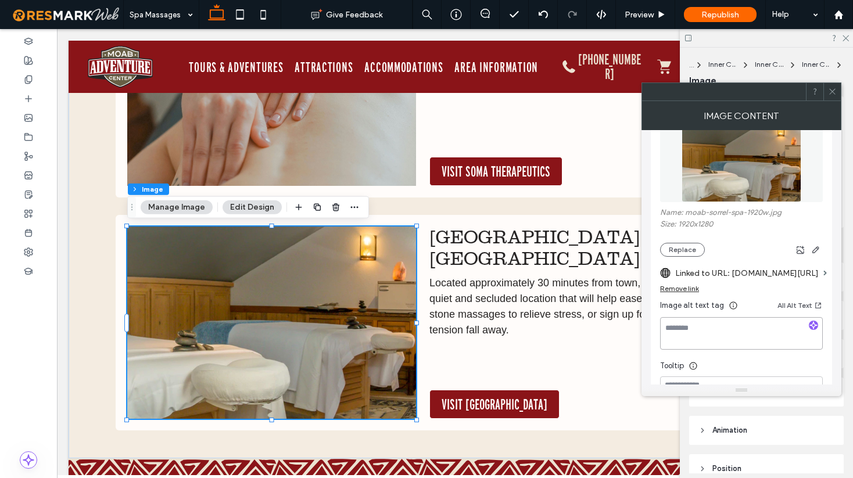
click at [715, 333] on textarea at bounding box center [741, 333] width 163 height 33
type textarea "**********"
click at [368, 294] on img at bounding box center [271, 323] width 289 height 193
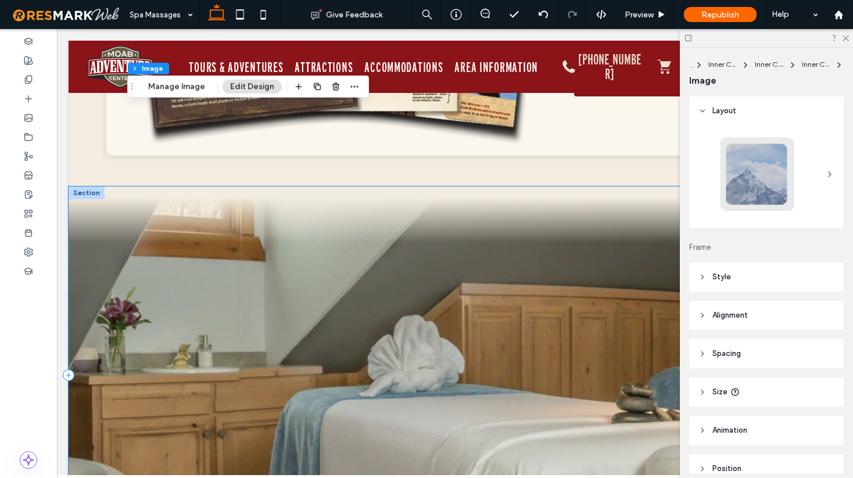
scroll to position [3263, 0]
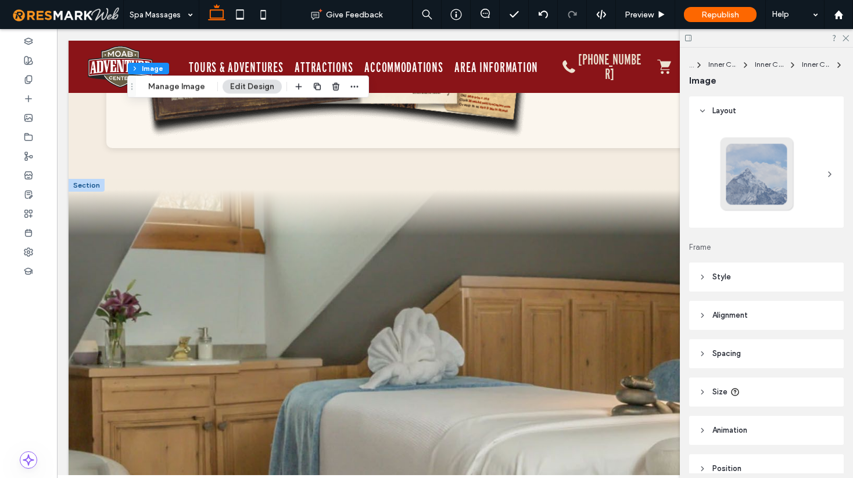
click at [82, 179] on div at bounding box center [87, 185] width 36 height 13
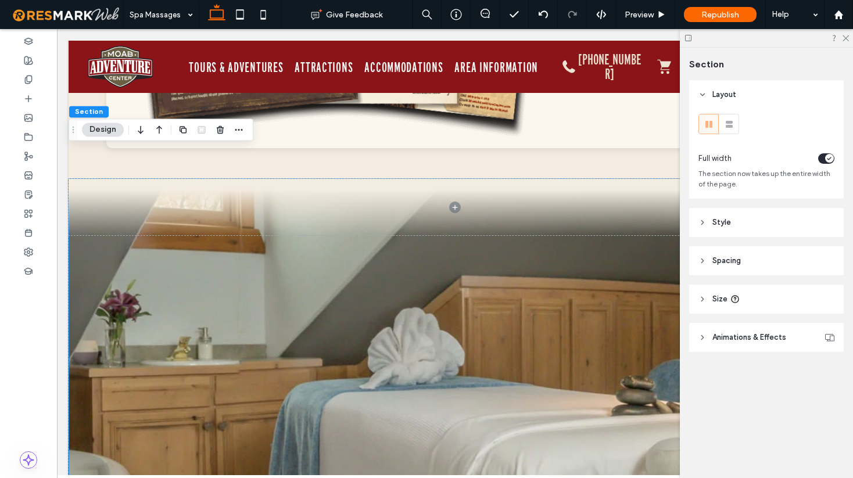
click at [99, 129] on button "Design" at bounding box center [103, 130] width 42 height 14
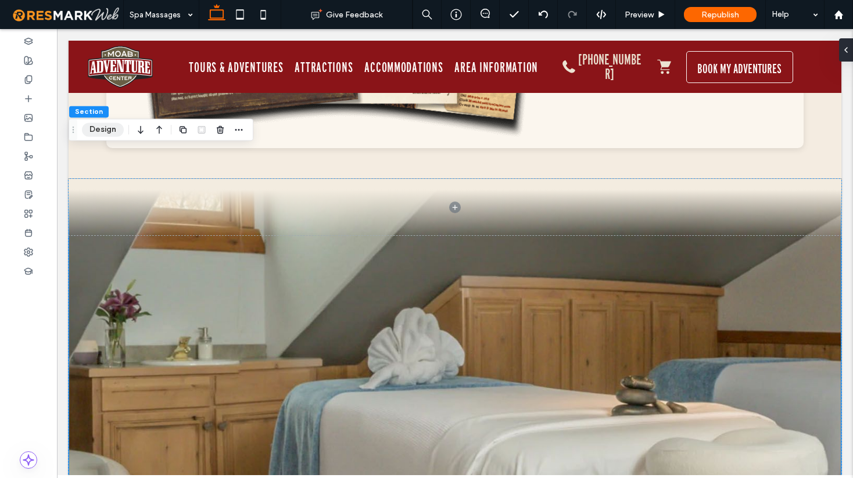
click at [99, 130] on button "Design" at bounding box center [103, 130] width 42 height 14
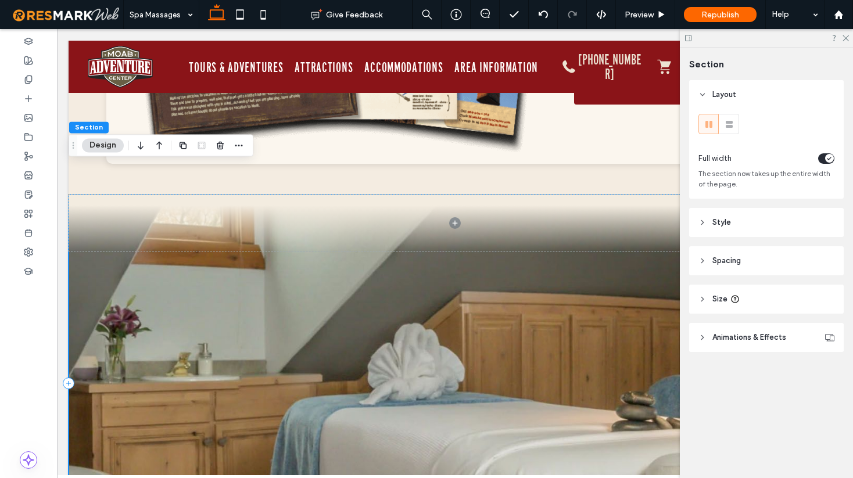
scroll to position [3250, 0]
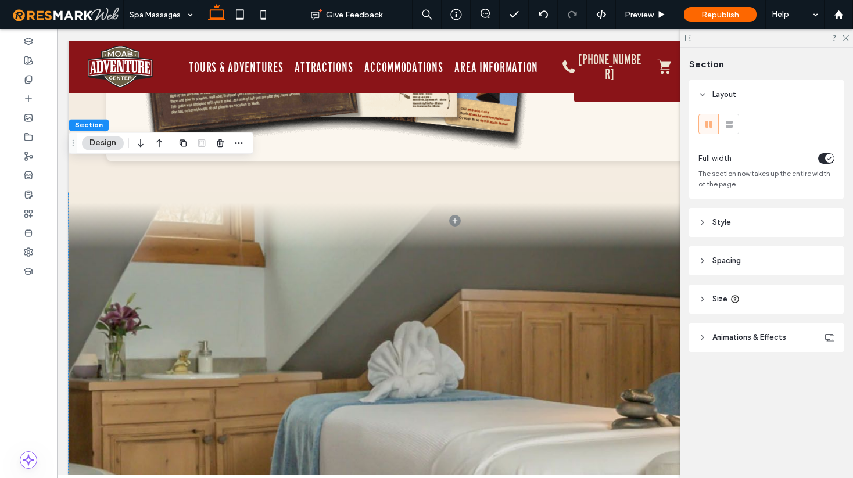
click at [715, 217] on span "Style" at bounding box center [721, 223] width 19 height 12
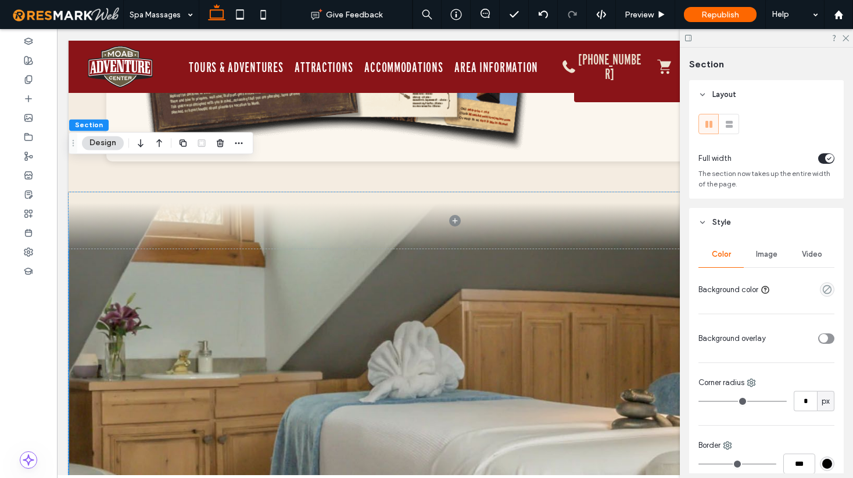
click at [773, 260] on div "Image" at bounding box center [766, 255] width 45 height 26
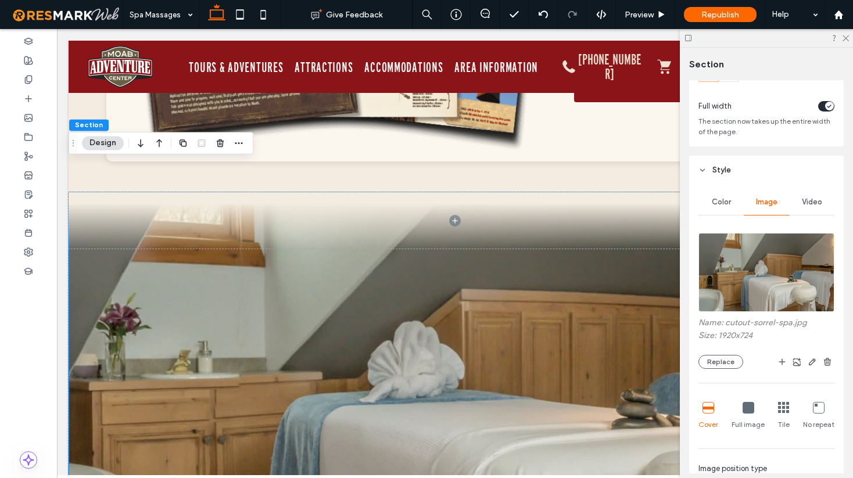
scroll to position [61, 0]
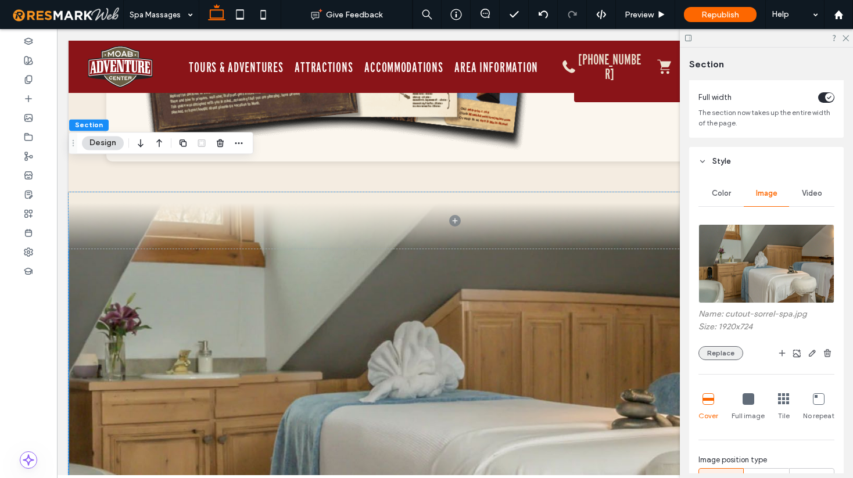
click at [726, 353] on button "Replace" at bounding box center [721, 353] width 45 height 14
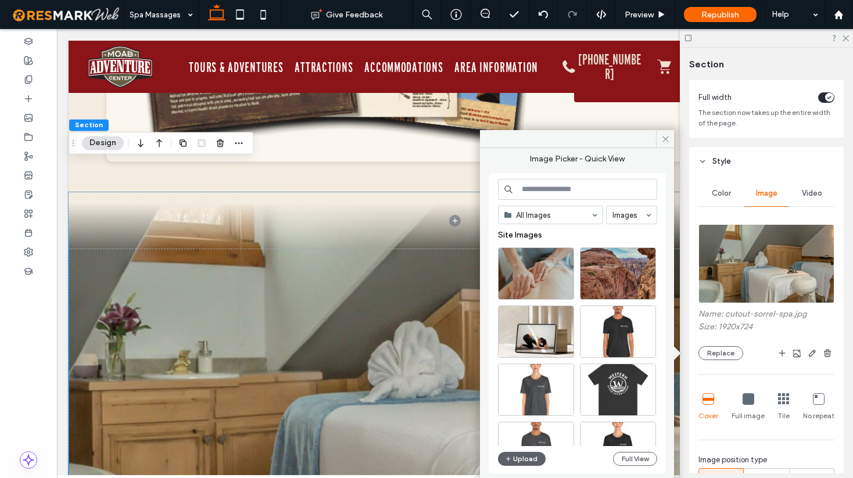
click at [557, 187] on input at bounding box center [577, 189] width 159 height 21
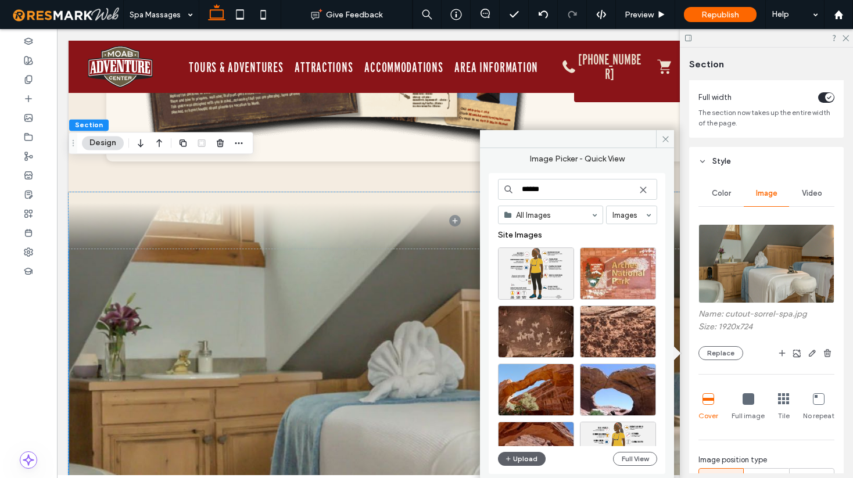
click at [539, 189] on input "******" at bounding box center [577, 189] width 159 height 21
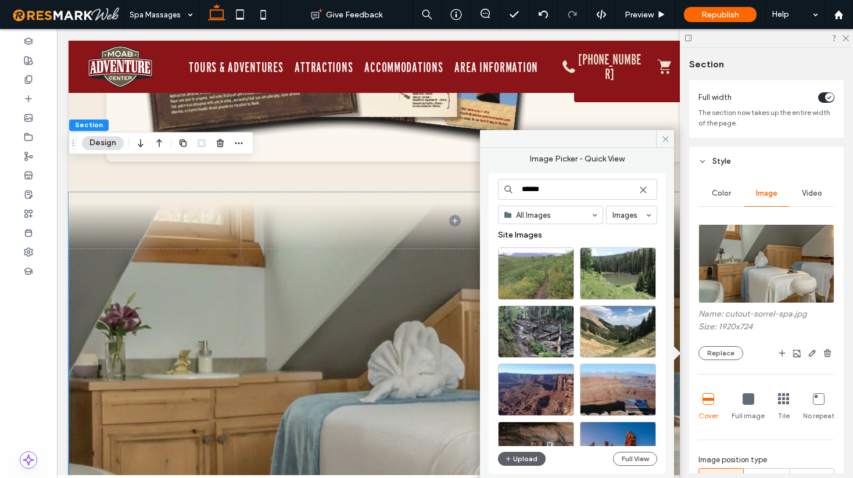
click at [546, 188] on input "******" at bounding box center [577, 189] width 159 height 21
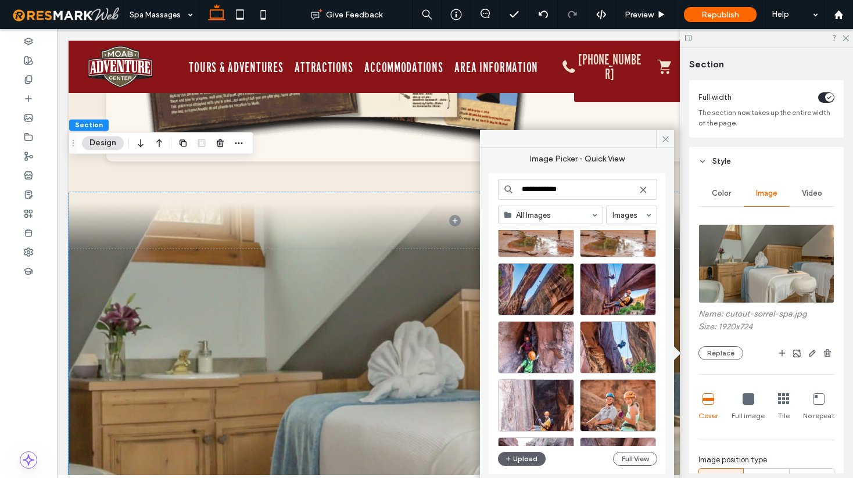
scroll to position [281, 0]
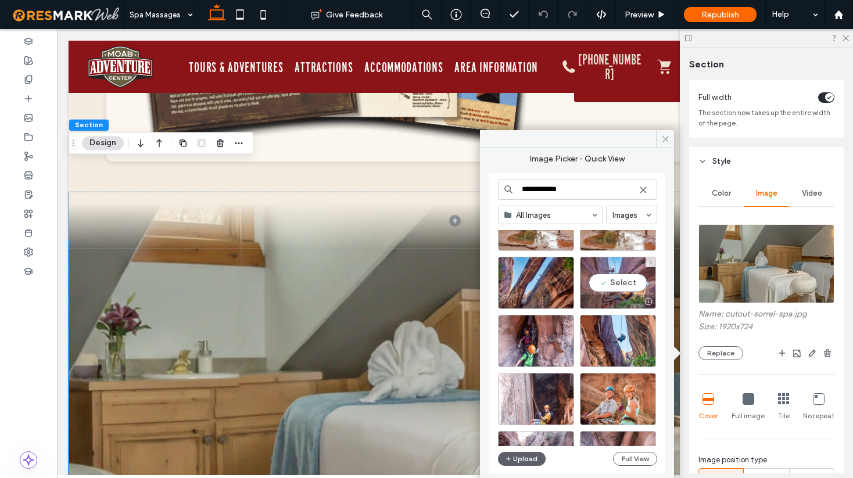
type input "**********"
click at [618, 288] on div "Select" at bounding box center [618, 283] width 76 height 52
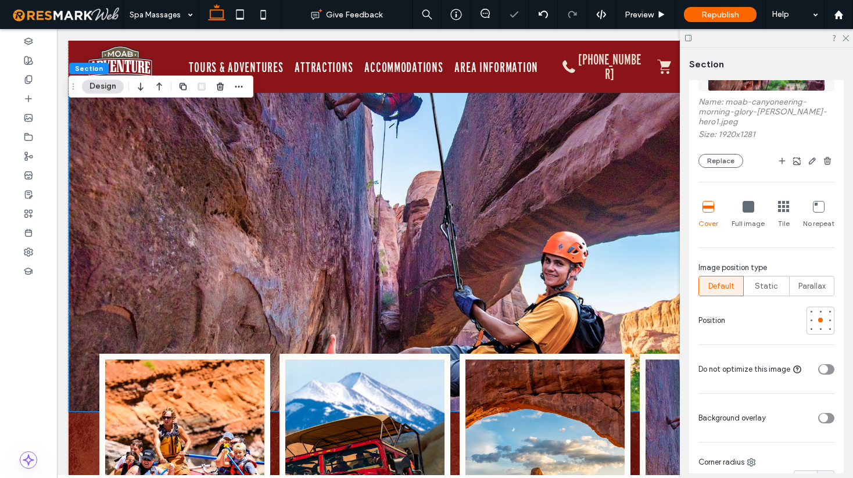
scroll to position [278, 0]
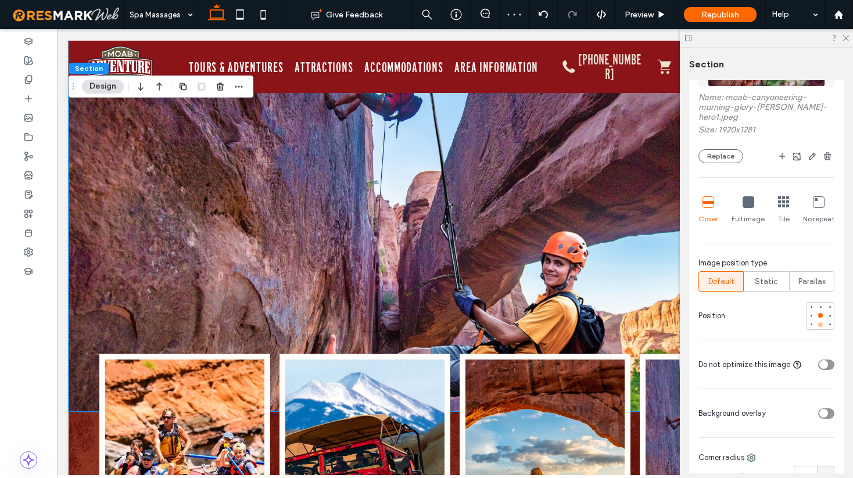
click at [821, 321] on div at bounding box center [820, 325] width 8 height 8
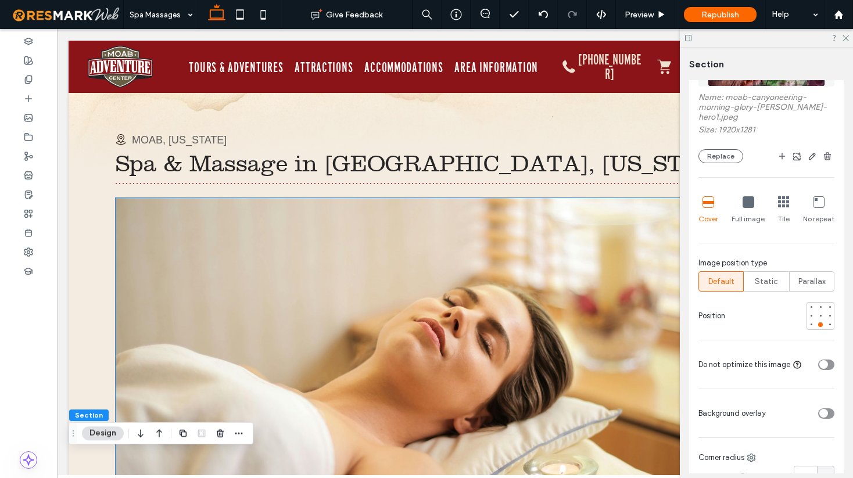
scroll to position [0, 0]
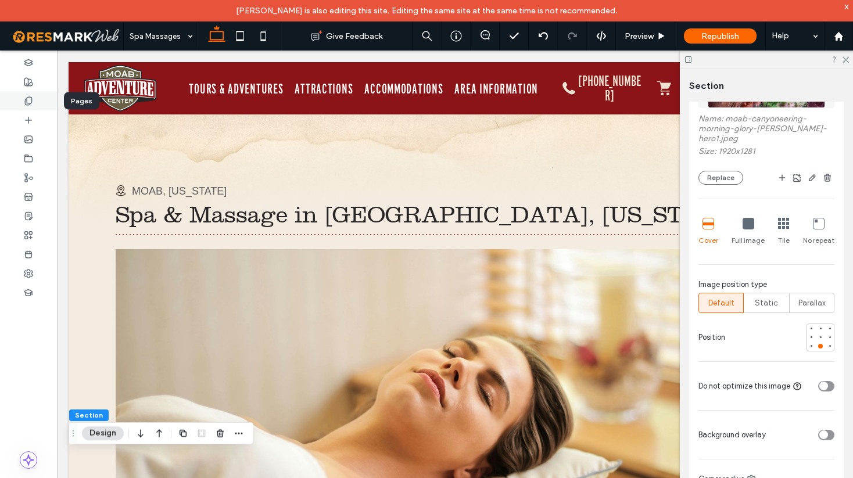
click at [26, 102] on icon at bounding box center [28, 100] width 9 height 9
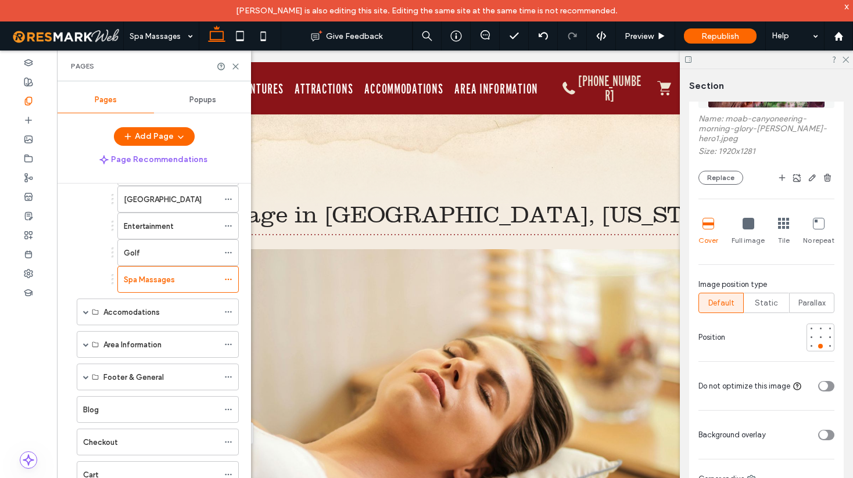
scroll to position [598, 0]
click at [152, 245] on div "Golf" at bounding box center [171, 251] width 95 height 12
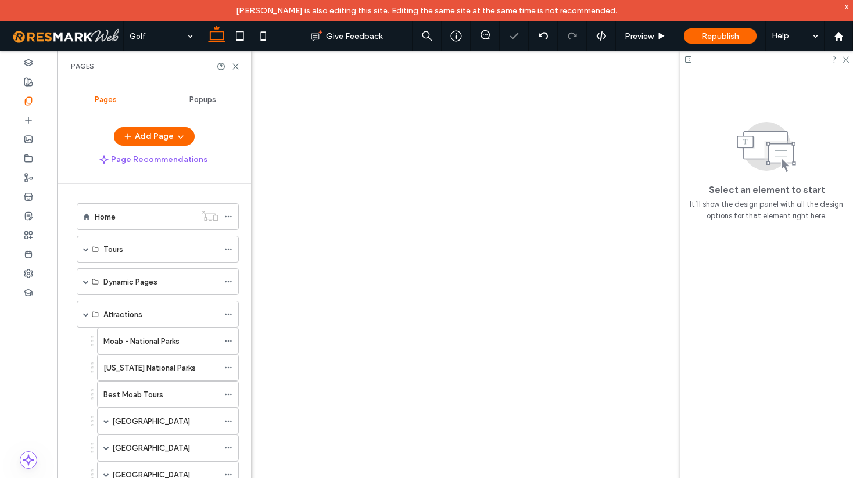
click at [237, 65] on use at bounding box center [235, 66] width 5 height 5
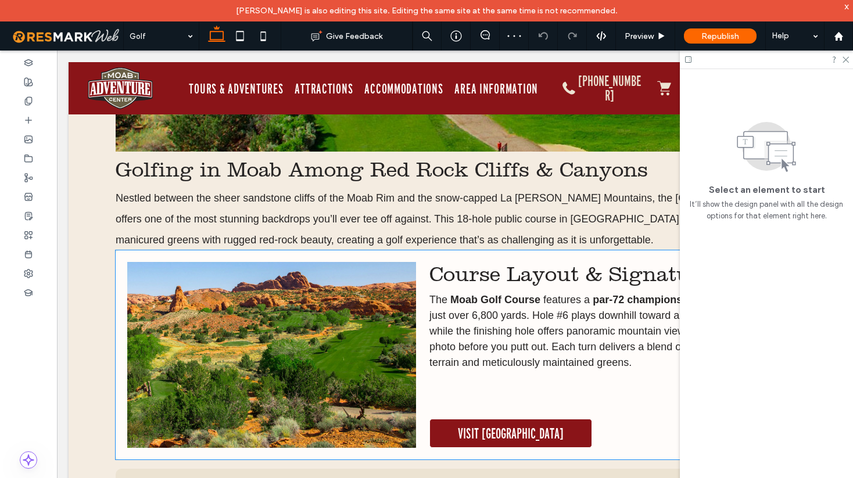
scroll to position [474, 0]
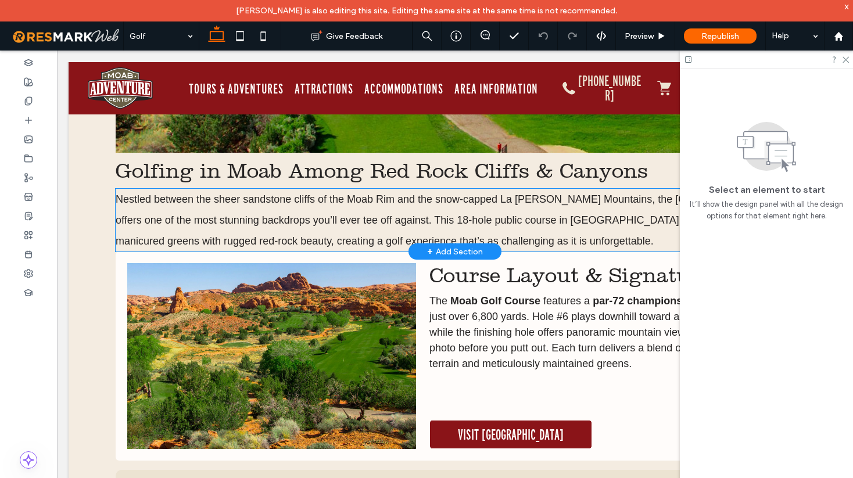
click at [434, 212] on p "Nestled between the sheer sandstone cliffs of the Moab Rim and the snow-capped …" at bounding box center [455, 220] width 679 height 63
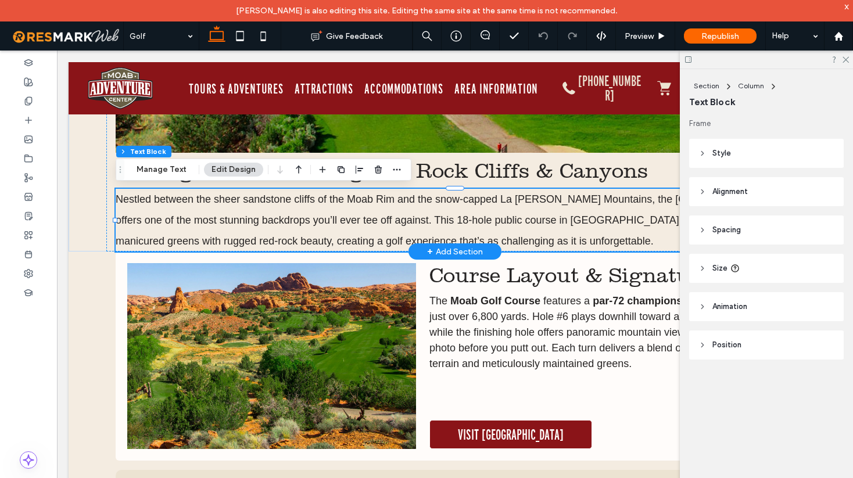
click at [178, 195] on span "Nestled between the sheer sandstone cliffs of the Moab Rim and the snow-capped …" at bounding box center [450, 220] width 669 height 53
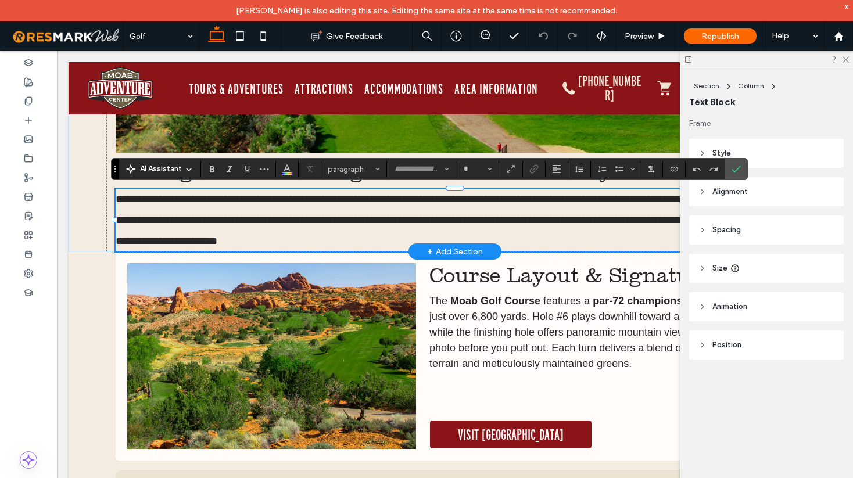
type input "*********"
type input "**"
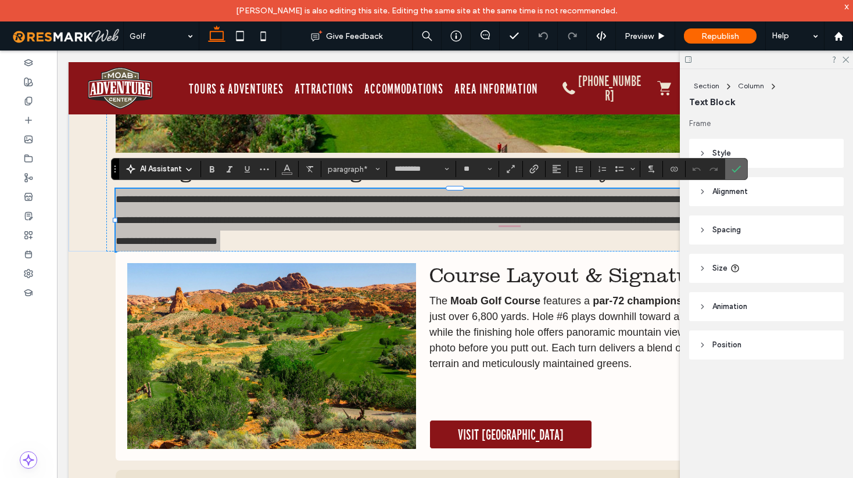
click at [733, 169] on icon "Confirm" at bounding box center [736, 168] width 9 height 9
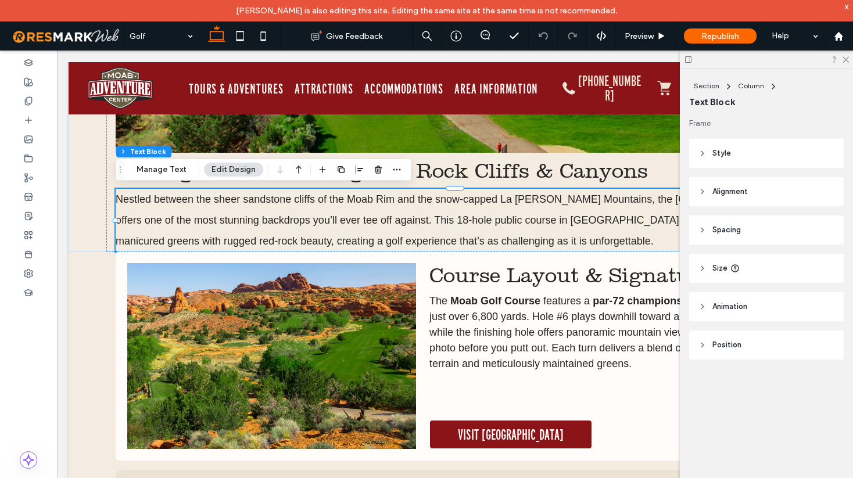
click at [704, 229] on icon at bounding box center [703, 230] width 8 height 8
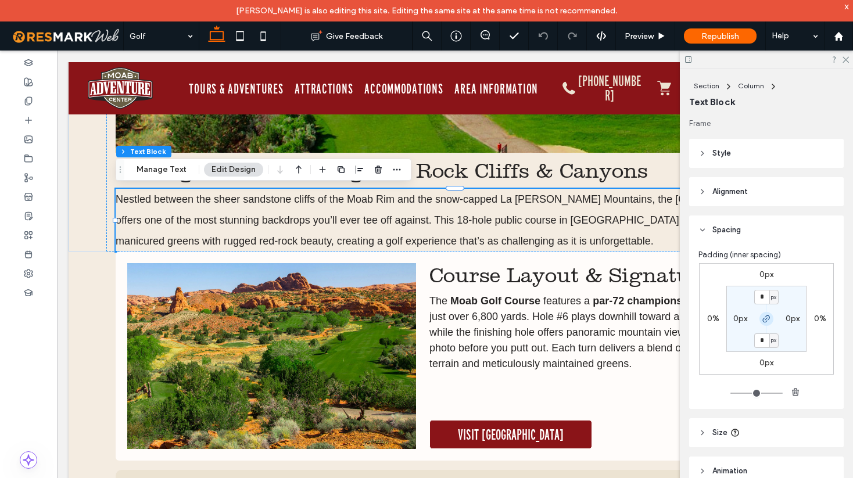
click at [767, 316] on use "button" at bounding box center [766, 319] width 7 height 7
click at [765, 361] on label "0px" at bounding box center [767, 363] width 14 height 10
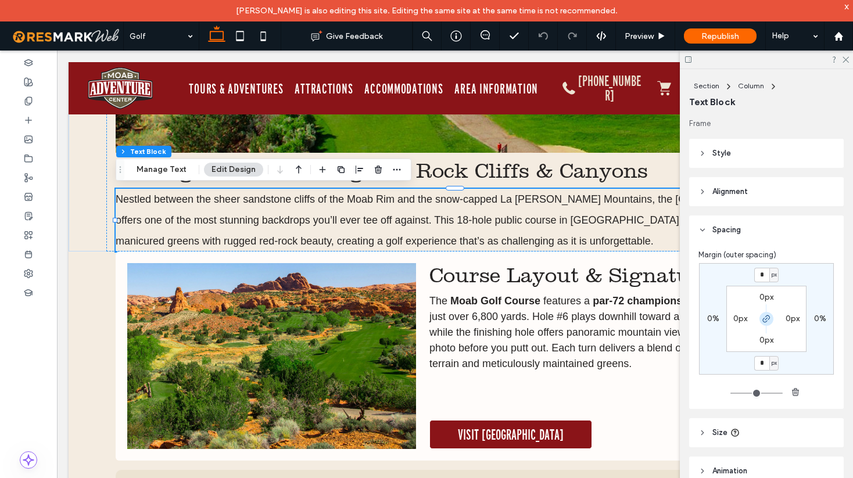
click at [767, 322] on icon "button" at bounding box center [766, 318] width 9 height 9
click at [765, 361] on input "*" at bounding box center [761, 363] width 15 height 15
type input "**"
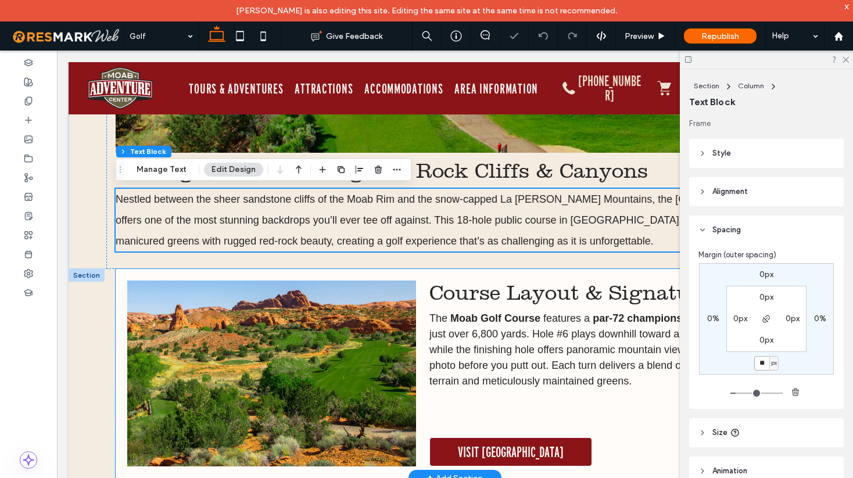
scroll to position [420, 0]
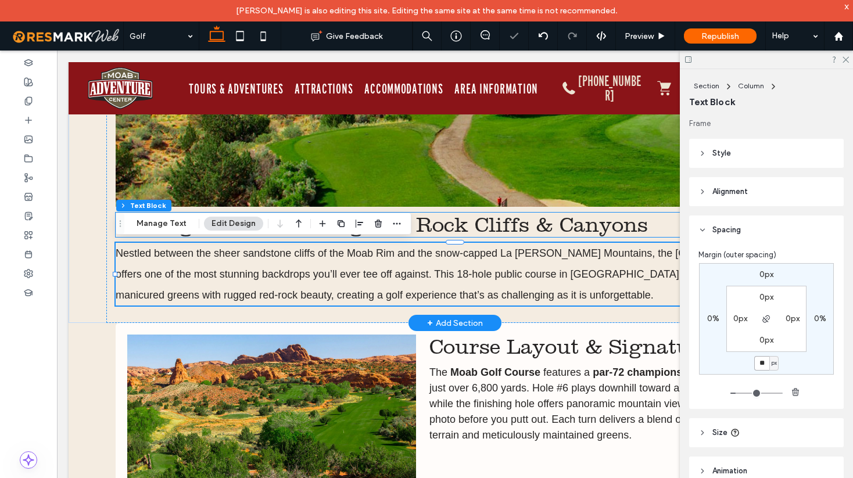
click at [554, 223] on span "Golfing in Moab Among Red Rock Cliffs & Canyons" at bounding box center [382, 225] width 532 height 24
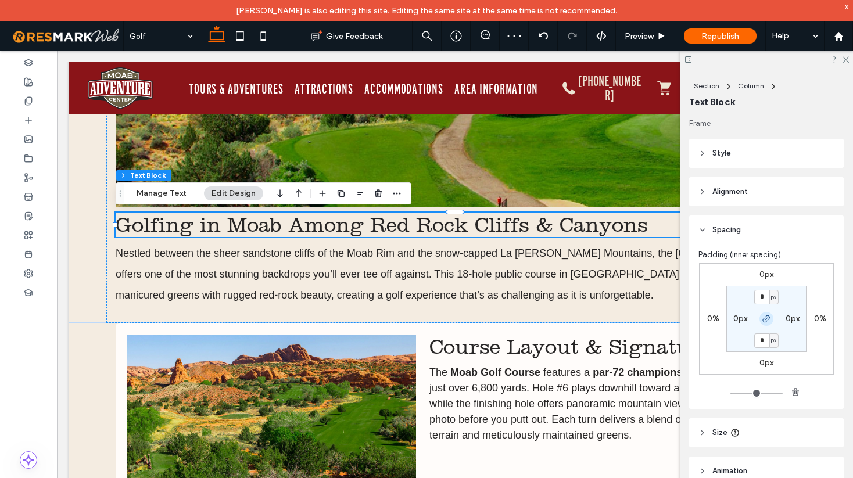
click at [768, 318] on icon "button" at bounding box center [766, 318] width 9 height 9
click at [766, 270] on label "0px" at bounding box center [767, 275] width 14 height 10
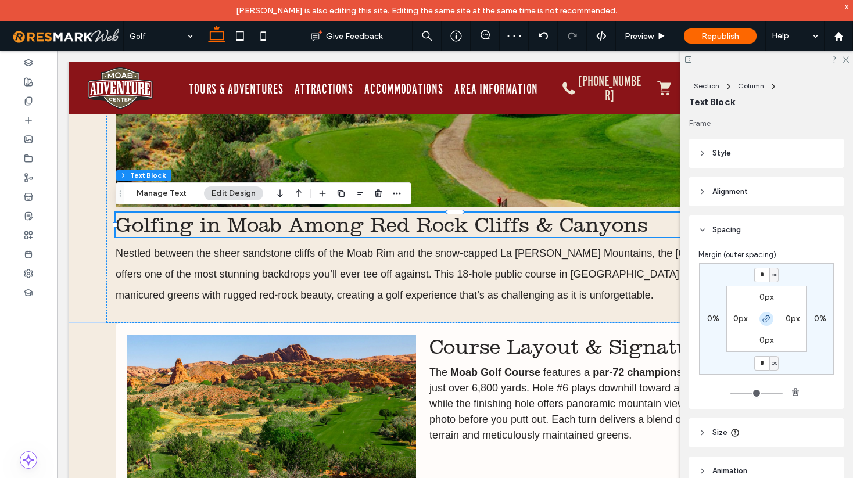
click at [765, 317] on icon "button" at bounding box center [766, 318] width 9 height 9
click at [764, 273] on input "*" at bounding box center [761, 275] width 15 height 15
type input "**"
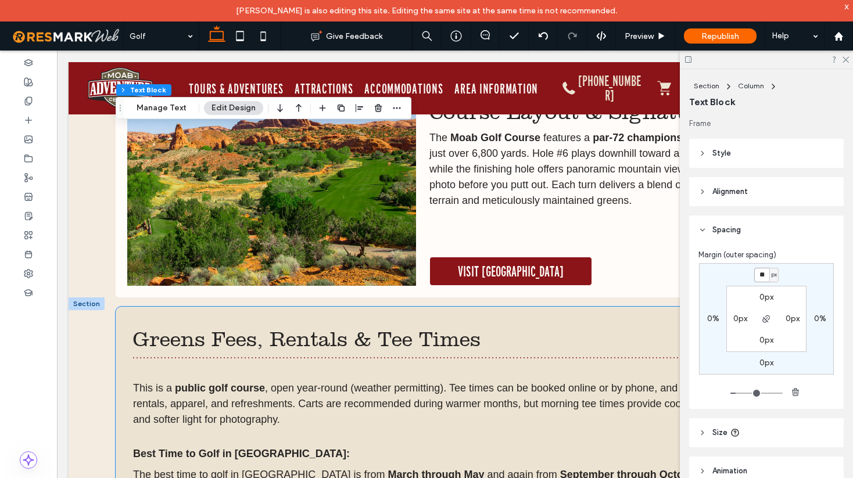
scroll to position [657, 0]
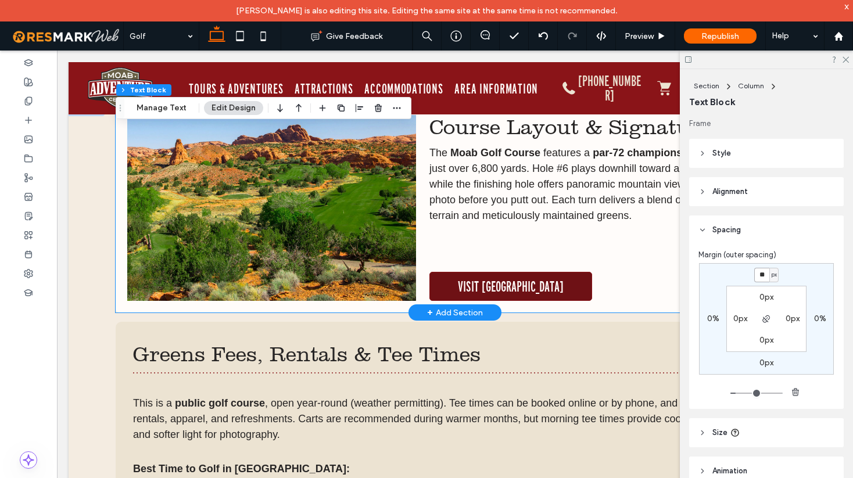
click at [507, 287] on span "VISIT [GEOGRAPHIC_DATA]" at bounding box center [511, 286] width 106 height 16
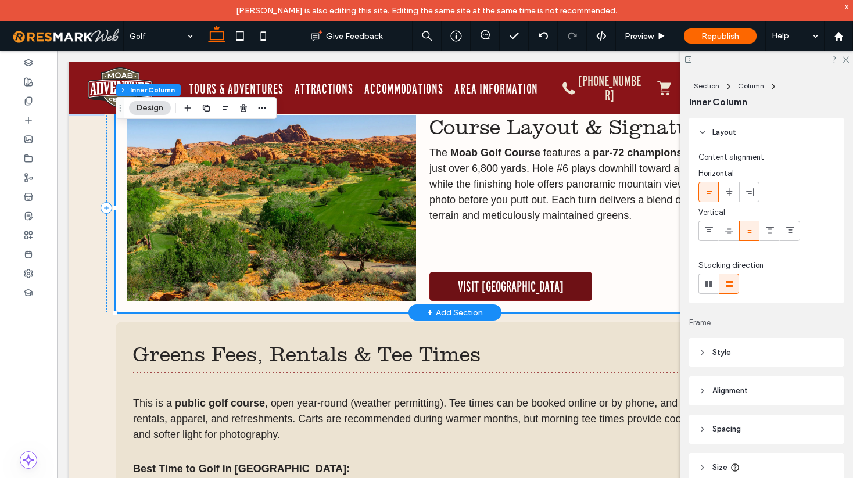
click at [507, 287] on span "VISIT [GEOGRAPHIC_DATA]" at bounding box center [511, 286] width 106 height 16
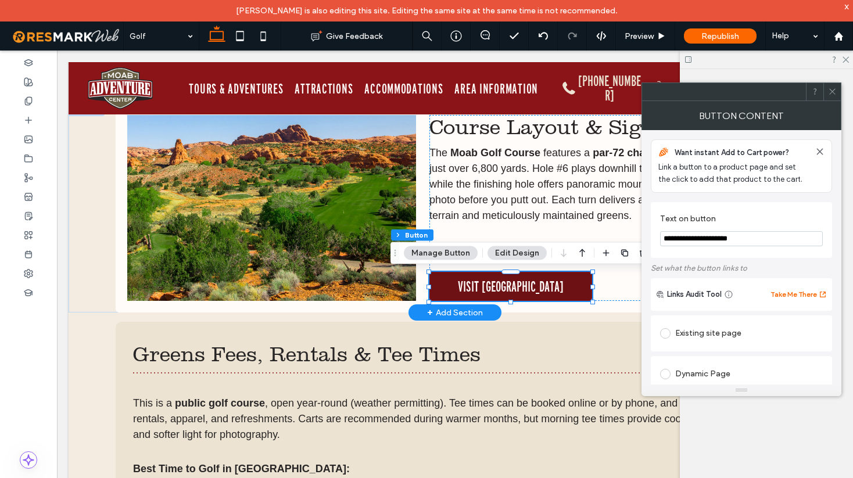
click at [507, 287] on span "VISIT MOAB GOLF COURSE" at bounding box center [511, 286] width 106 height 16
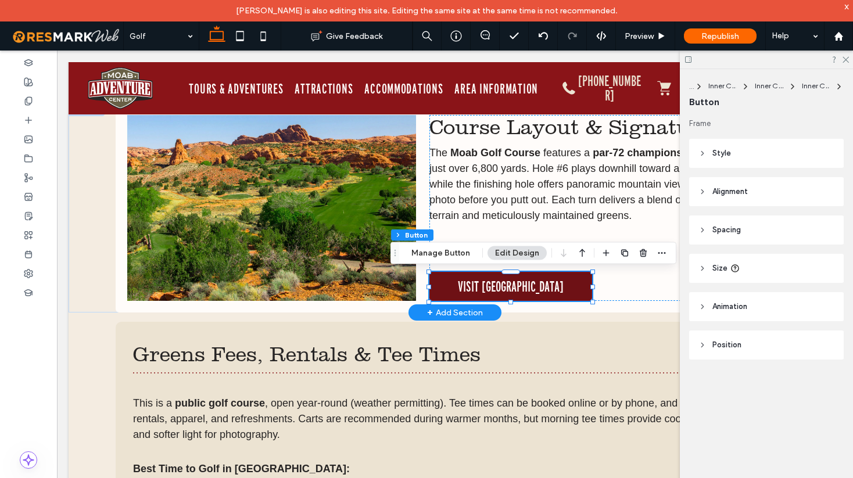
click at [548, 288] on span "VISIT MOAB GOLF COURSE" at bounding box center [511, 286] width 106 height 16
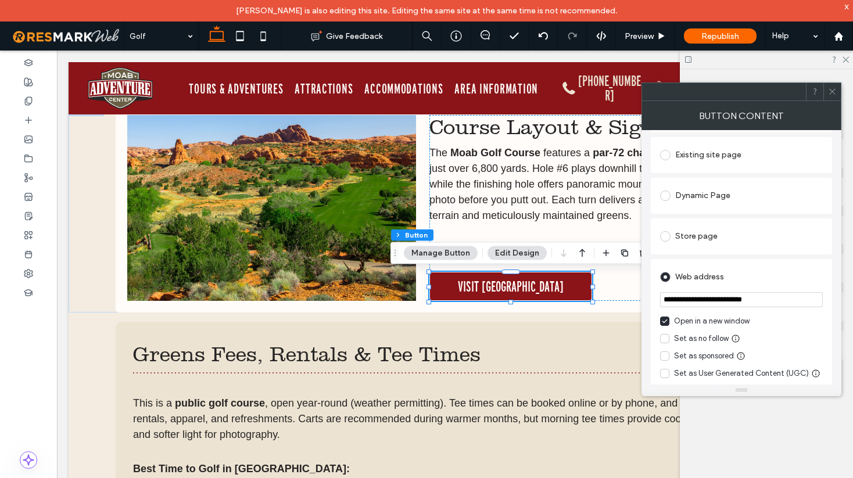
scroll to position [180, 0]
click at [732, 300] on input "**********" at bounding box center [741, 298] width 163 height 15
click at [832, 92] on icon at bounding box center [832, 91] width 9 height 9
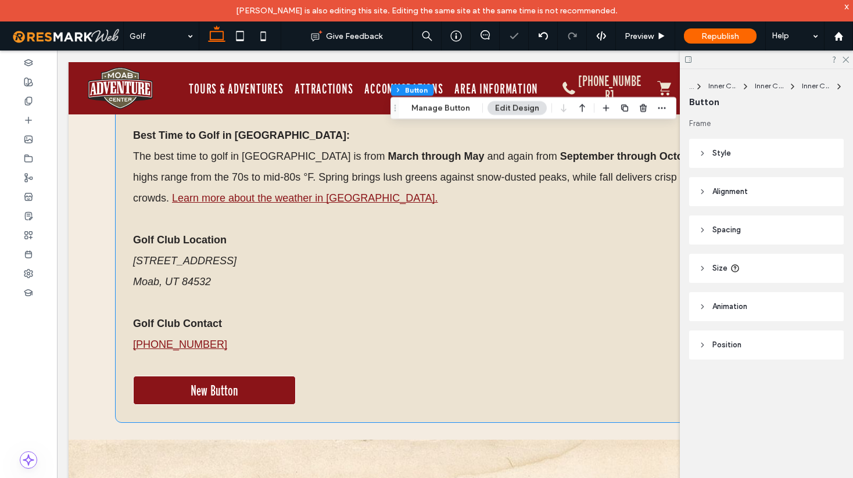
scroll to position [1002, 0]
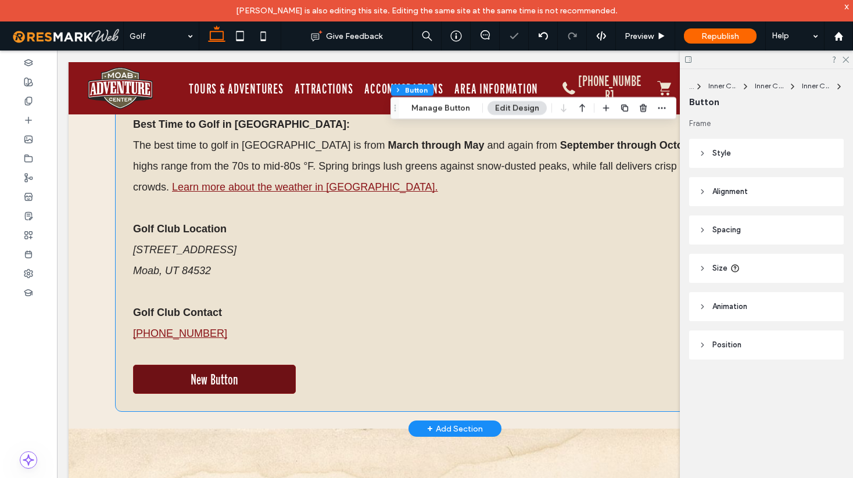
click at [242, 373] on link "New Button" at bounding box center [214, 379] width 163 height 29
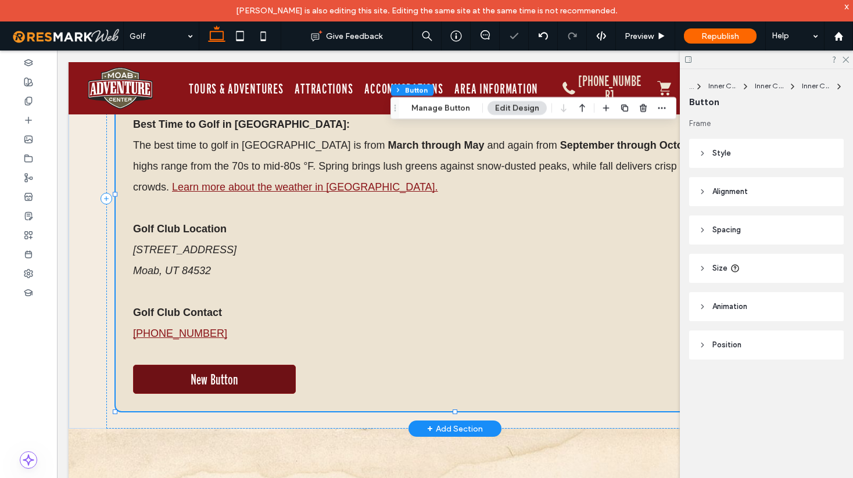
click at [242, 373] on link "New Button" at bounding box center [214, 379] width 163 height 29
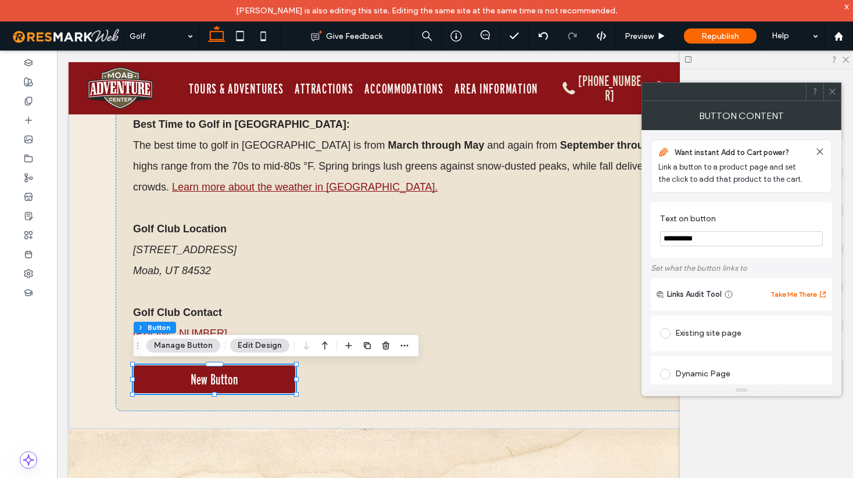
click at [690, 235] on input "**********" at bounding box center [741, 238] width 163 height 15
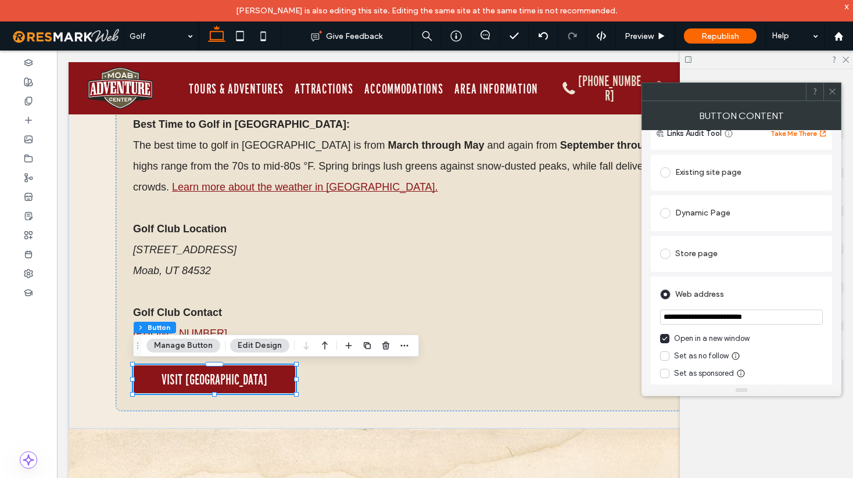
scroll to position [0, 0]
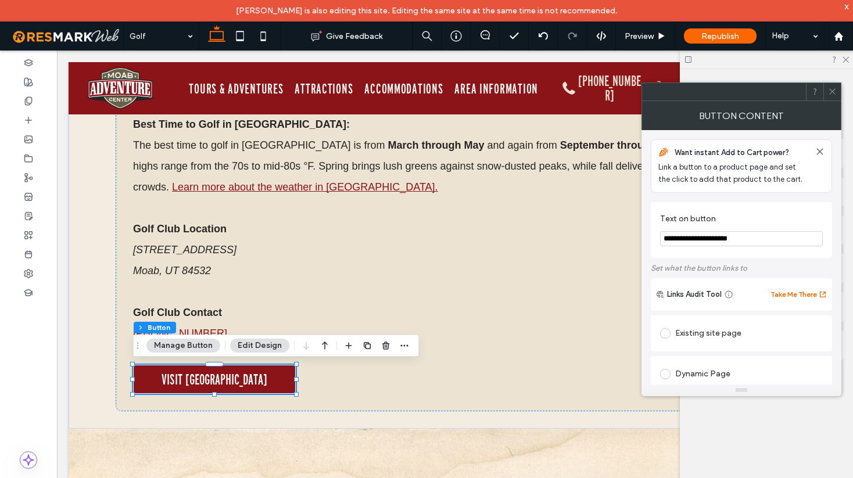
type input "**********"
click at [835, 91] on icon at bounding box center [832, 91] width 9 height 9
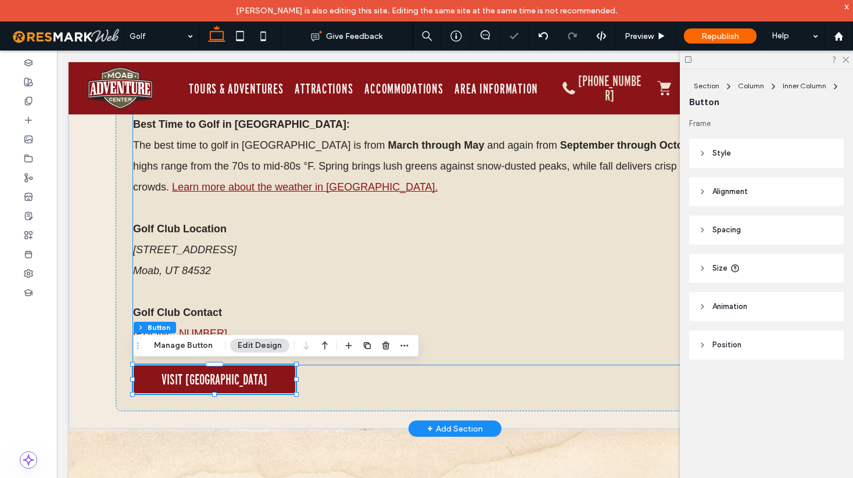
click at [388, 233] on p "Golf Club Location 2705 S. East Bench Road Moab, UT 84532" at bounding box center [455, 250] width 644 height 63
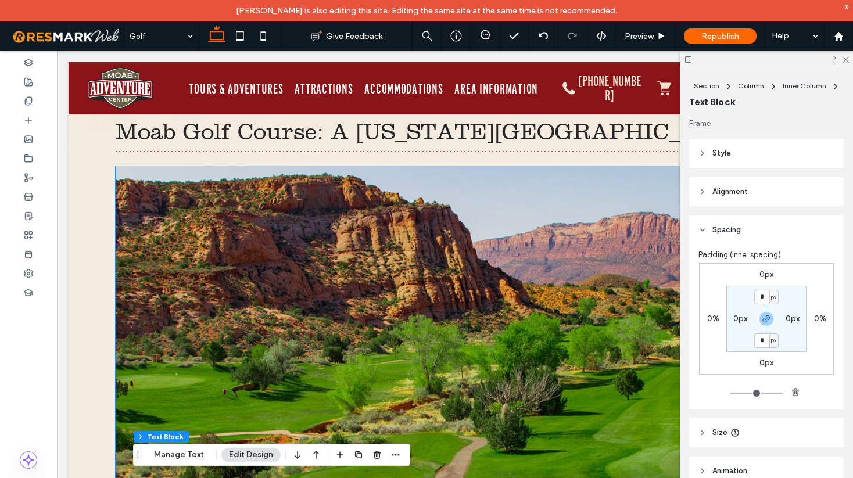
scroll to position [94, 0]
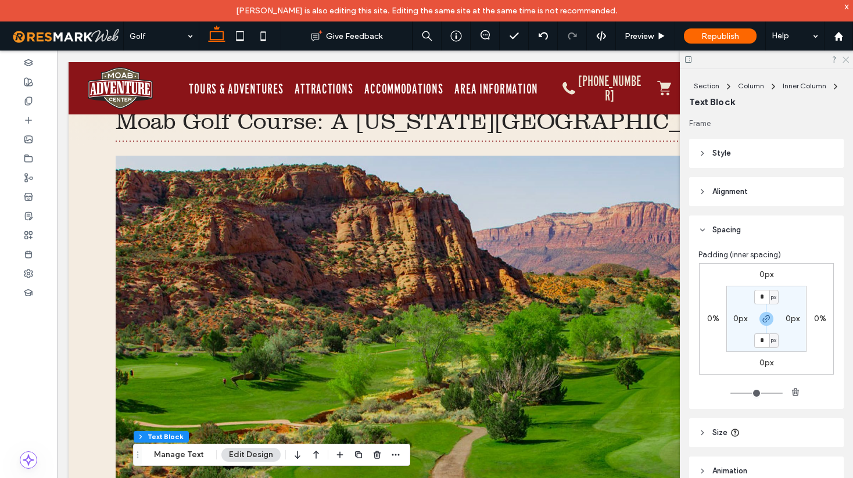
click at [845, 57] on icon at bounding box center [845, 59] width 8 height 8
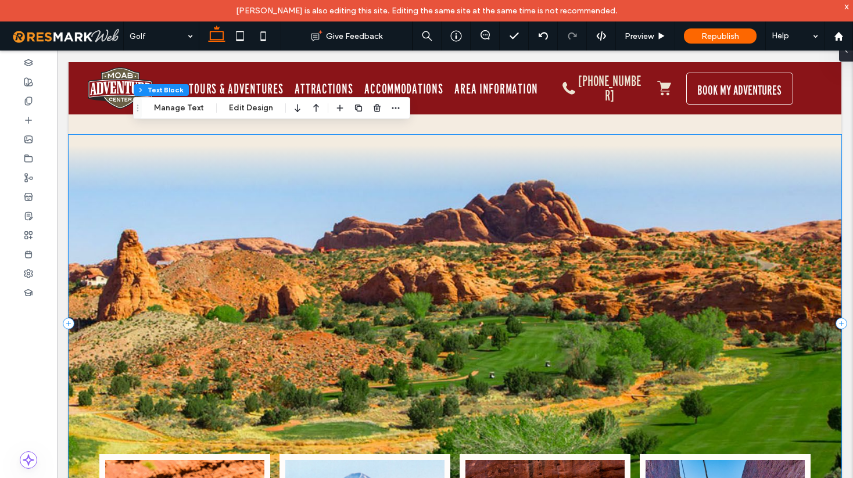
scroll to position [2341, 0]
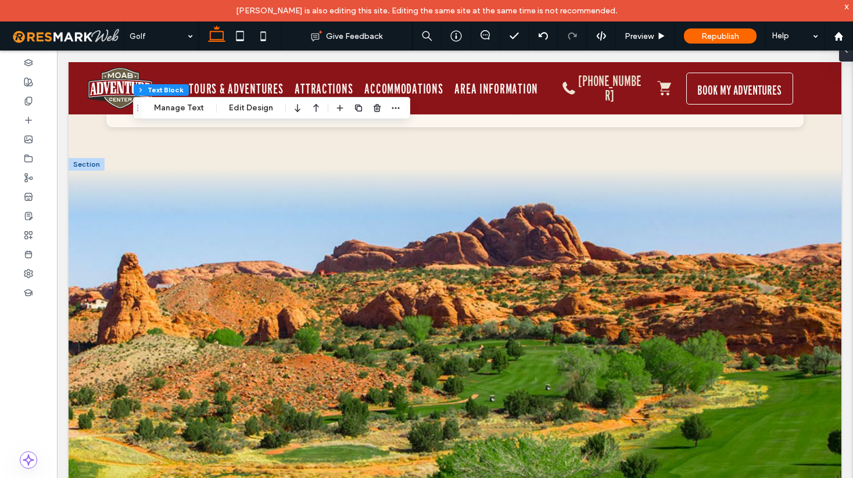
click at [77, 158] on div at bounding box center [87, 164] width 36 height 13
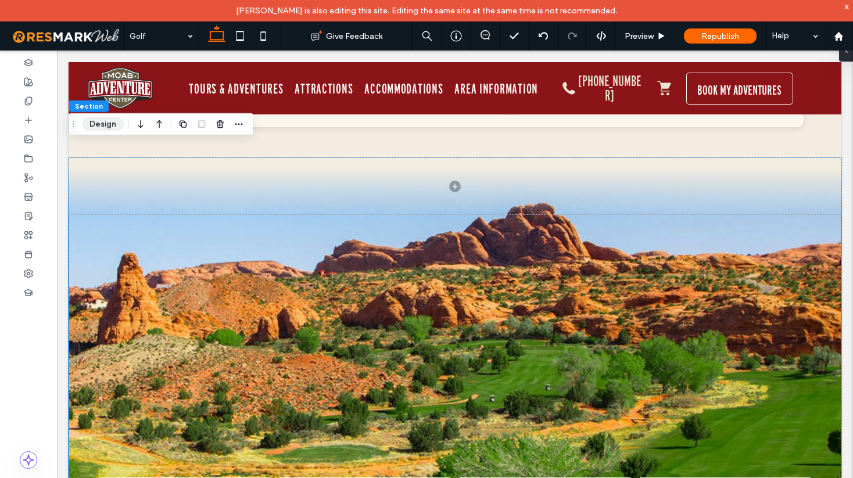
click at [100, 129] on button "Design" at bounding box center [103, 124] width 42 height 14
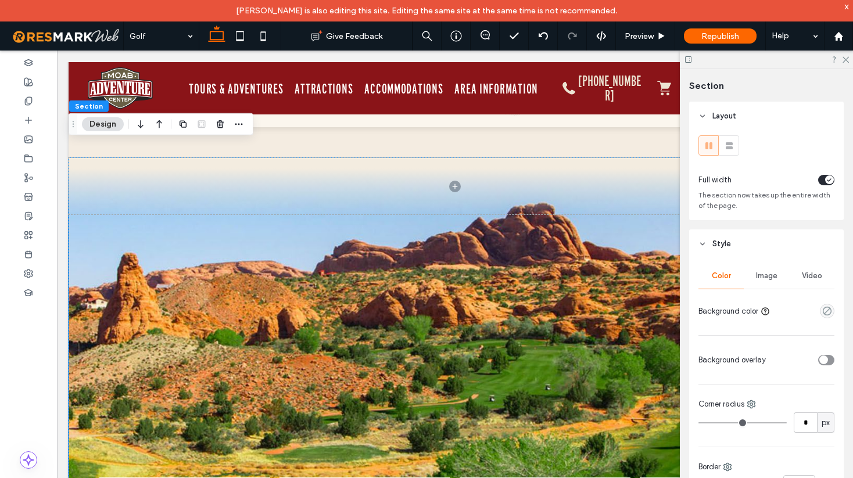
click at [768, 277] on span "Image" at bounding box center [767, 275] width 22 height 9
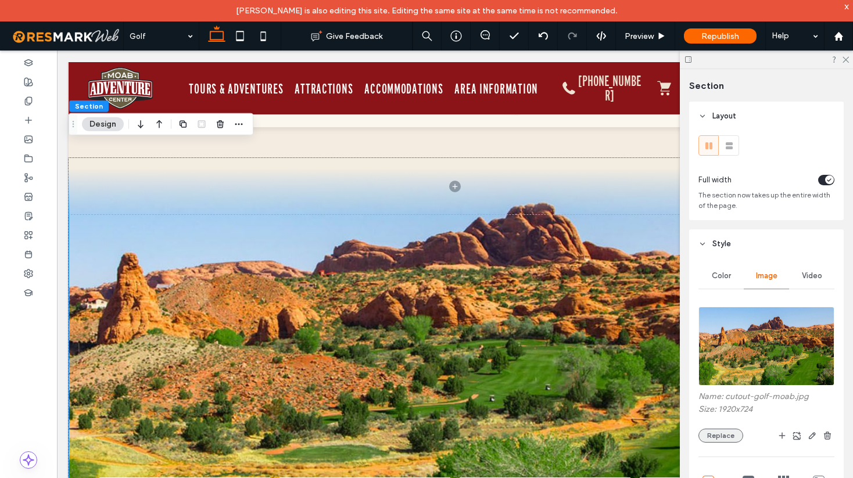
click at [719, 439] on button "Replace" at bounding box center [721, 436] width 45 height 14
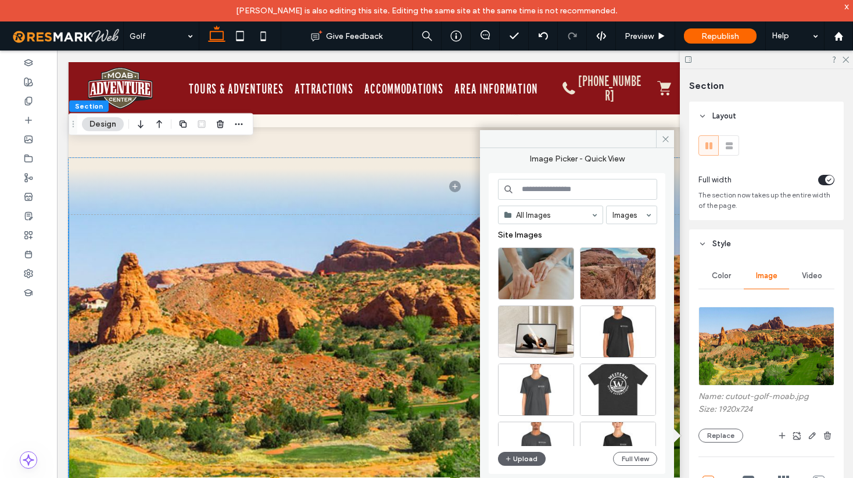
click at [579, 196] on input at bounding box center [577, 189] width 159 height 21
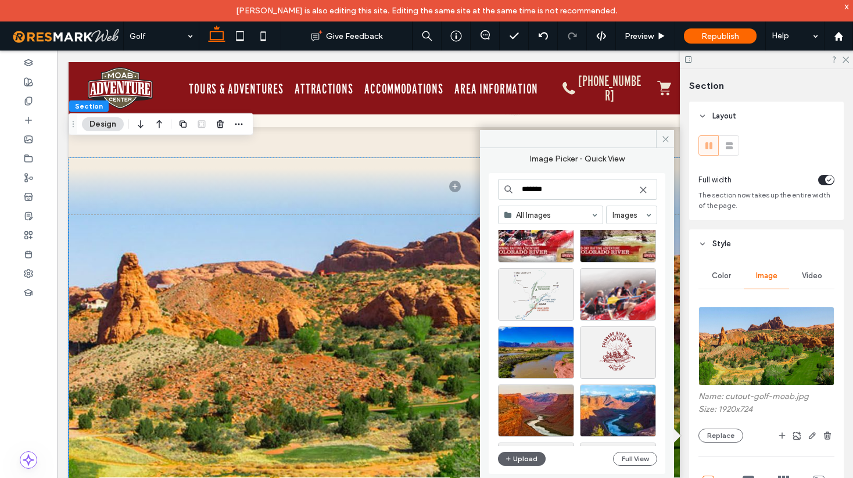
scroll to position [346, 0]
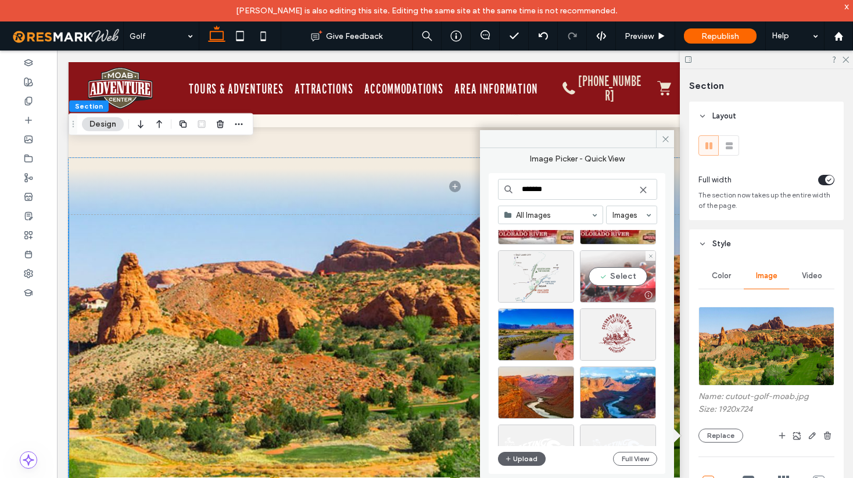
type input "*******"
click at [620, 278] on div "Select" at bounding box center [618, 276] width 76 height 52
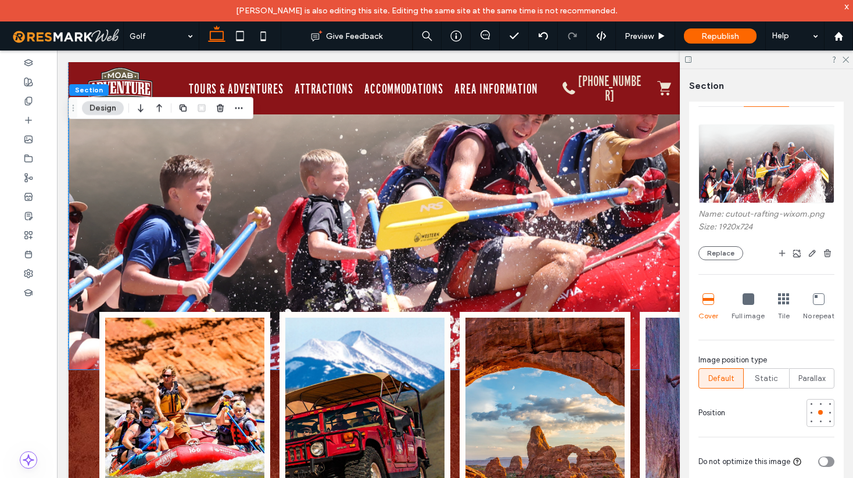
scroll to position [183, 0]
click at [823, 423] on div at bounding box center [820, 421] width 8 height 8
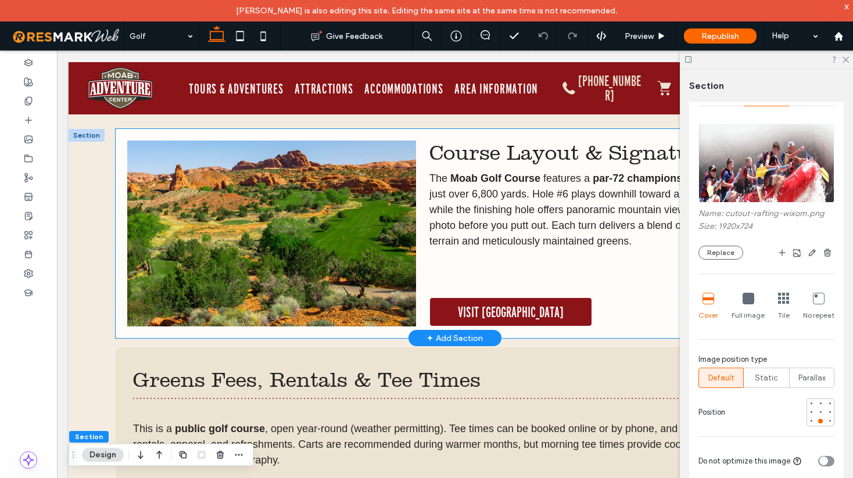
scroll to position [628, 0]
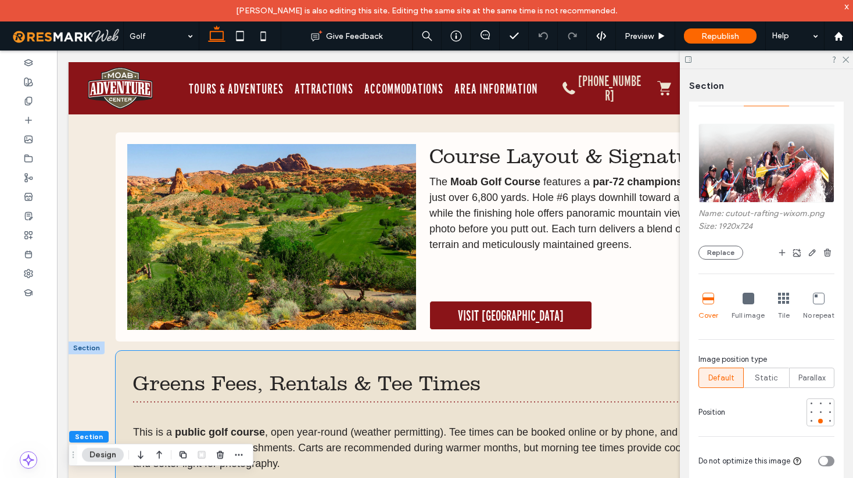
click at [209, 378] on span "Greens Fees, Rentals & Tee Times" at bounding box center [307, 383] width 348 height 24
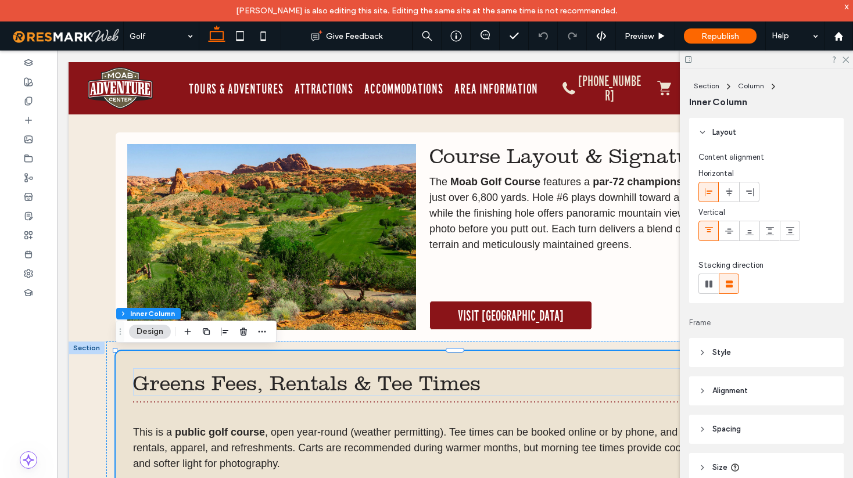
click at [197, 385] on span "Greens Fees, Rentals & Tee Times" at bounding box center [307, 383] width 348 height 24
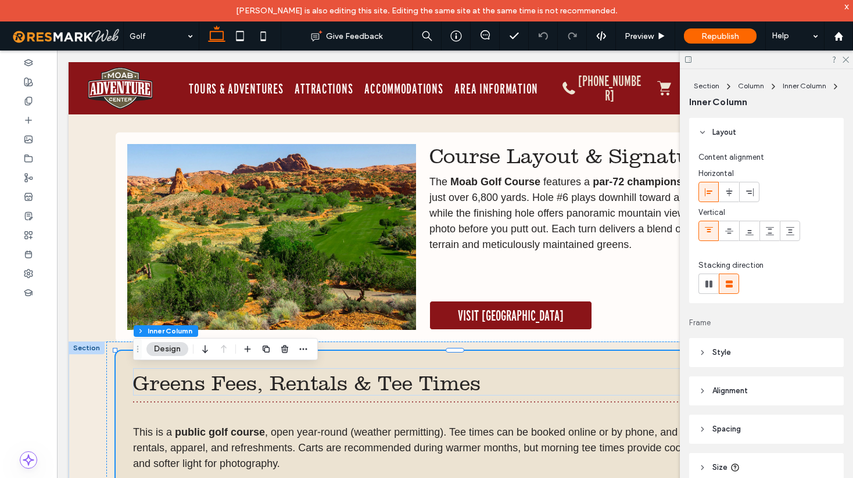
type input "**"
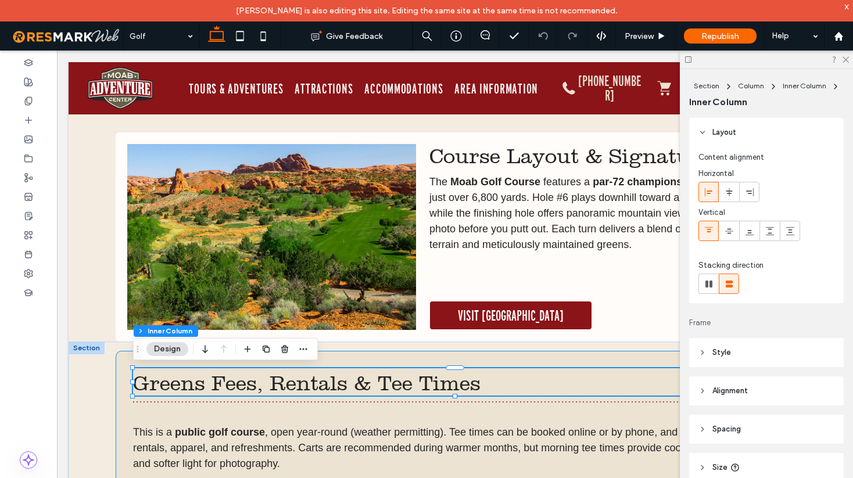
click at [197, 385] on span "Greens Fees, Rentals & Tee Times" at bounding box center [307, 383] width 348 height 24
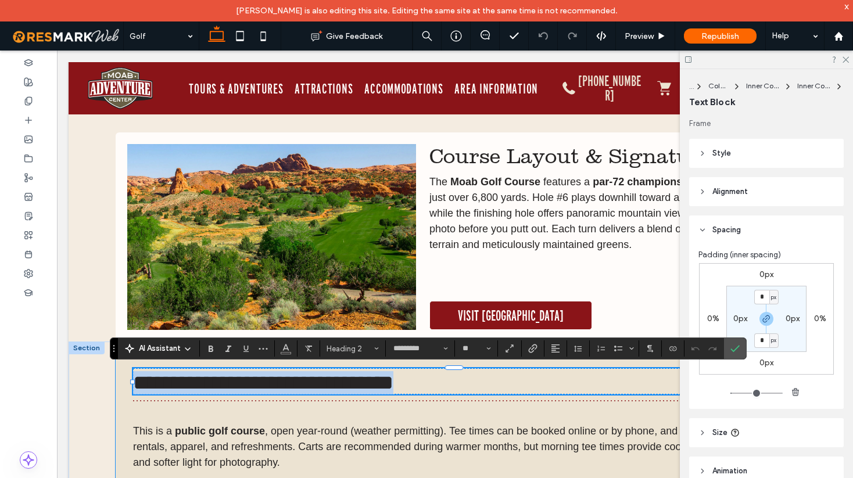
click at [201, 385] on span "**********" at bounding box center [263, 383] width 260 height 21
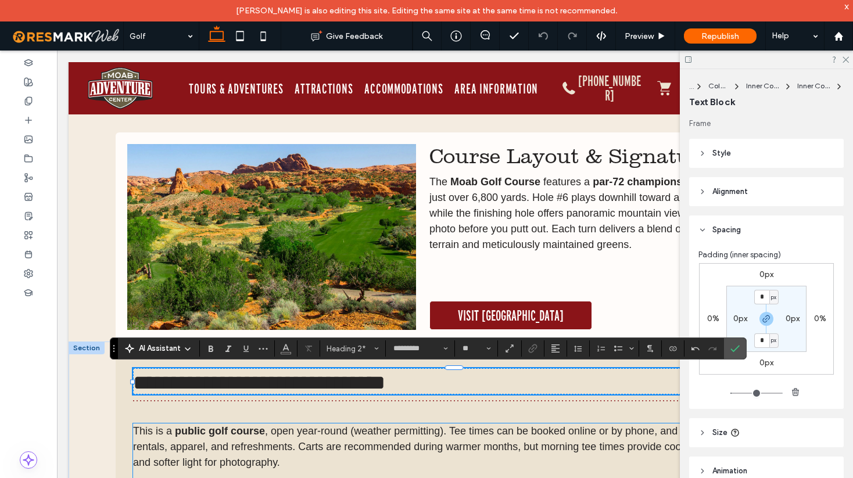
click at [442, 443] on span ", open year-round (weather permitting). Tee times can be booked online or by ph…" at bounding box center [450, 446] width 635 height 43
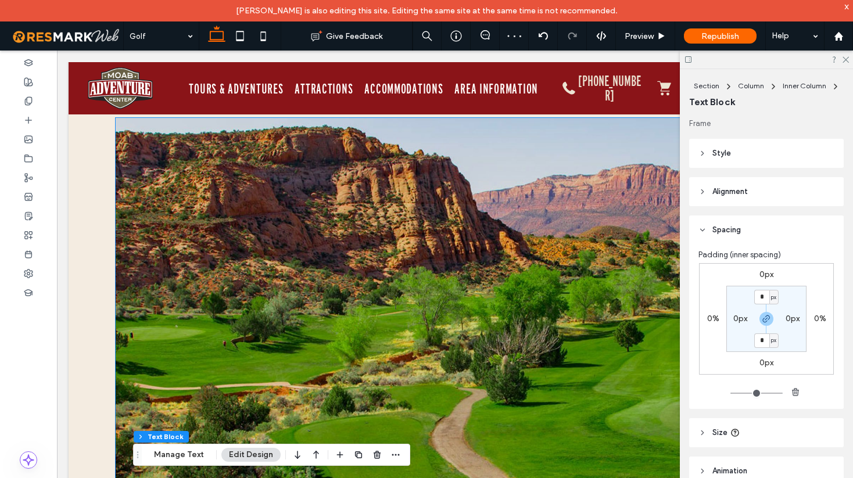
scroll to position [120, 0]
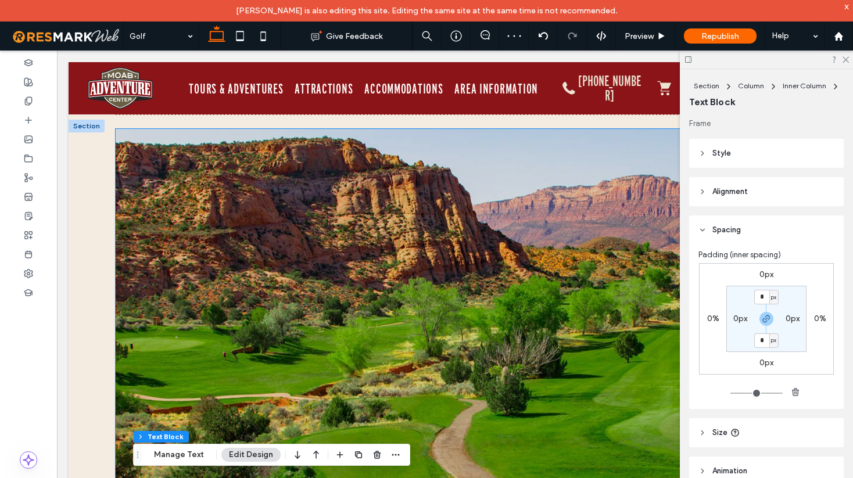
click at [568, 306] on img at bounding box center [455, 318] width 679 height 378
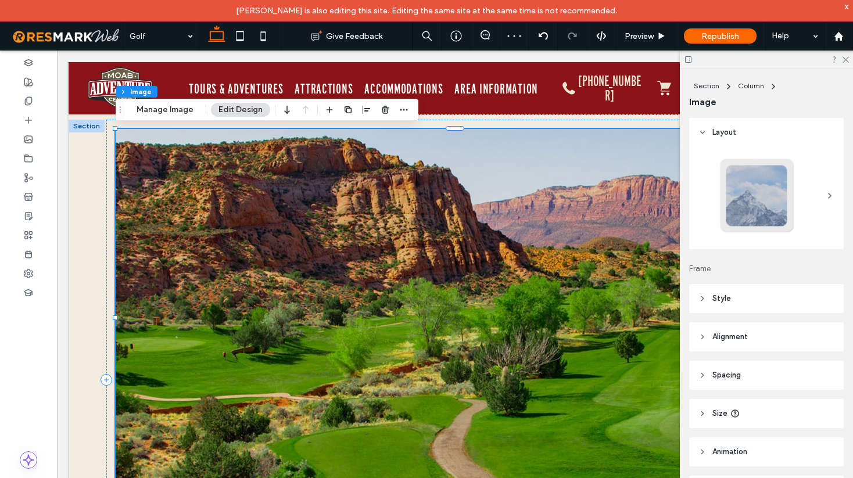
click at [568, 306] on div at bounding box center [455, 318] width 679 height 378
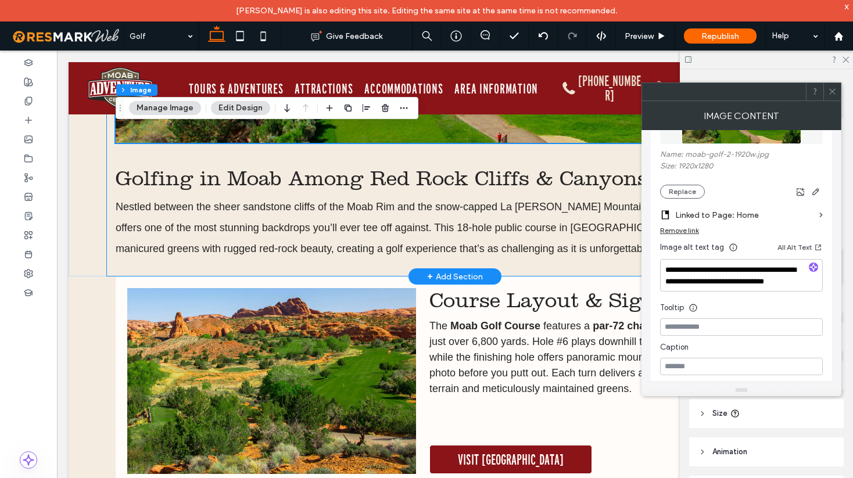
scroll to position [512, 0]
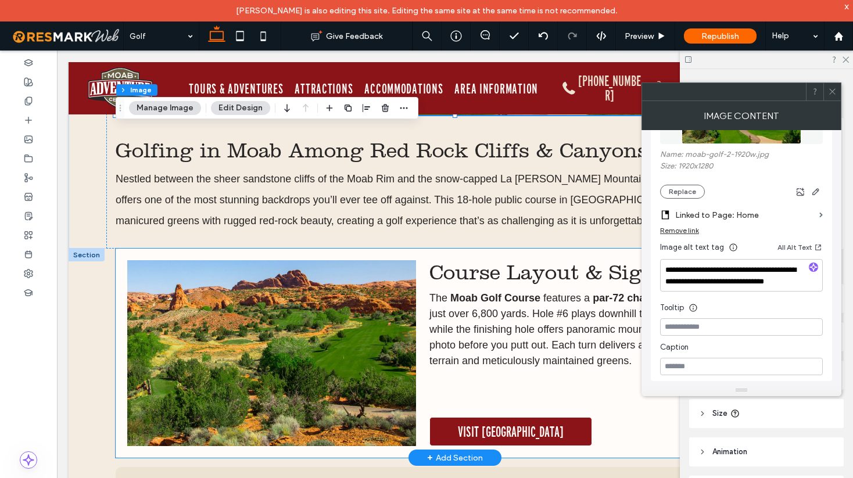
click at [358, 315] on img at bounding box center [271, 353] width 289 height 186
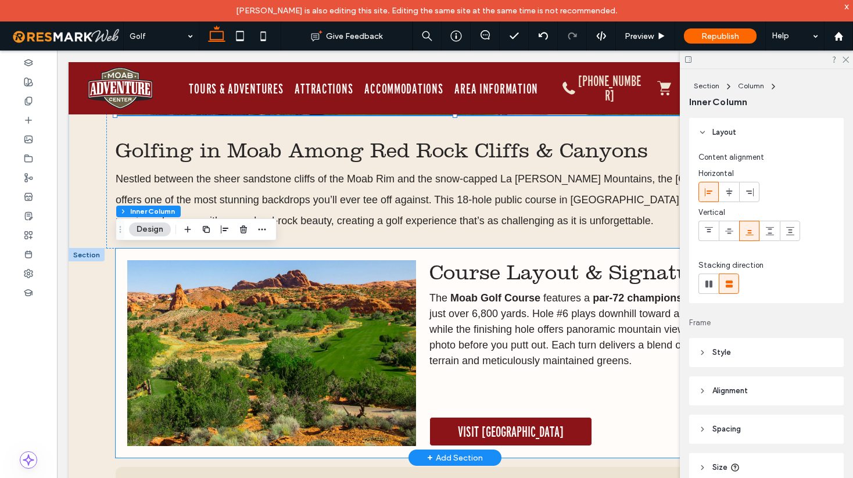
click at [358, 315] on img at bounding box center [271, 353] width 289 height 186
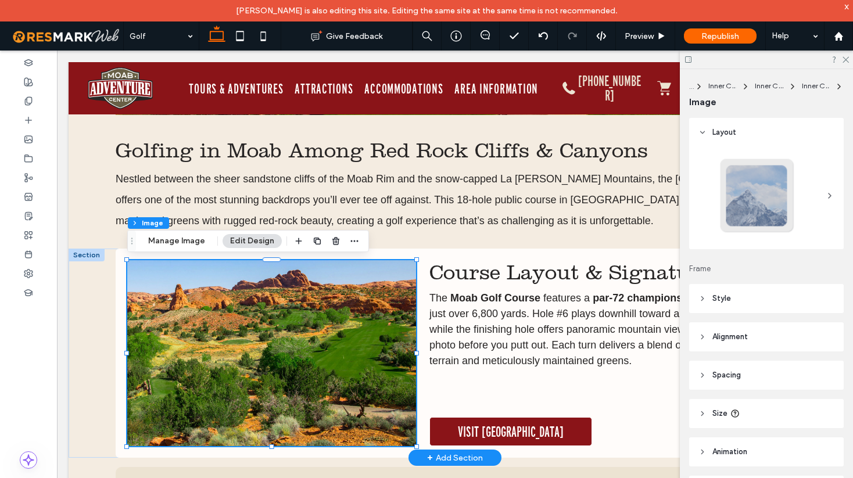
click at [298, 357] on img at bounding box center [271, 353] width 289 height 186
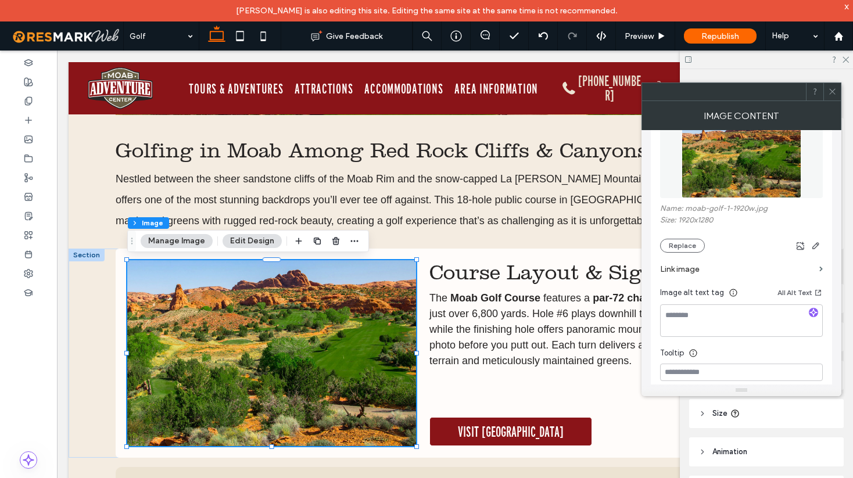
scroll to position [170, 0]
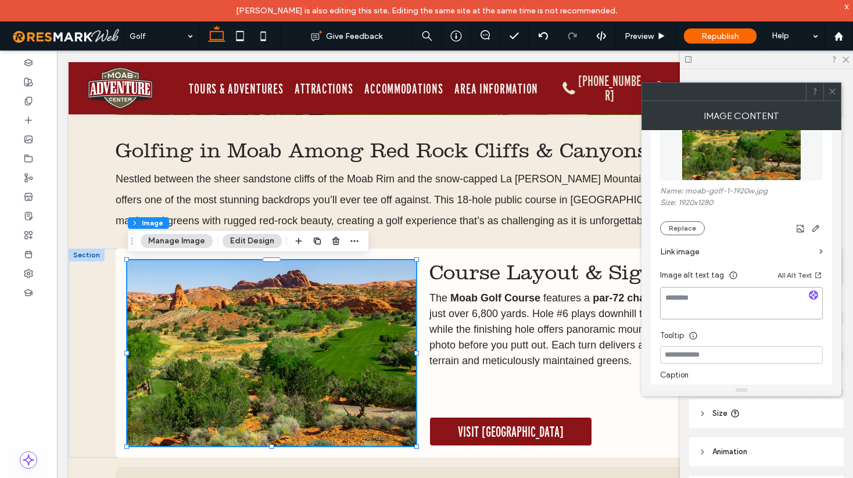
click at [691, 302] on textarea at bounding box center [741, 303] width 163 height 33
type textarea "*"
type textarea "**********"
click at [816, 182] on div at bounding box center [741, 141] width 163 height 92
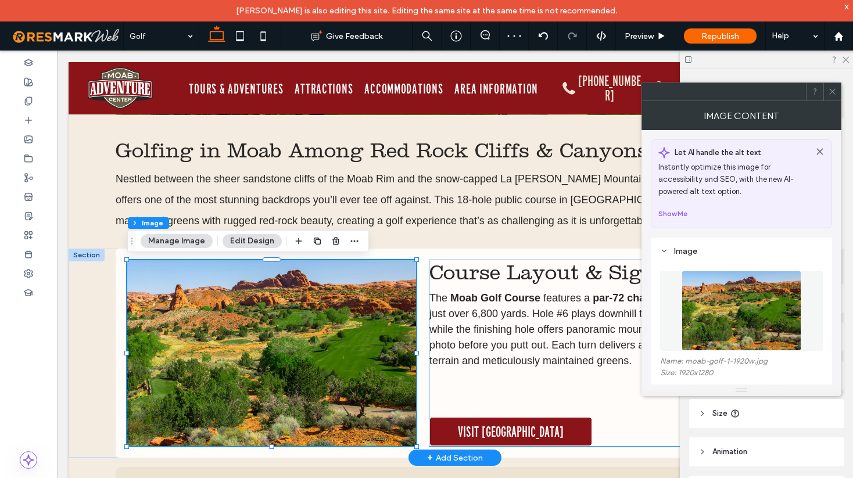
scroll to position [170, 0]
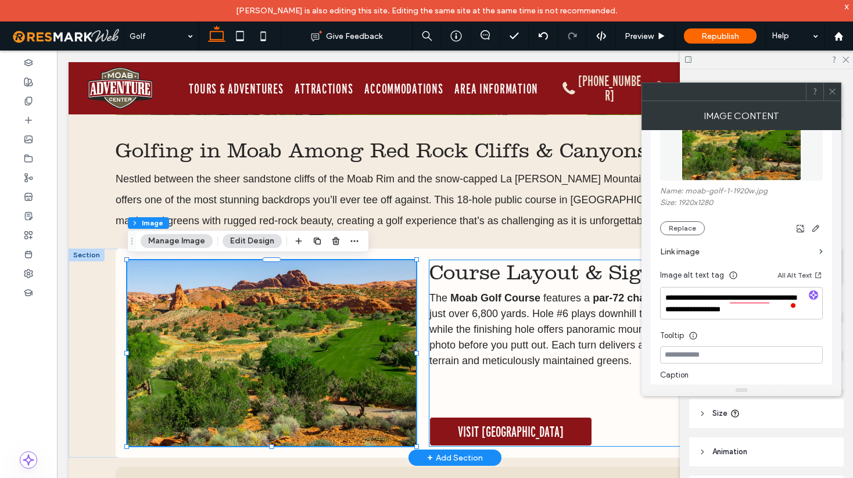
click at [539, 294] on strong "Moab Golf Course" at bounding box center [495, 298] width 90 height 12
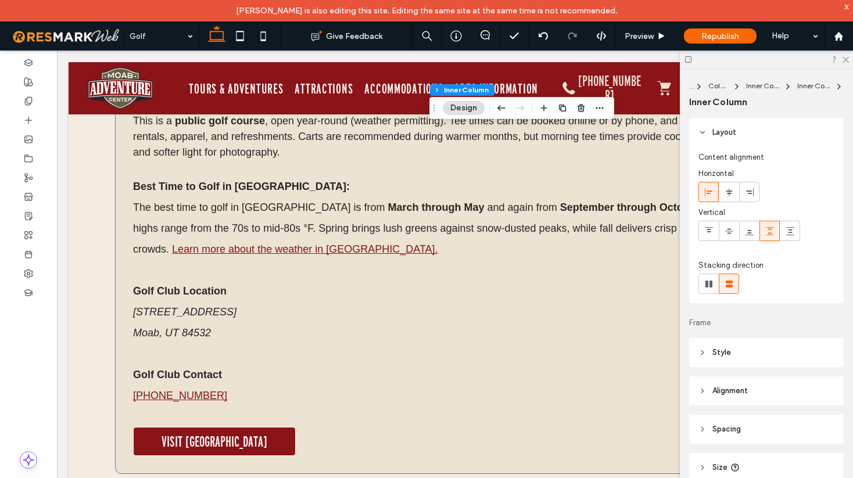
scroll to position [941, 0]
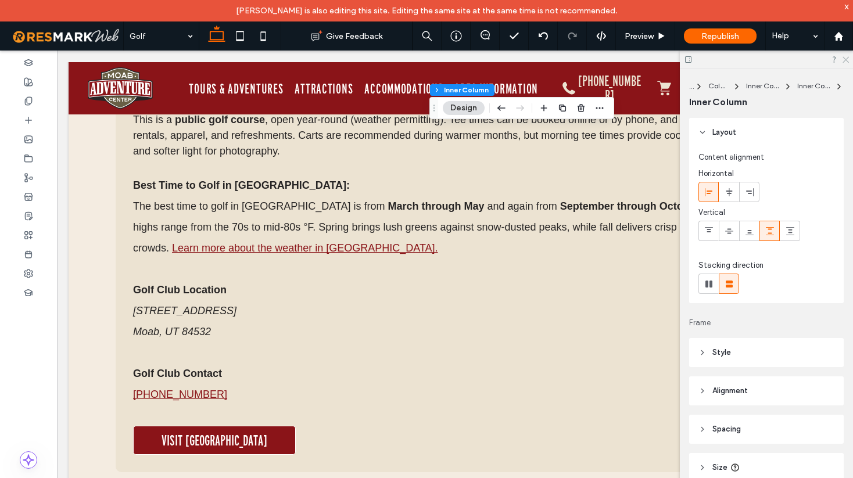
click at [845, 60] on icon at bounding box center [845, 59] width 8 height 8
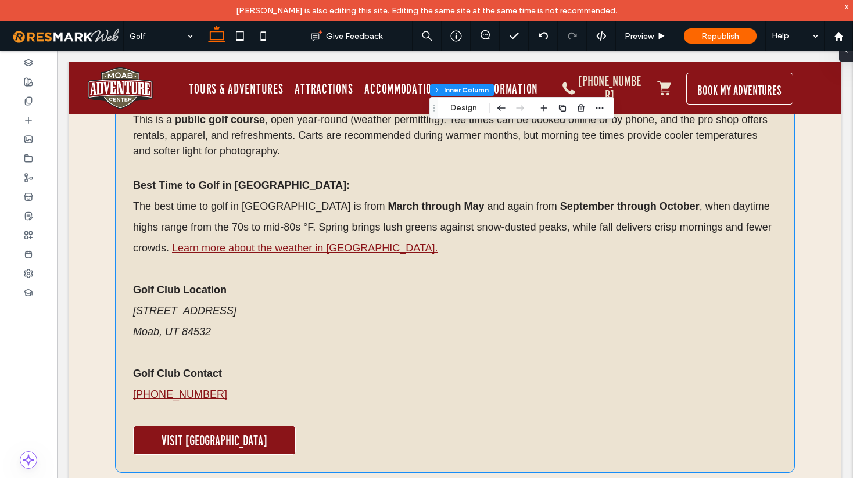
click at [382, 242] on p "Best Time to Golf in Moab: The best time to golf in Moab is from March through …" at bounding box center [455, 217] width 644 height 84
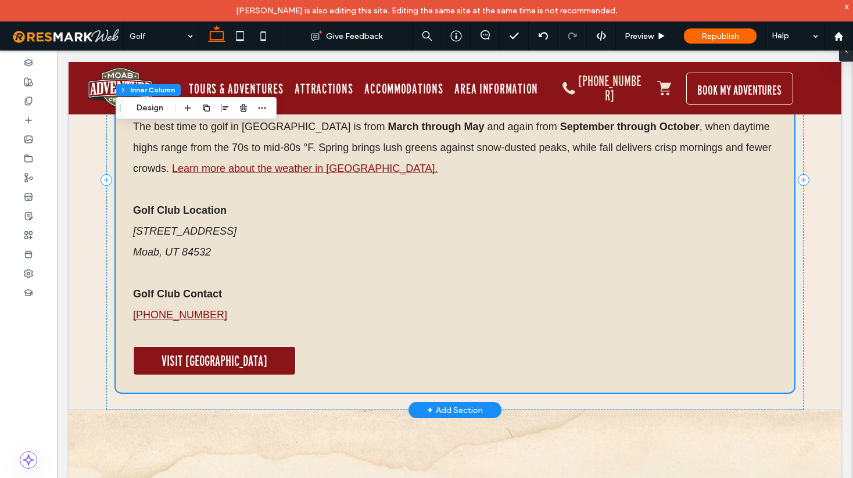
scroll to position [1032, 0]
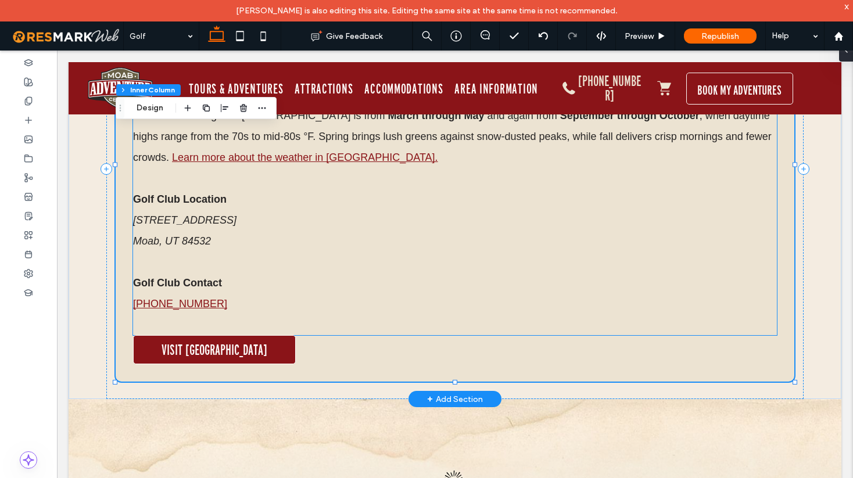
click at [233, 231] on p "Golf Club Location 2705 S. East Bench Road Moab, UT 84532" at bounding box center [455, 220] width 644 height 63
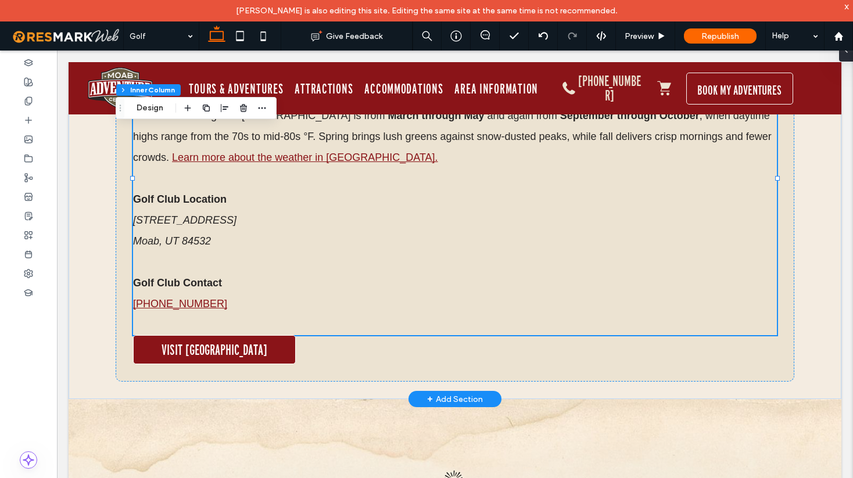
click at [233, 231] on p "Golf Club Location 2705 S. East Bench Road Moab, UT 84532" at bounding box center [455, 220] width 644 height 63
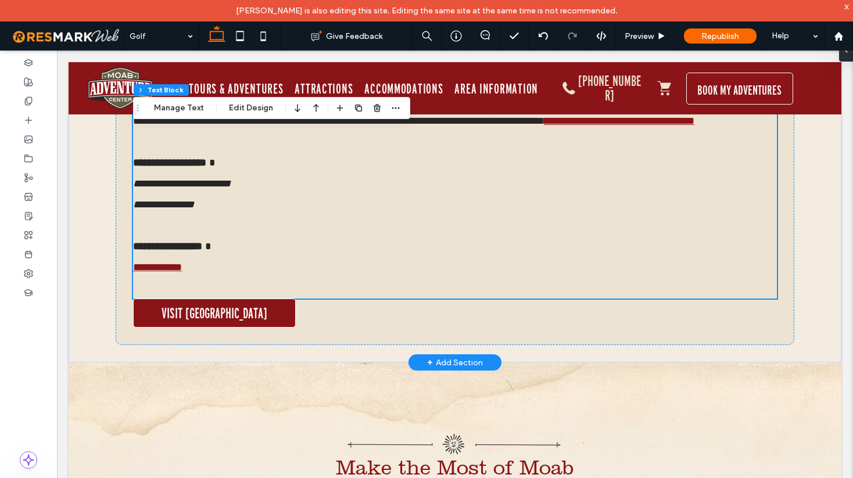
type input "*********"
type input "**"
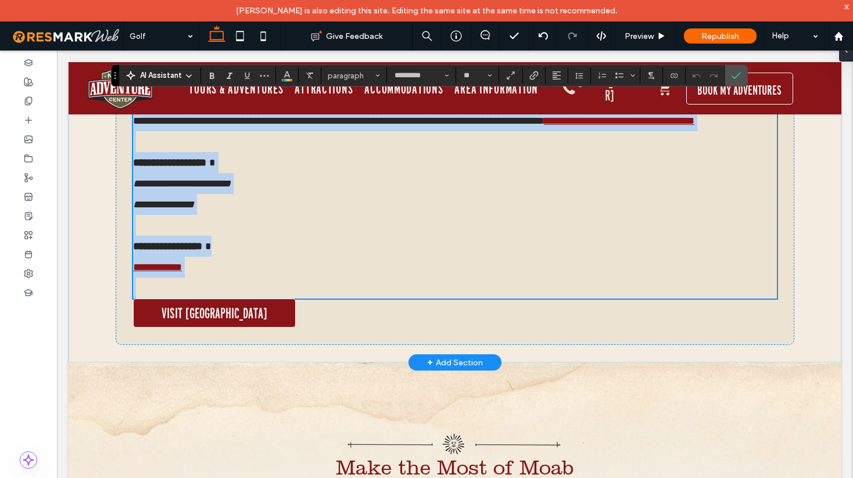
scroll to position [936, 0]
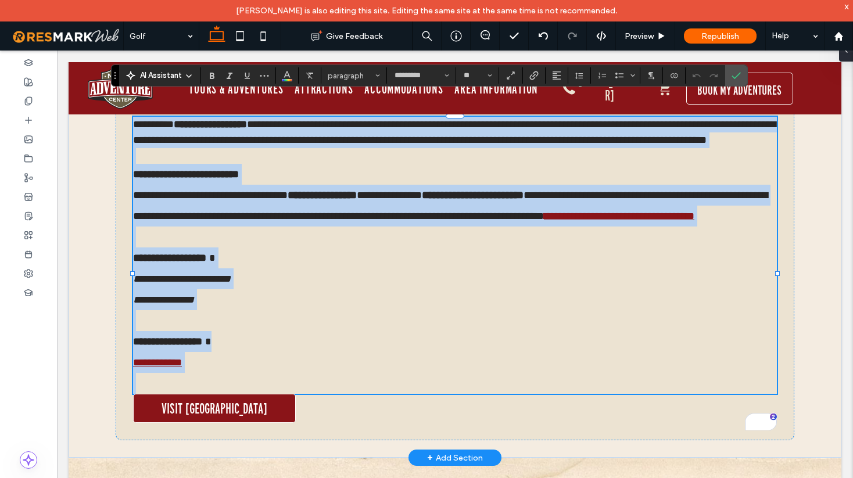
click at [230, 310] on p "**********" at bounding box center [455, 279] width 644 height 63
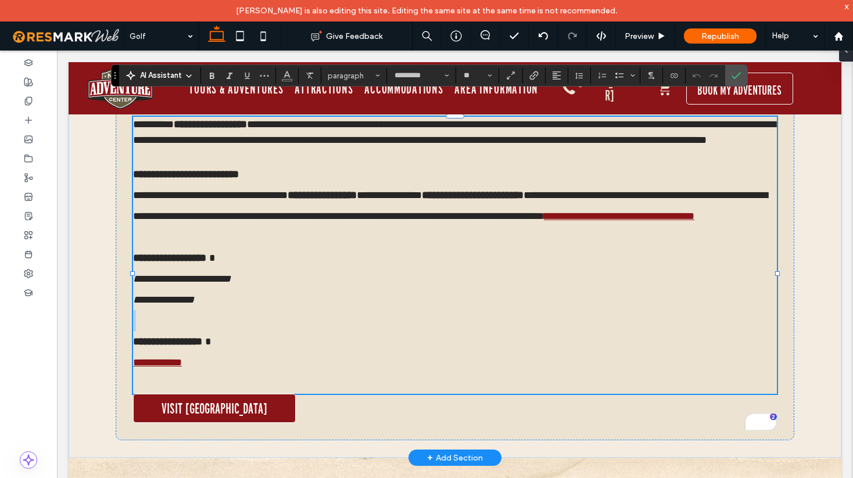
click at [230, 310] on p "**********" at bounding box center [455, 279] width 644 height 63
click at [237, 310] on p "**********" at bounding box center [455, 279] width 644 height 63
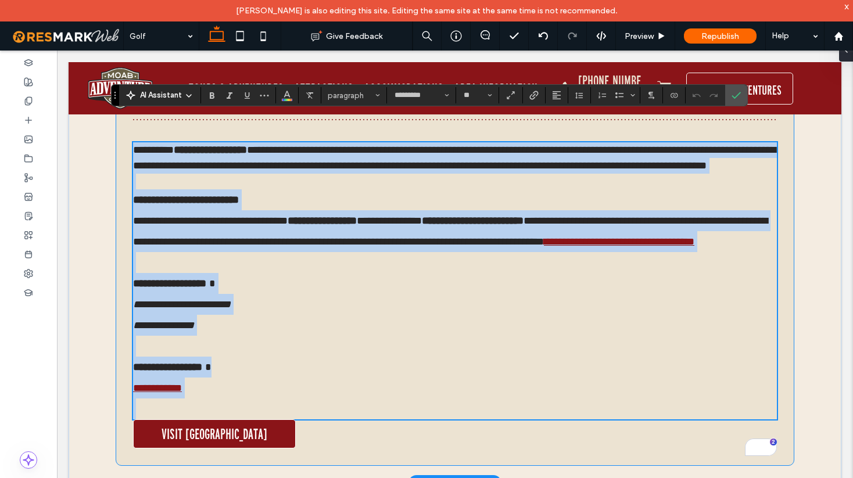
scroll to position [916, 0]
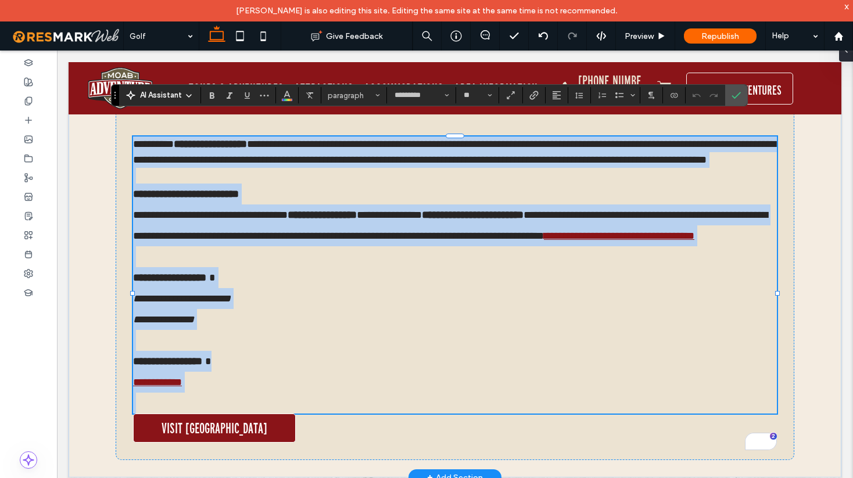
drag, startPoint x: 135, startPoint y: 191, endPoint x: 343, endPoint y: 431, distance: 317.6
click at [343, 414] on div "**********" at bounding box center [455, 275] width 644 height 277
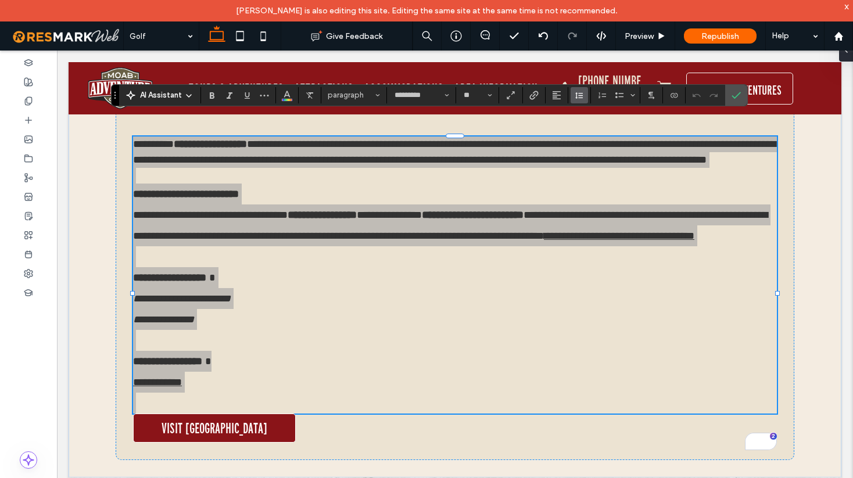
click at [581, 96] on icon "Line Height" at bounding box center [579, 95] width 9 height 9
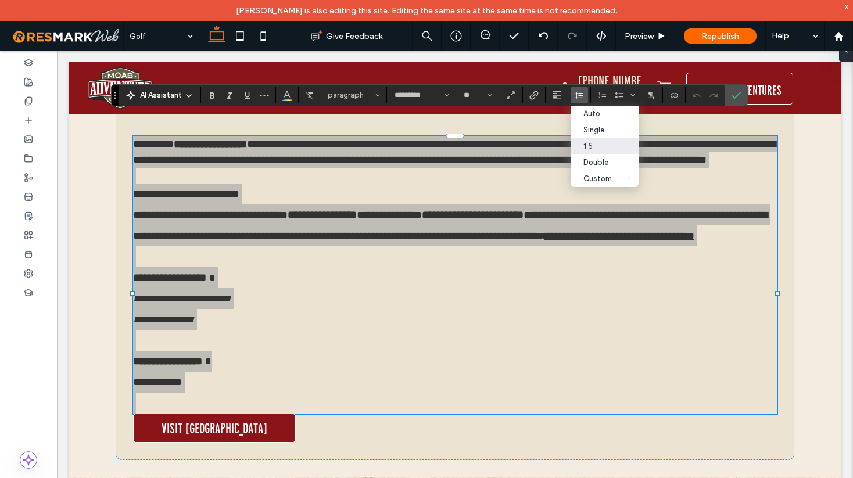
click at [599, 148] on div "1.5" at bounding box center [597, 146] width 28 height 9
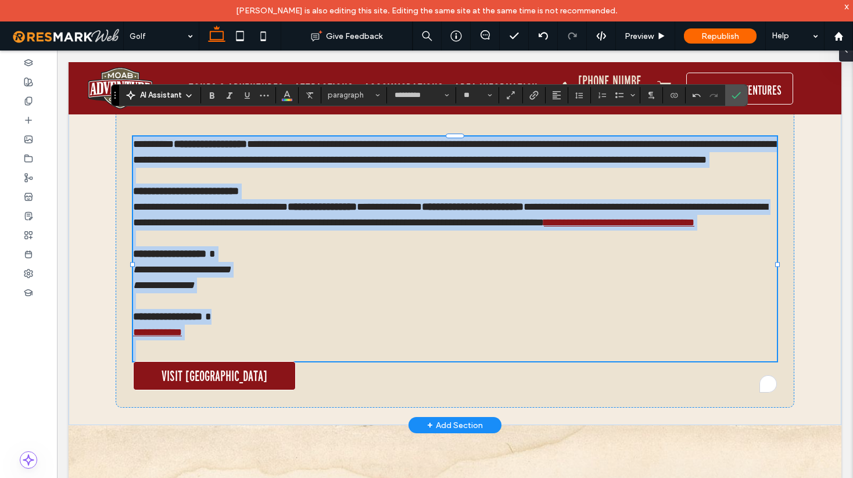
click at [517, 289] on p "**********" at bounding box center [455, 269] width 644 height 47
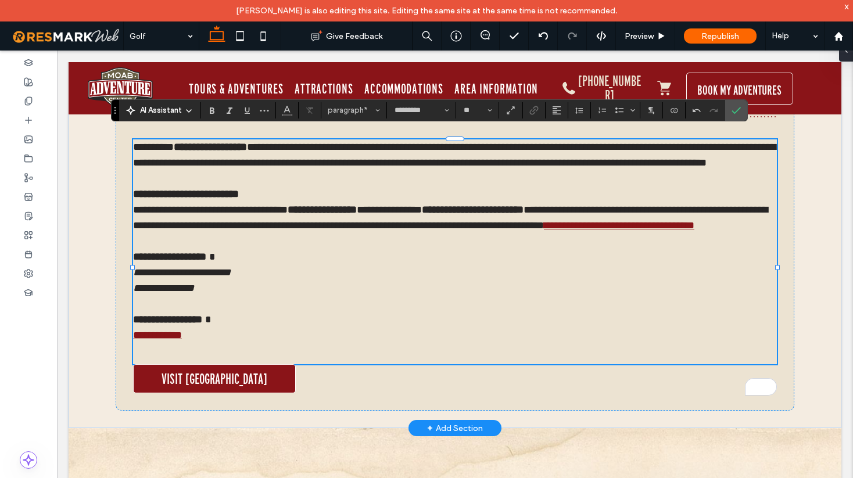
scroll to position [901, 0]
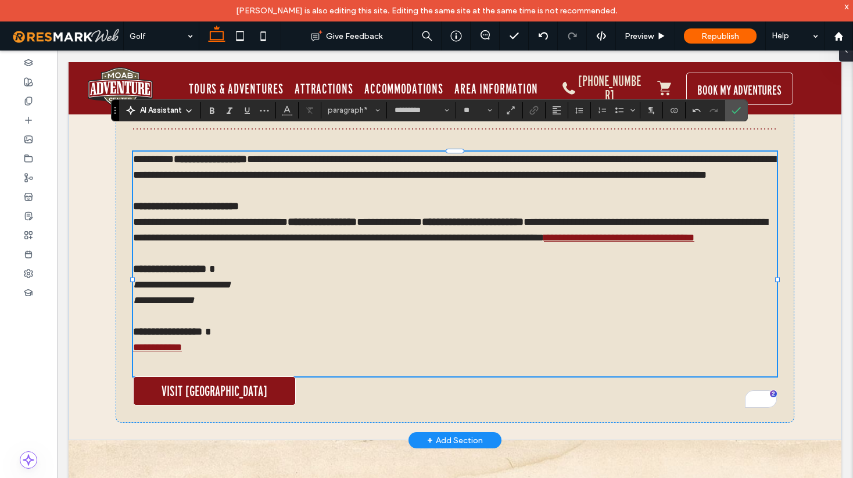
click at [291, 324] on p "To enrich screen reader interactions, please activate Accessibility in Grammarl…" at bounding box center [455, 317] width 644 height 16
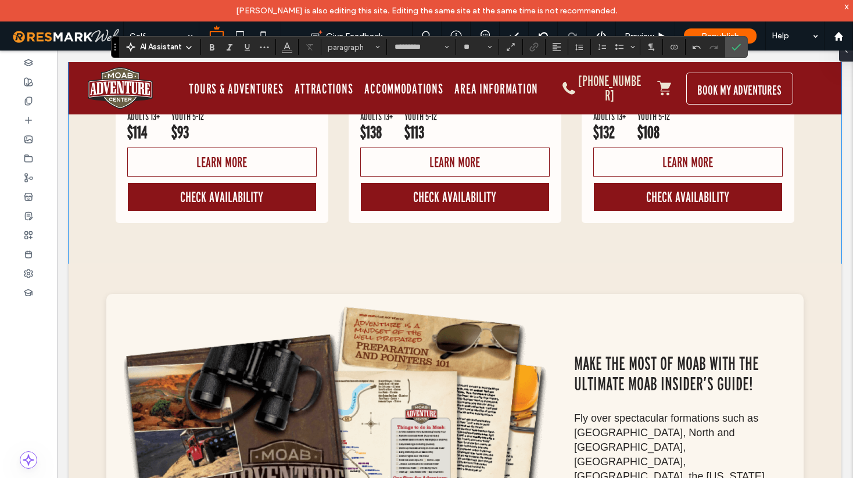
scroll to position [1617, 0]
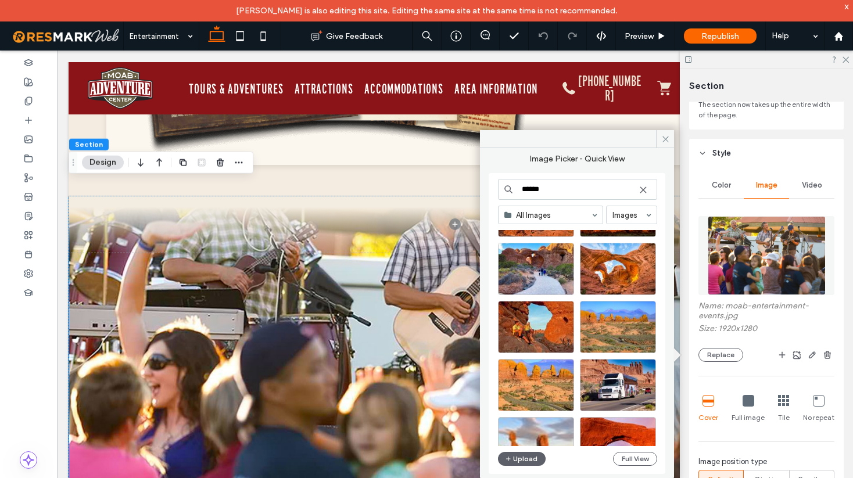
scroll to position [1956, 0]
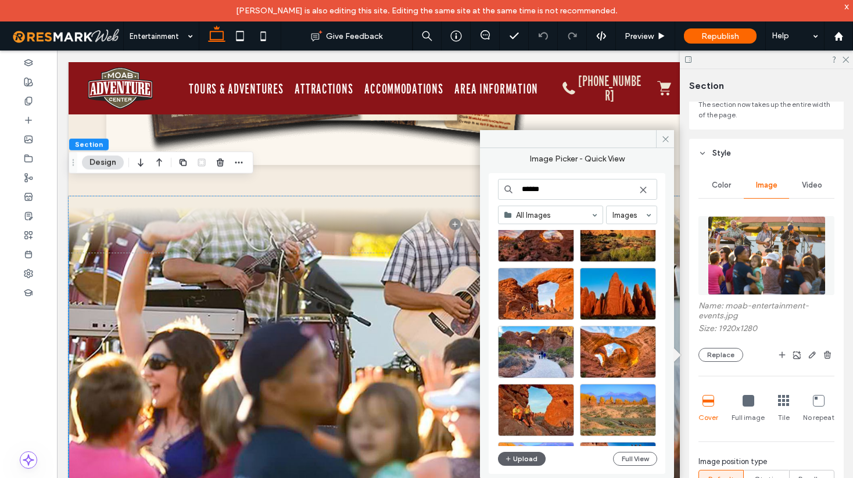
click at [536, 192] on input "******" at bounding box center [577, 189] width 159 height 21
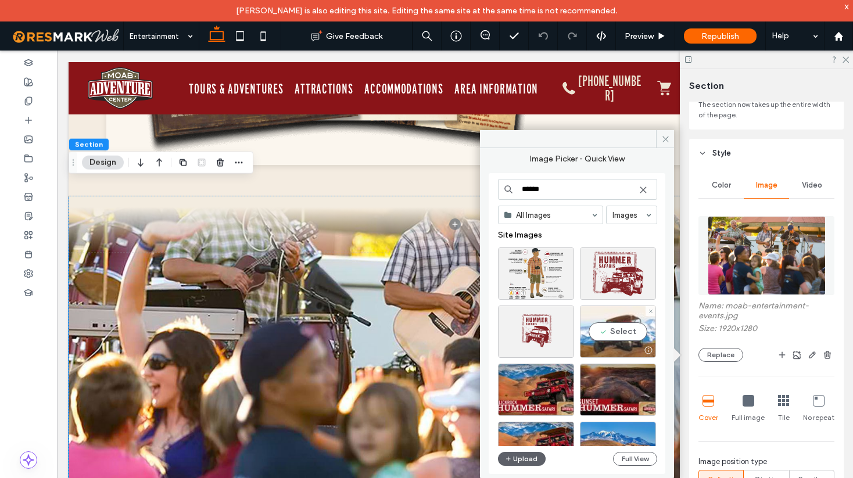
type input "******"
click at [617, 332] on div "Select" at bounding box center [618, 332] width 76 height 52
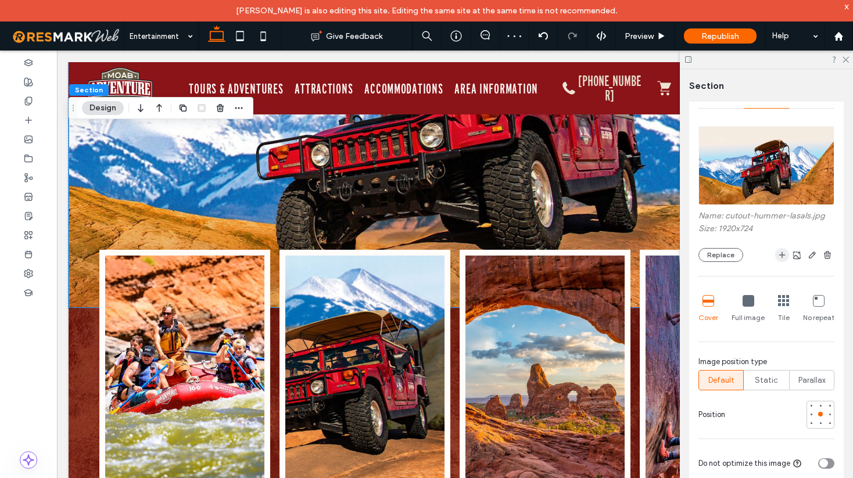
scroll to position [203, 0]
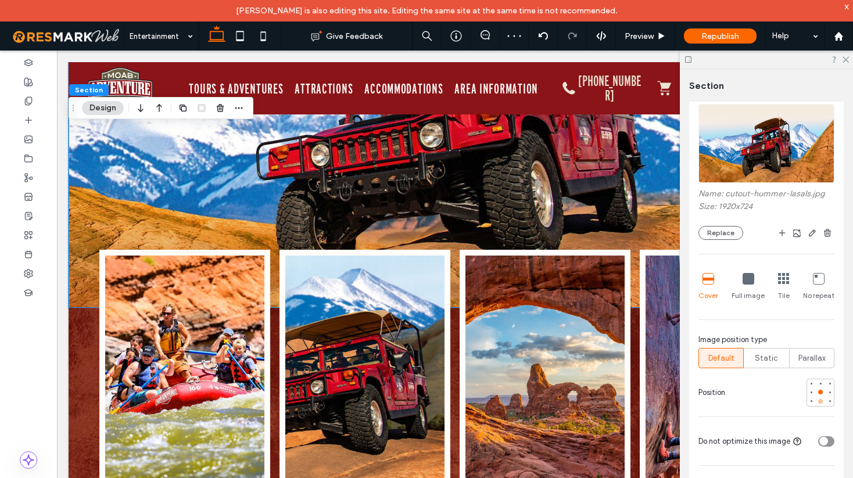
click at [819, 399] on div at bounding box center [820, 401] width 8 height 8
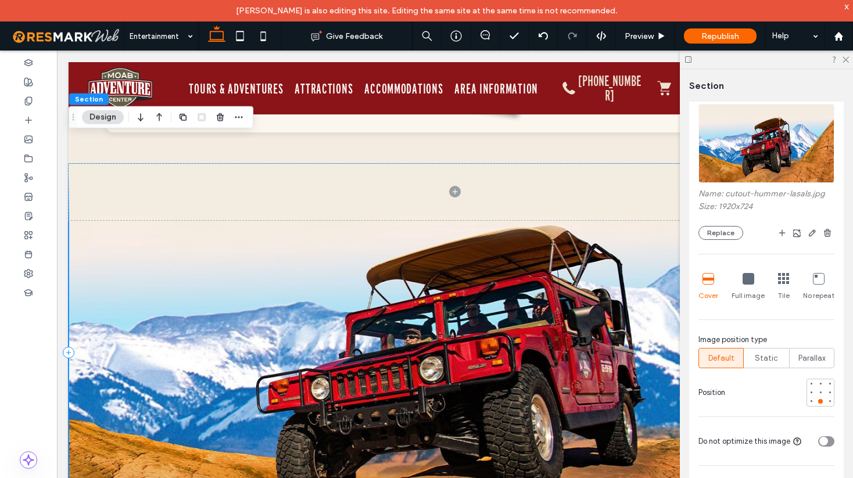
scroll to position [2888, 0]
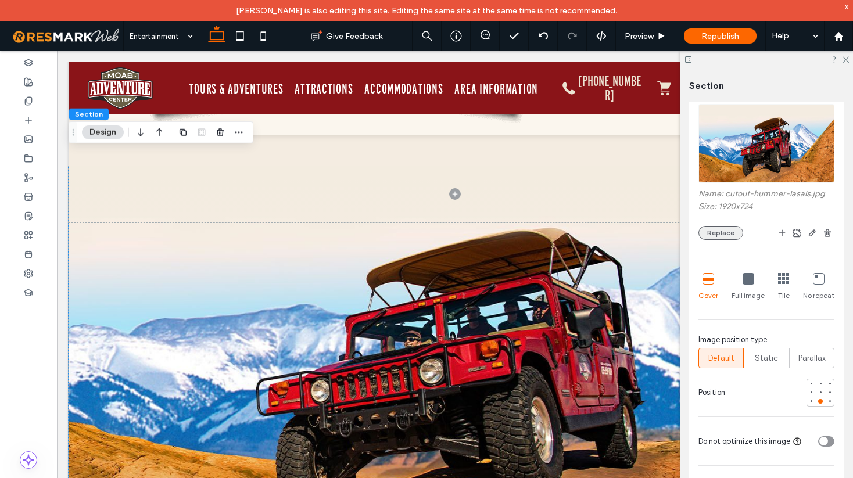
click at [732, 239] on button "Replace" at bounding box center [721, 233] width 45 height 14
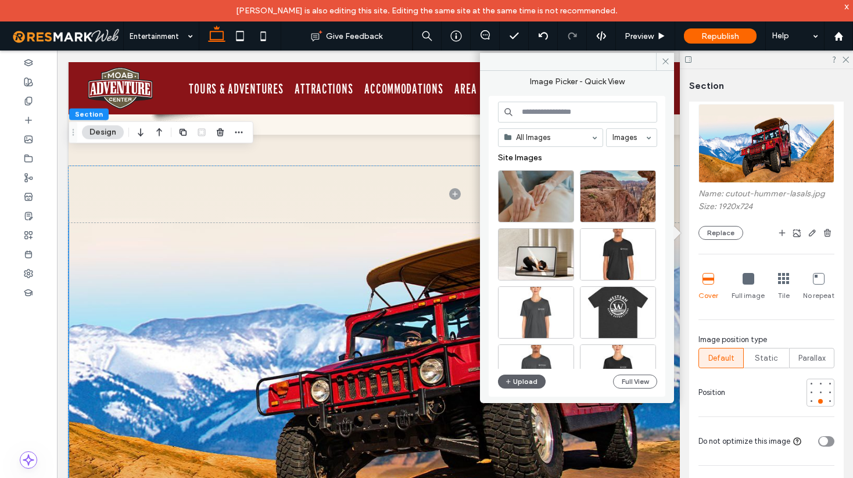
click at [574, 114] on input at bounding box center [577, 112] width 159 height 21
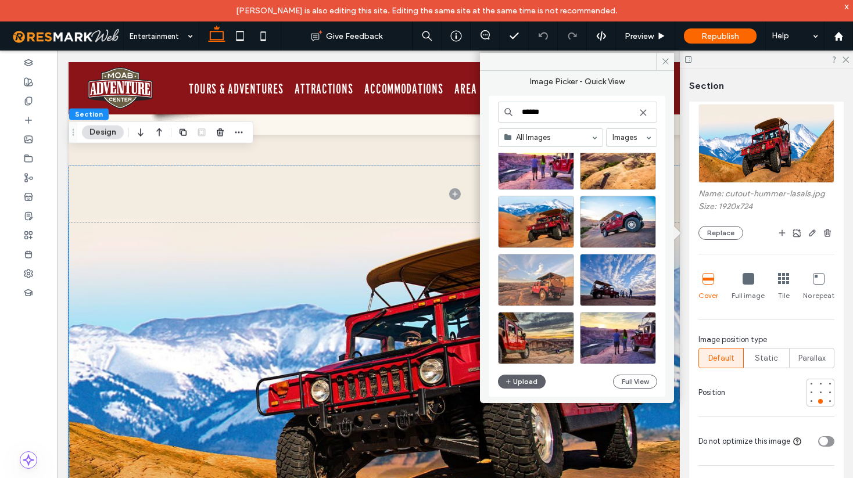
scroll to position [437, 0]
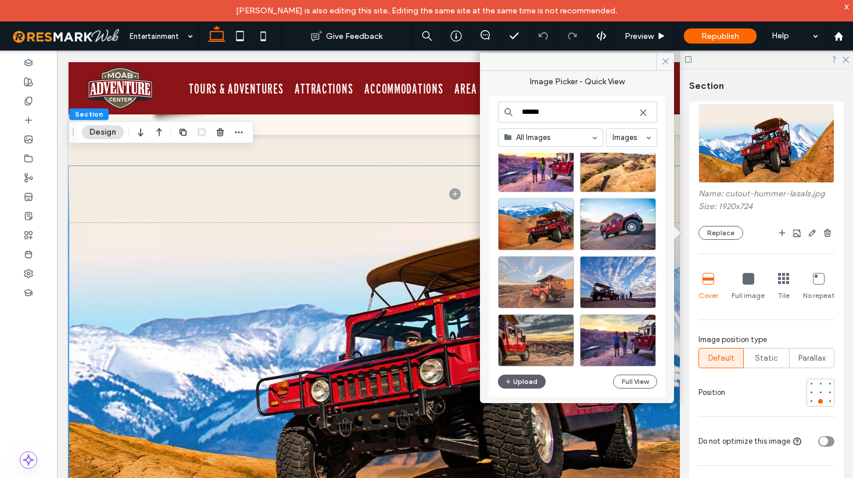
type input "******"
